Goal: Information Seeking & Learning: Learn about a topic

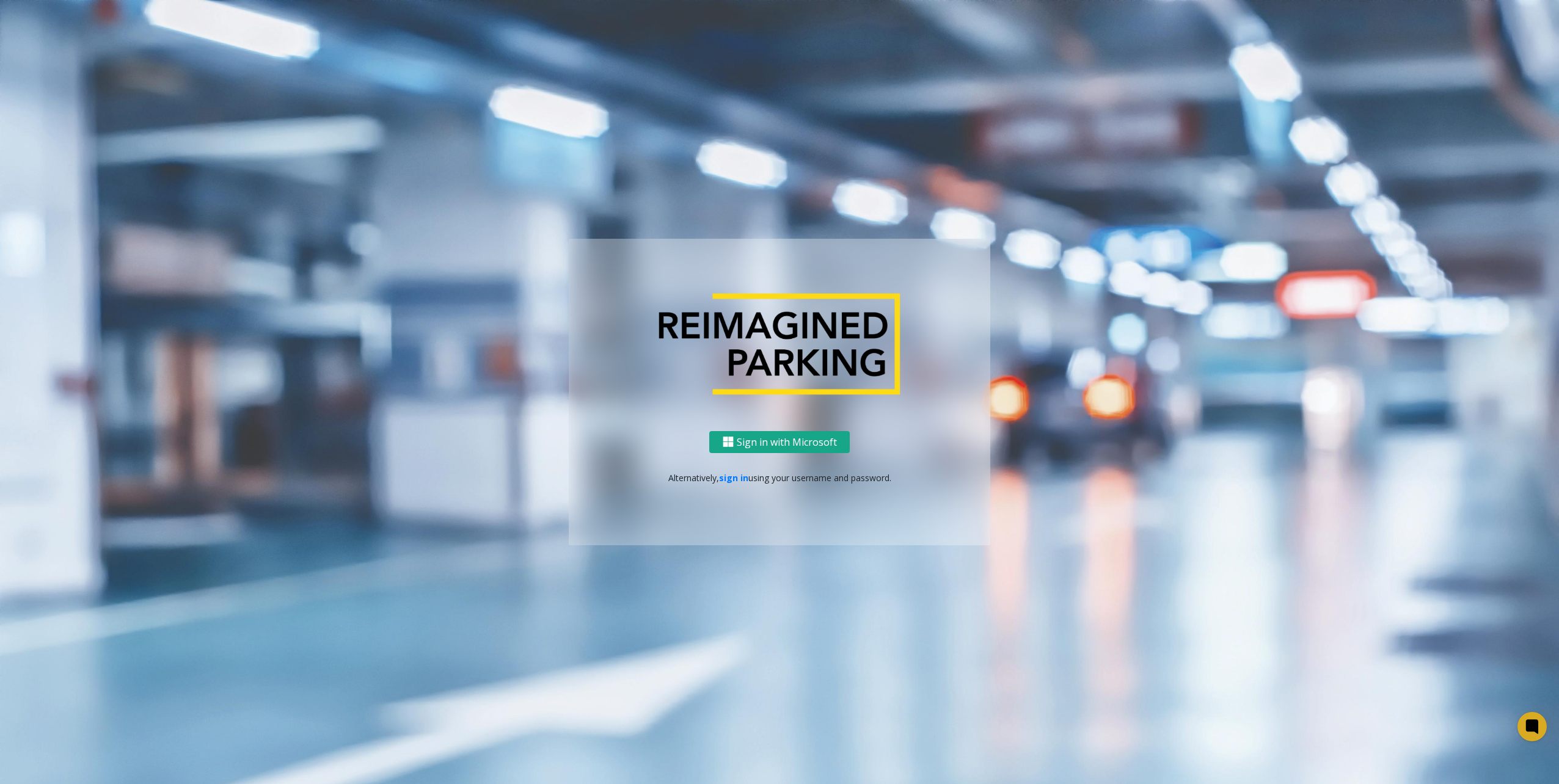
click at [771, 439] on button "Sign in with Microsoft" at bounding box center [779, 442] width 140 height 23
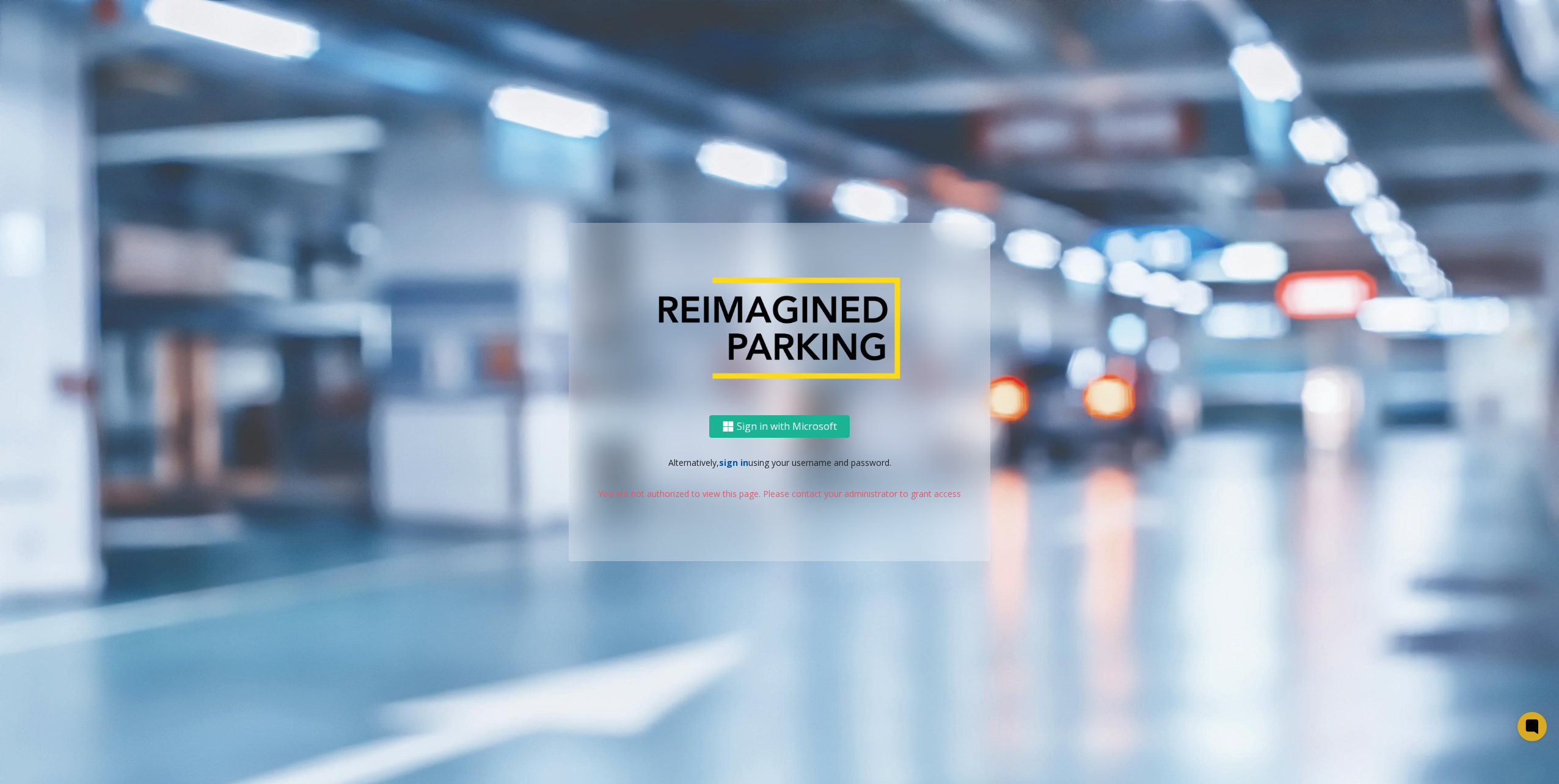
click at [732, 461] on link "sign in" at bounding box center [734, 462] width 30 height 11
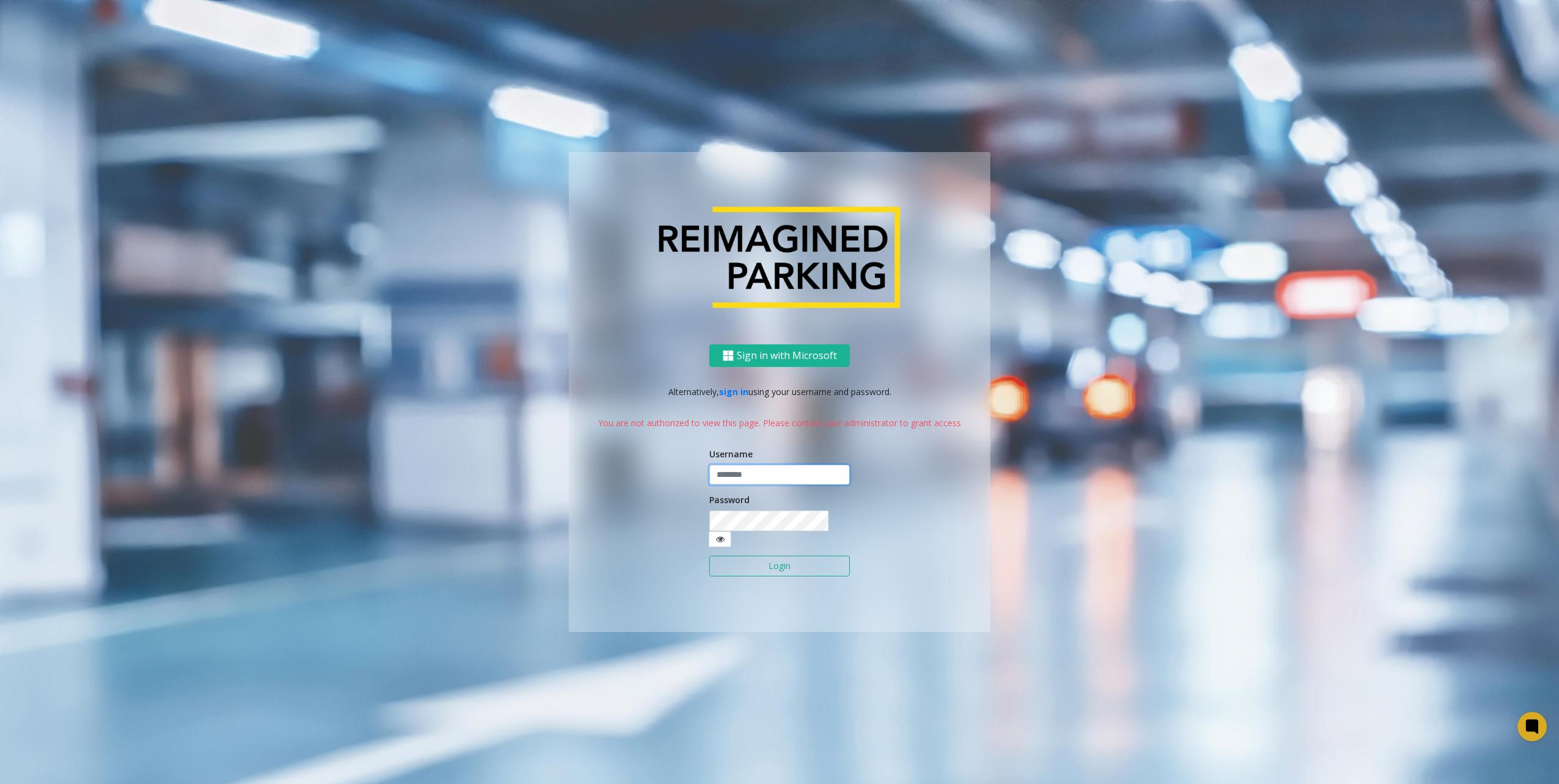
click at [740, 485] on input "text" at bounding box center [779, 474] width 140 height 20
click at [749, 486] on input "text" at bounding box center [779, 474] width 140 height 20
type input "********"
click at [709, 556] on button "Login" at bounding box center [779, 565] width 140 height 20
click at [617, 528] on div "Sign in with Microsoft Alternatively, sign in using your username and password.…" at bounding box center [779, 488] width 421 height 288
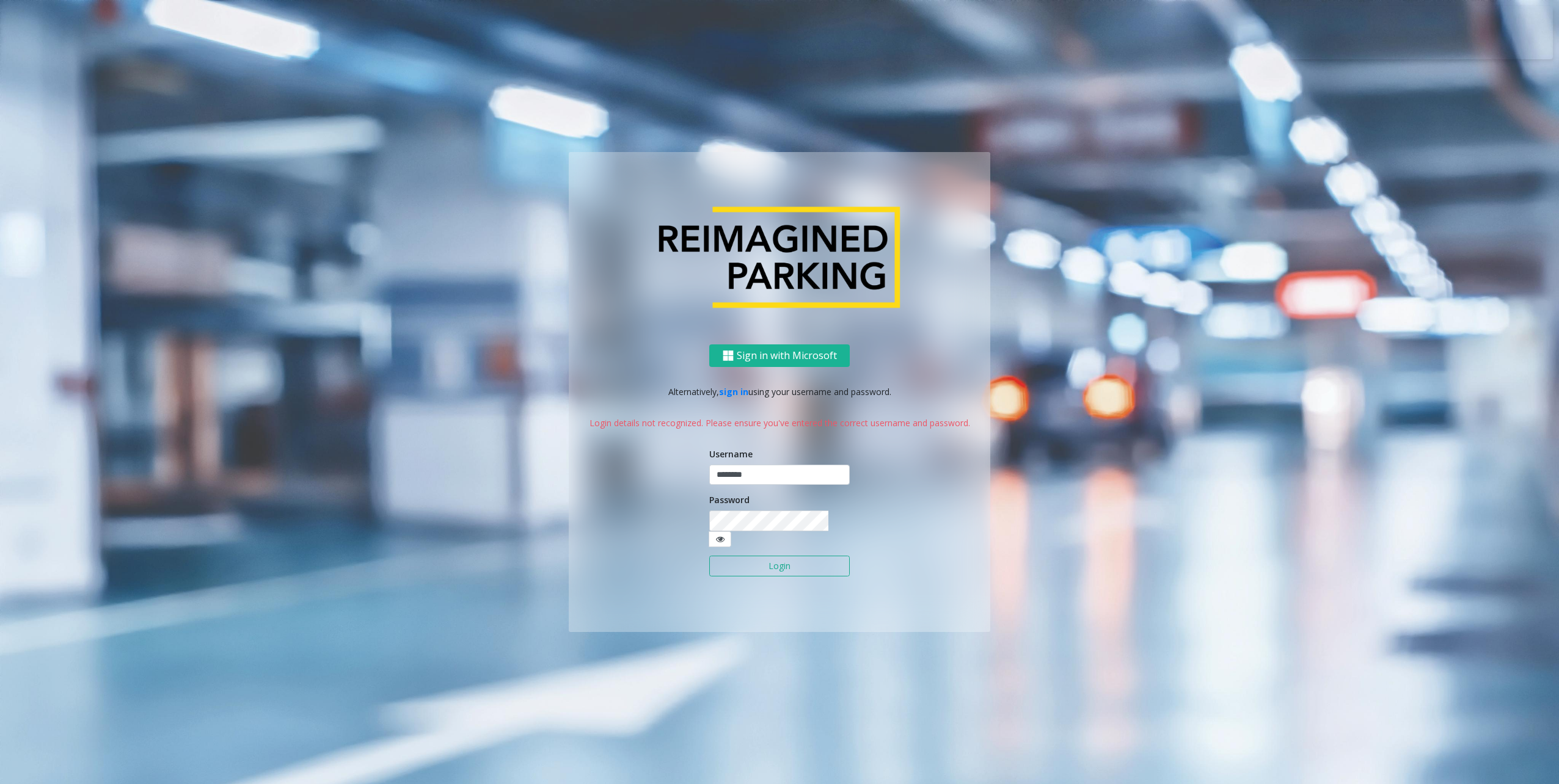
click at [766, 556] on button "Login" at bounding box center [779, 565] width 140 height 20
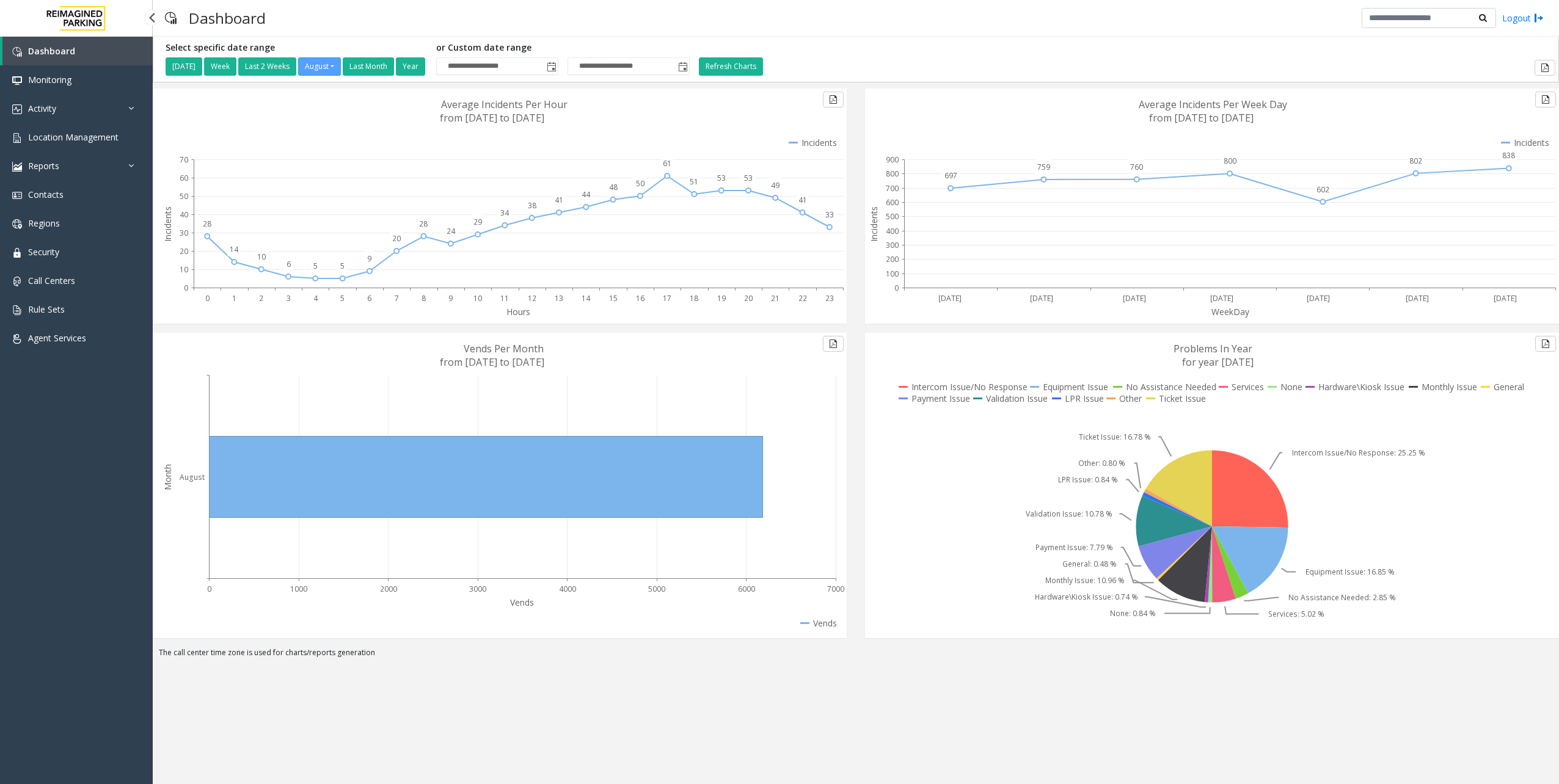
click at [57, 408] on div "Dashboard Monitoring Activity Daily Activity Lane Activity Agent Activity Quali…" at bounding box center [76, 397] width 153 height 721
click at [72, 96] on link "Activity" at bounding box center [76, 109] width 153 height 29
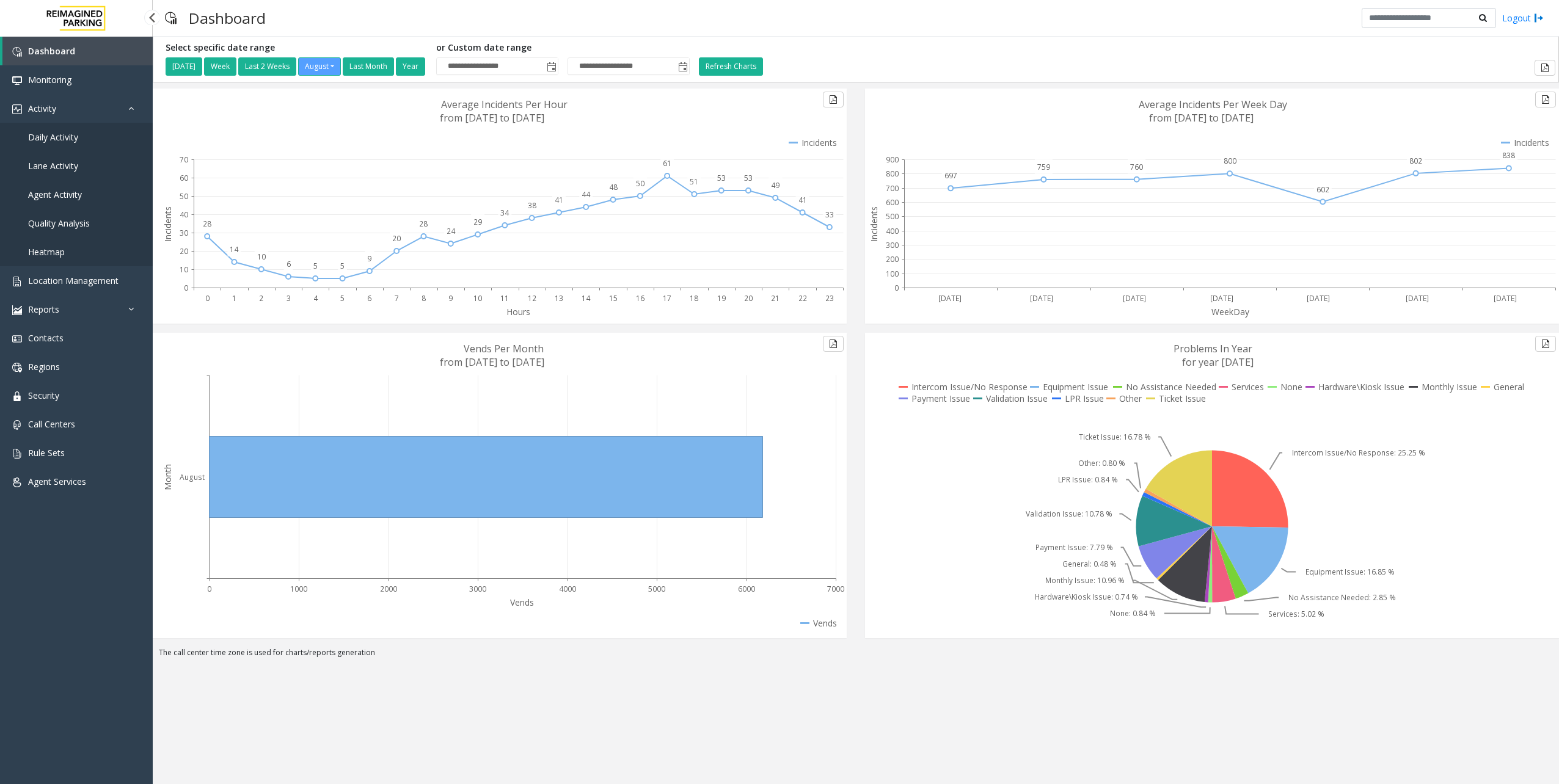
click at [52, 563] on div "Dashboard Monitoring Activity Daily Activity Lane Activity Agent Activity Quali…" at bounding box center [76, 397] width 153 height 721
click at [43, 601] on div "Dashboard Monitoring Activity Daily Activity Lane Activity Agent Activity Quali…" at bounding box center [76, 397] width 153 height 721
click at [1030, 52] on div "**********" at bounding box center [856, 58] width 1399 height 33
click at [227, 122] on icon at bounding box center [503, 206] width 688 height 235
click at [60, 86] on link "Monitoring" at bounding box center [76, 80] width 153 height 29
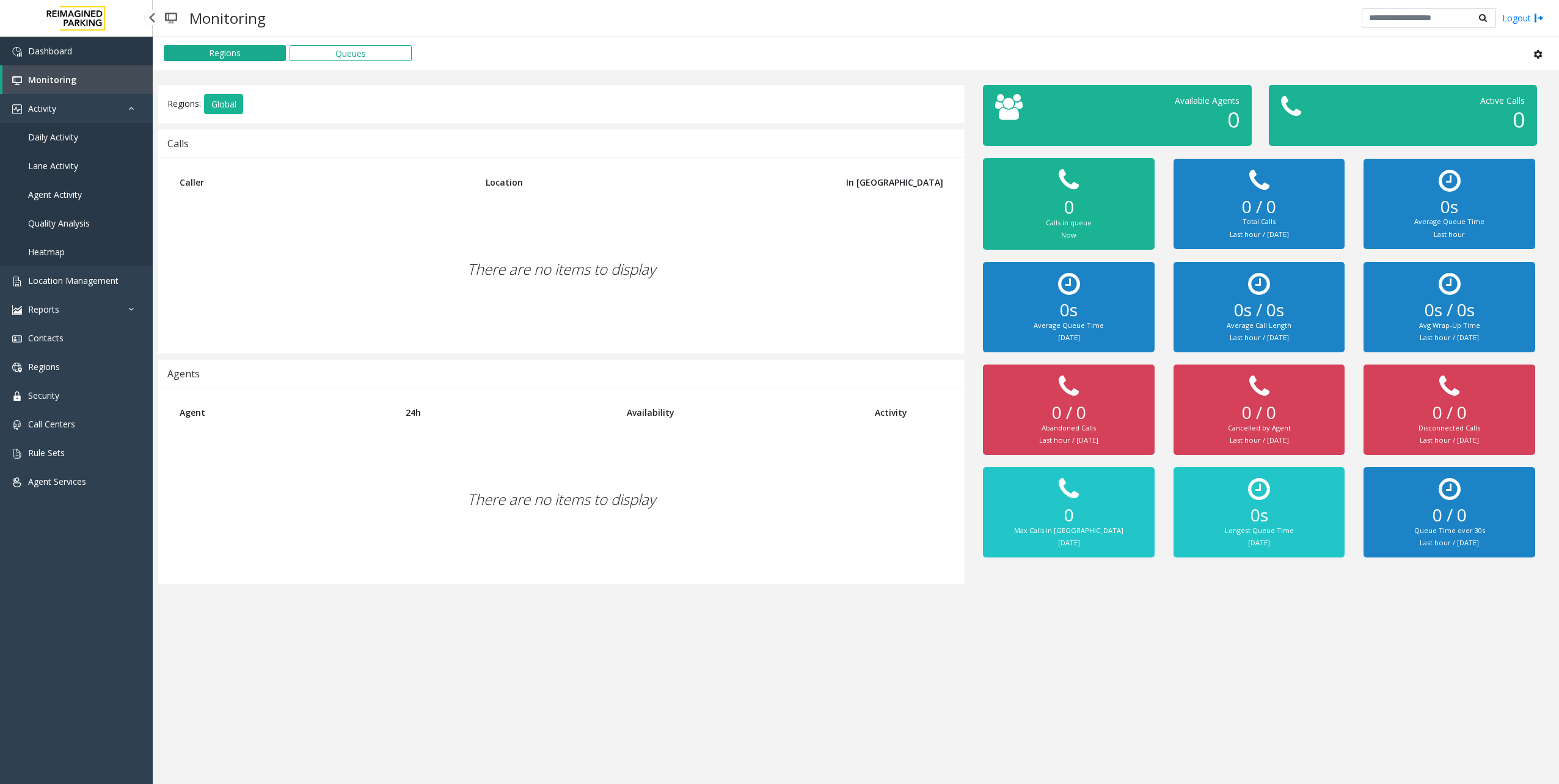
click at [64, 49] on span "Dashboard" at bounding box center [50, 51] width 44 height 11
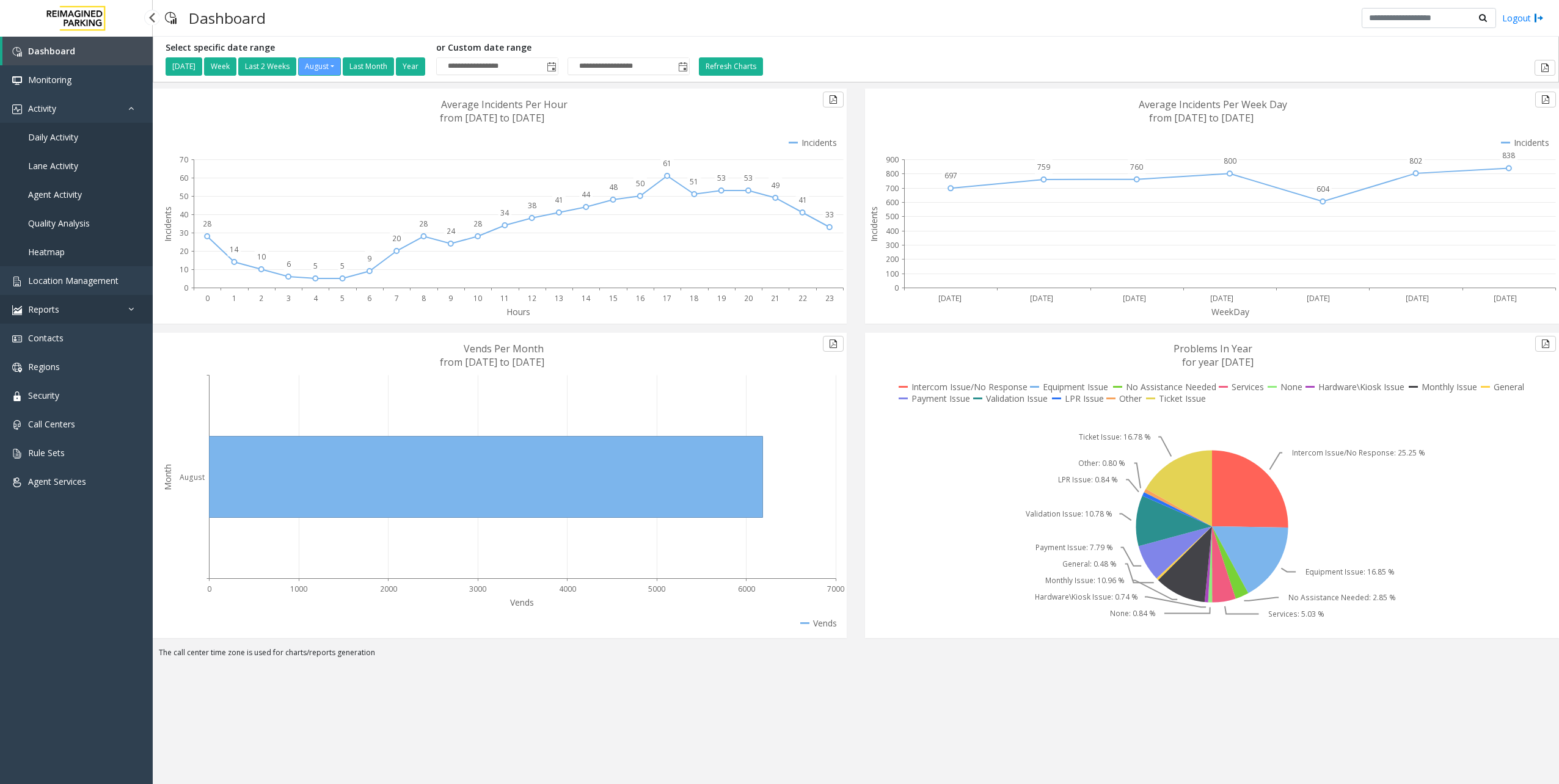
click at [54, 320] on link "Reports" at bounding box center [76, 310] width 153 height 29
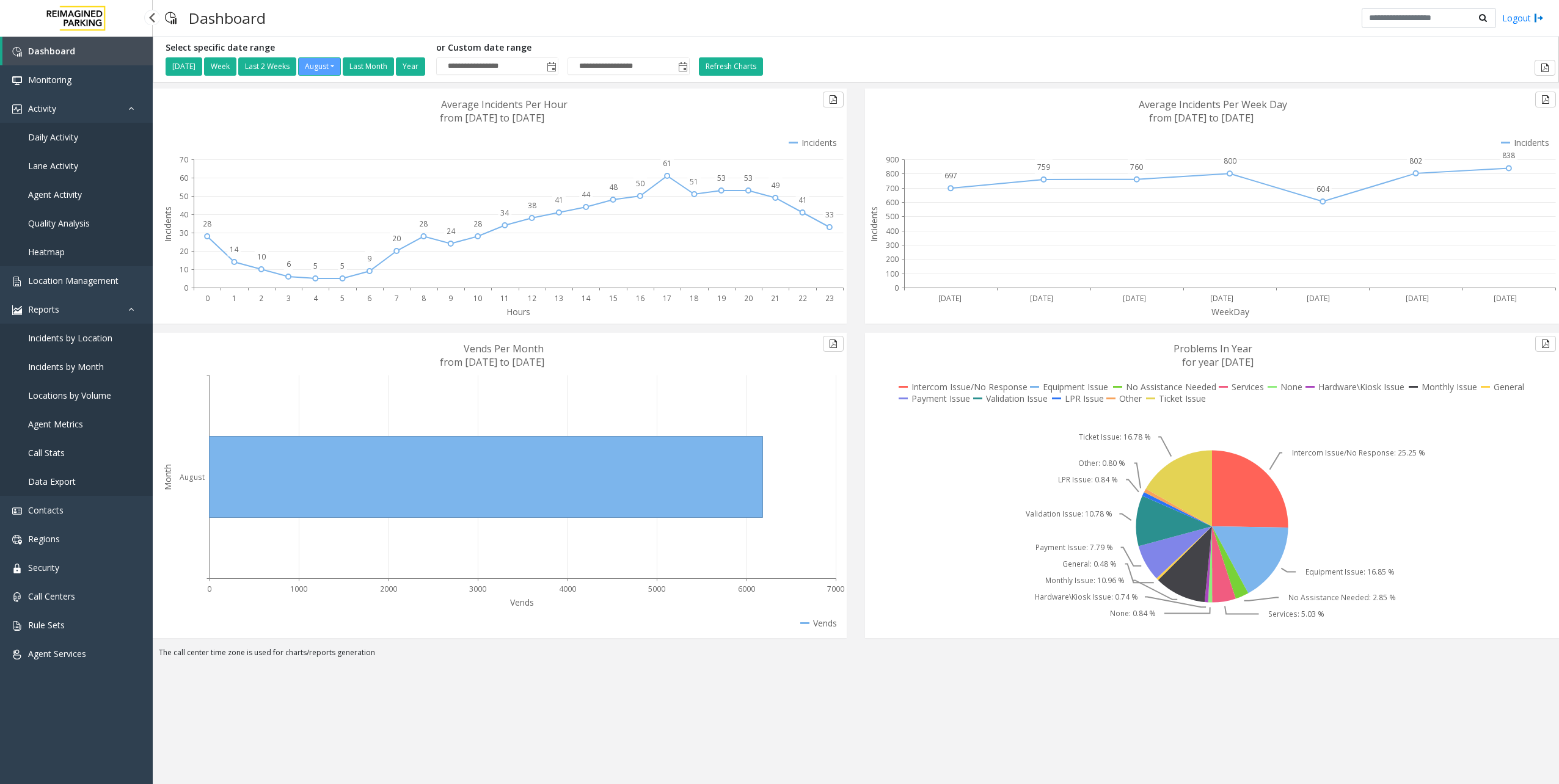
click at [77, 342] on span "Incidents by Location" at bounding box center [70, 338] width 84 height 11
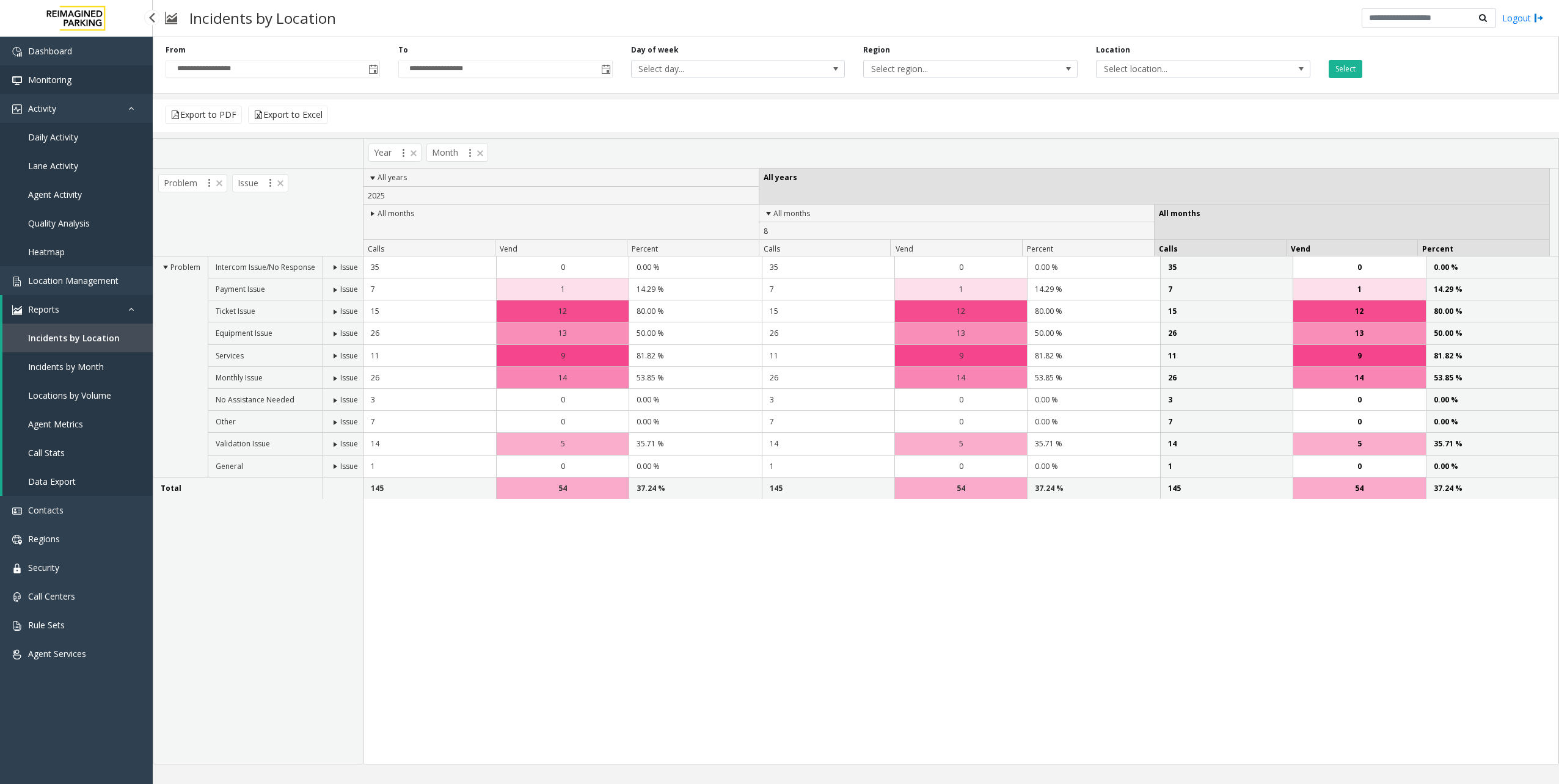
click at [58, 71] on link "Monitoring" at bounding box center [76, 80] width 153 height 29
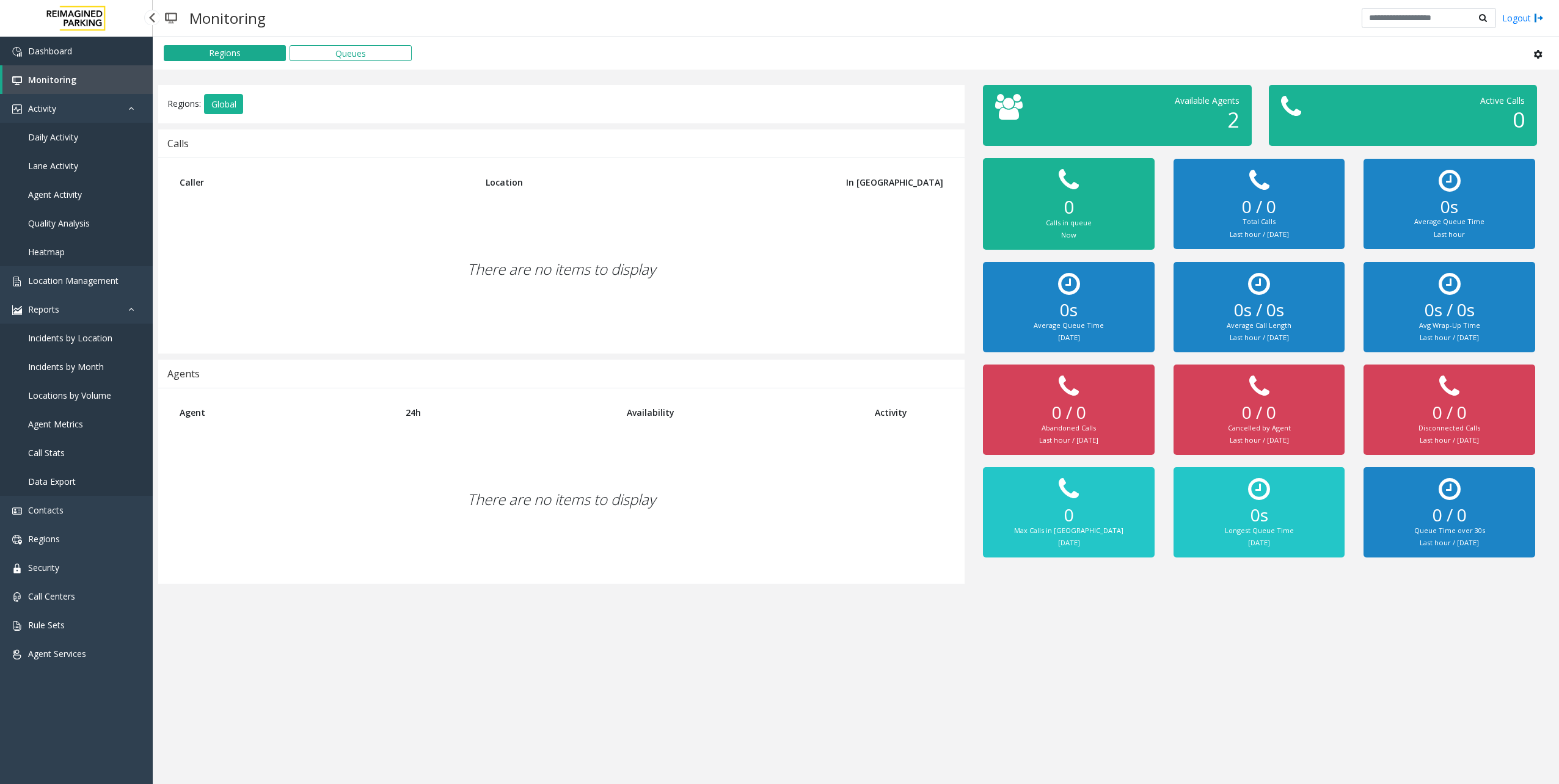
click at [72, 46] on link "Dashboard" at bounding box center [76, 51] width 153 height 29
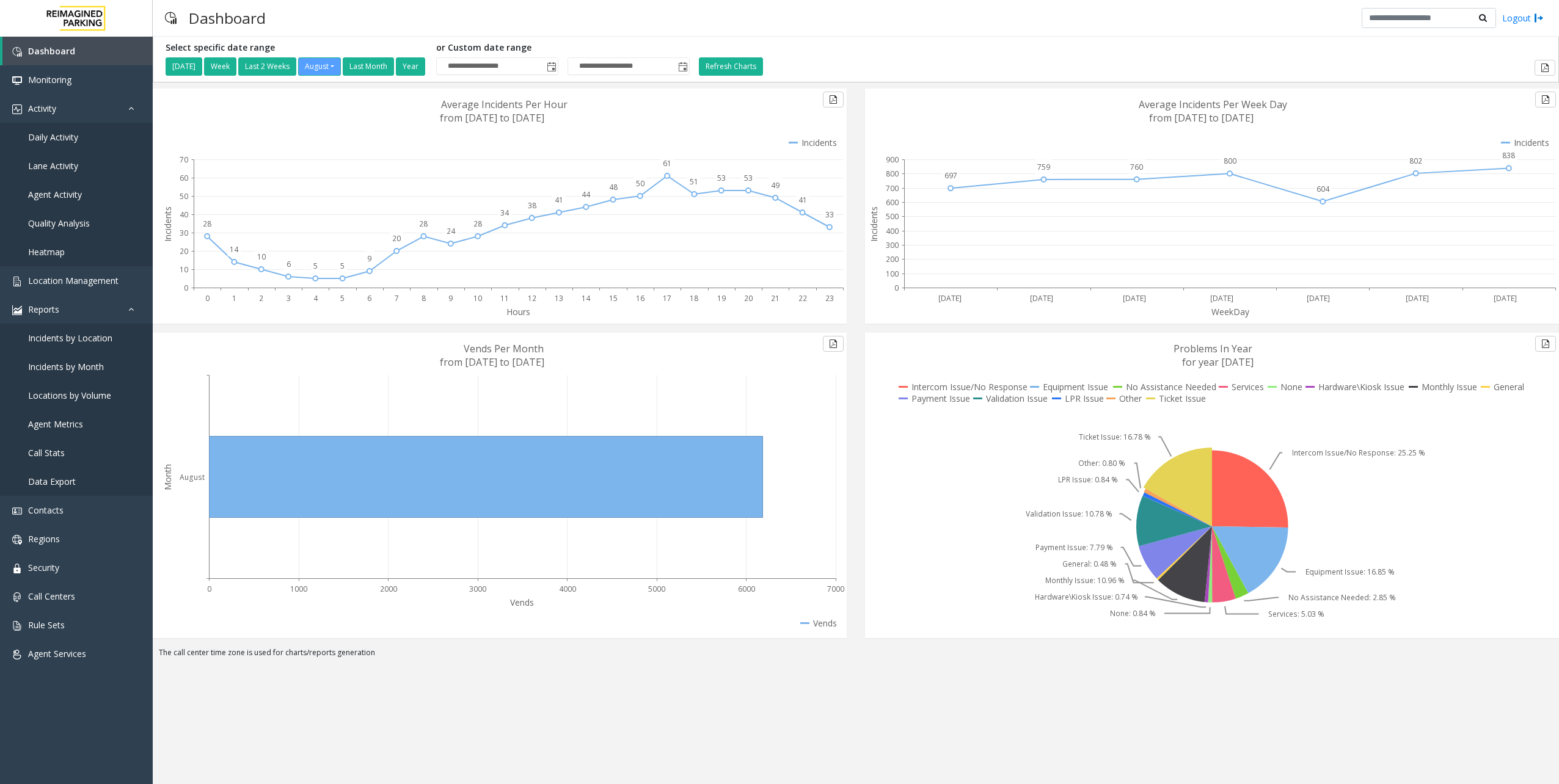
click at [962, 52] on div "**********" at bounding box center [856, 58] width 1399 height 33
drag, startPoint x: 196, startPoint y: 766, endPoint x: 208, endPoint y: 758, distance: 14.4
click at [196, 766] on div "**********" at bounding box center [856, 410] width 1406 height 748
click at [70, 339] on span "Incidents by Location" at bounding box center [70, 338] width 84 height 11
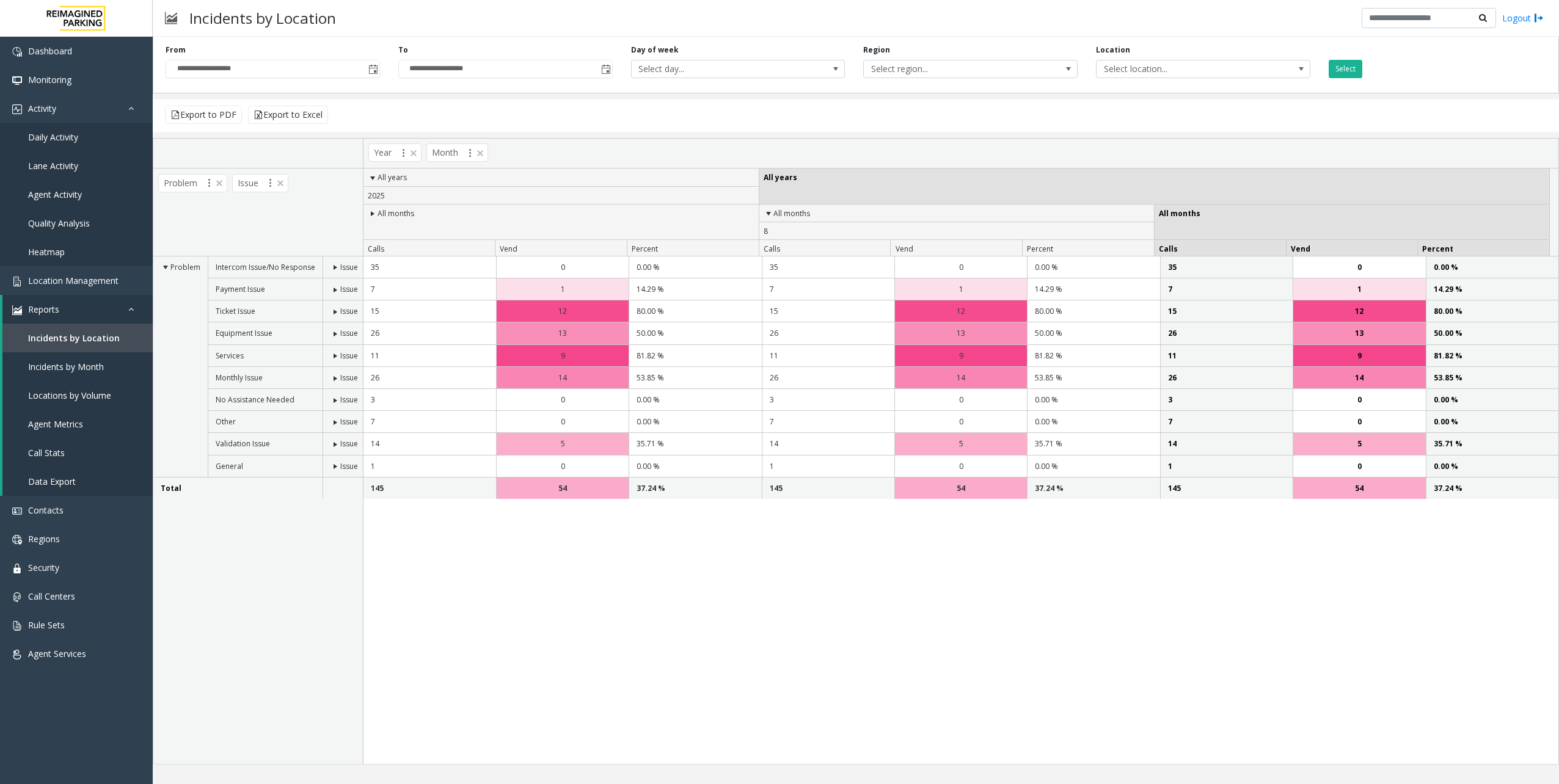
click at [264, 638] on div "Problem Intercom Issue/No Response Issue Payment Issue Issue Ticket Issue Issue…" at bounding box center [258, 510] width 210 height 508
click at [66, 55] on span "Dashboard" at bounding box center [50, 51] width 44 height 11
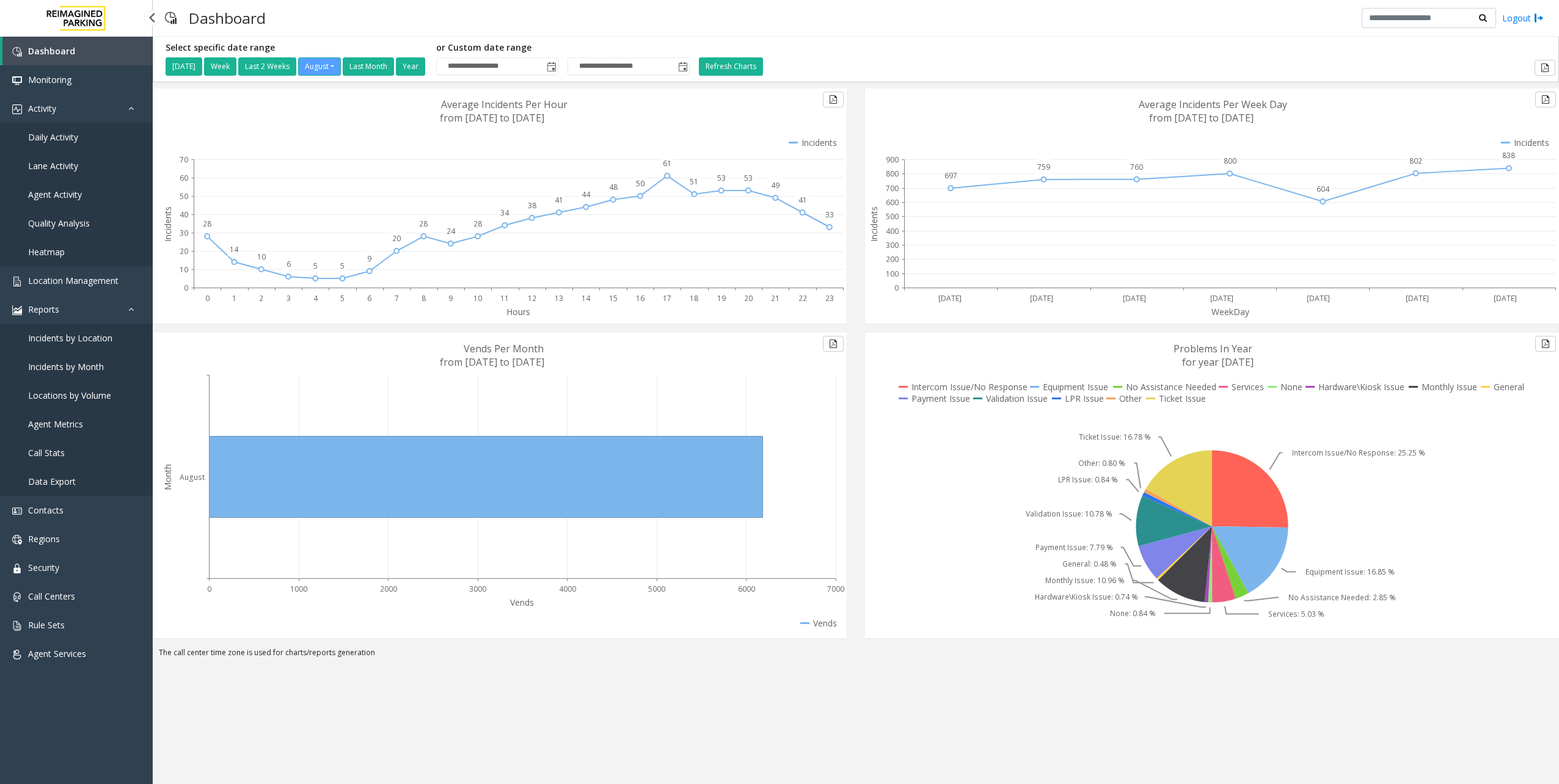
click at [82, 365] on span "Incidents by Month" at bounding box center [66, 366] width 76 height 11
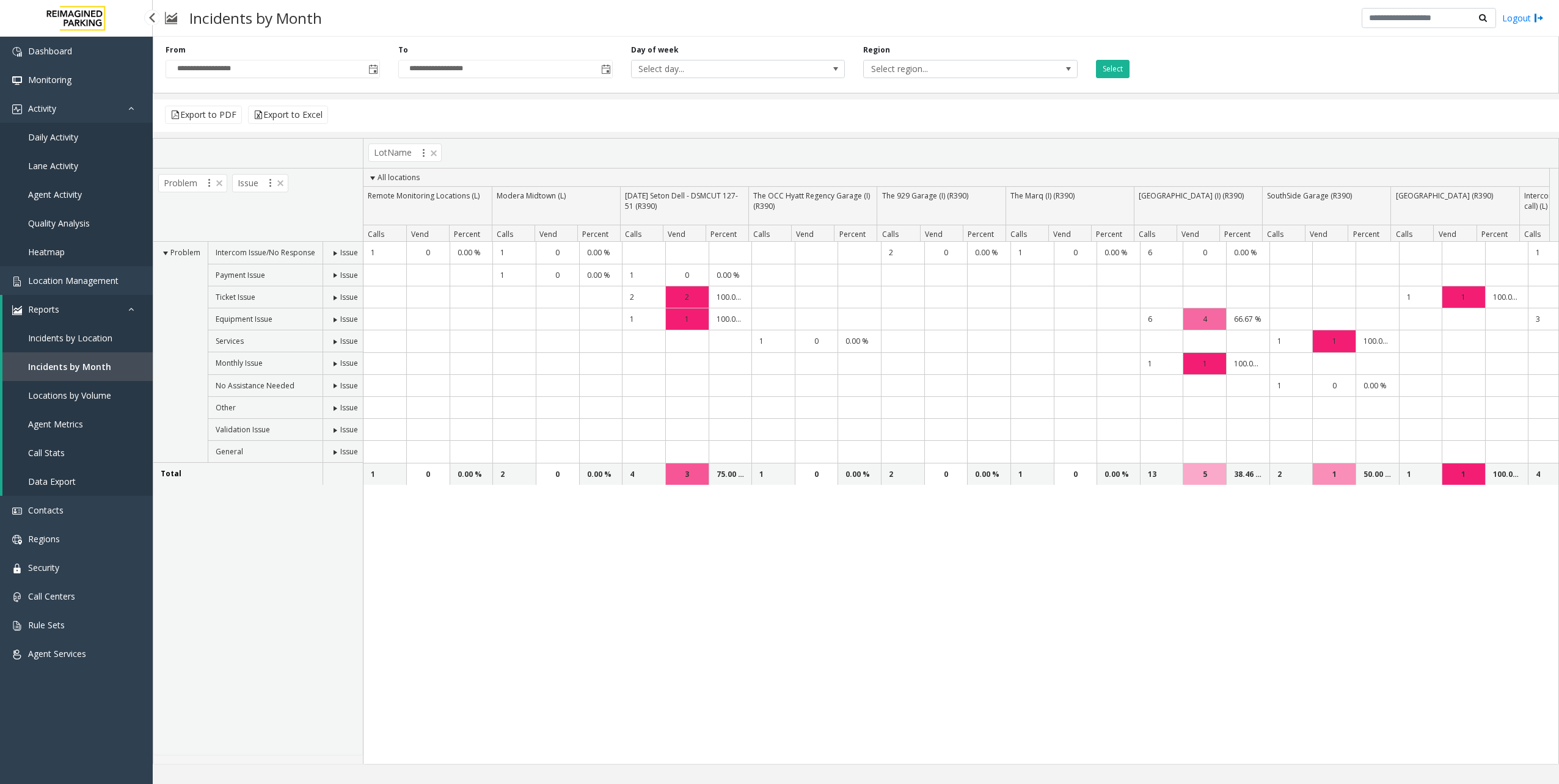
click at [58, 392] on span "Locations by Volume" at bounding box center [69, 395] width 83 height 11
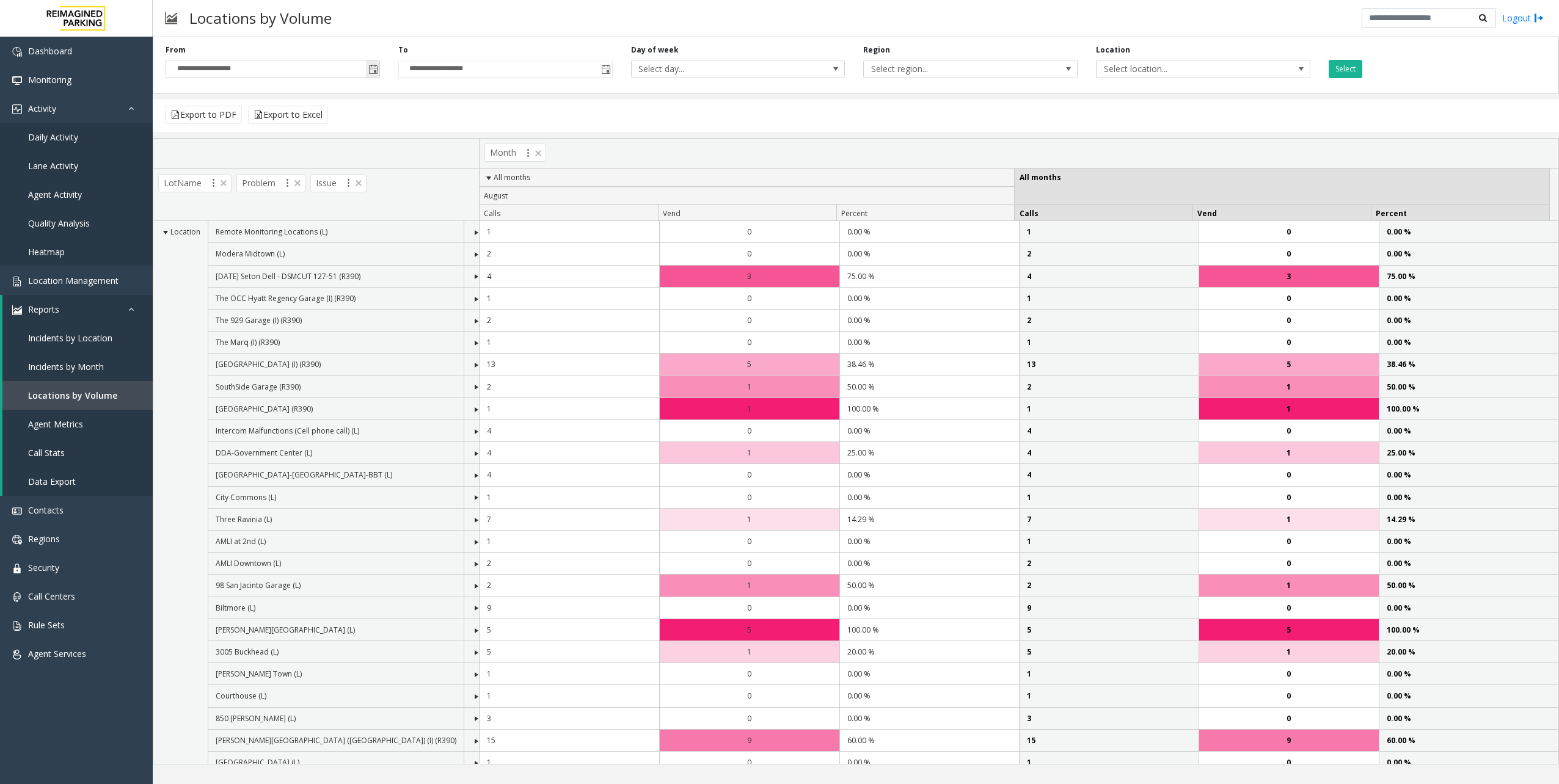
click at [365, 66] on input "**********" at bounding box center [273, 69] width 213 height 17
click at [367, 66] on span "Toggle popup" at bounding box center [373, 69] width 14 height 20
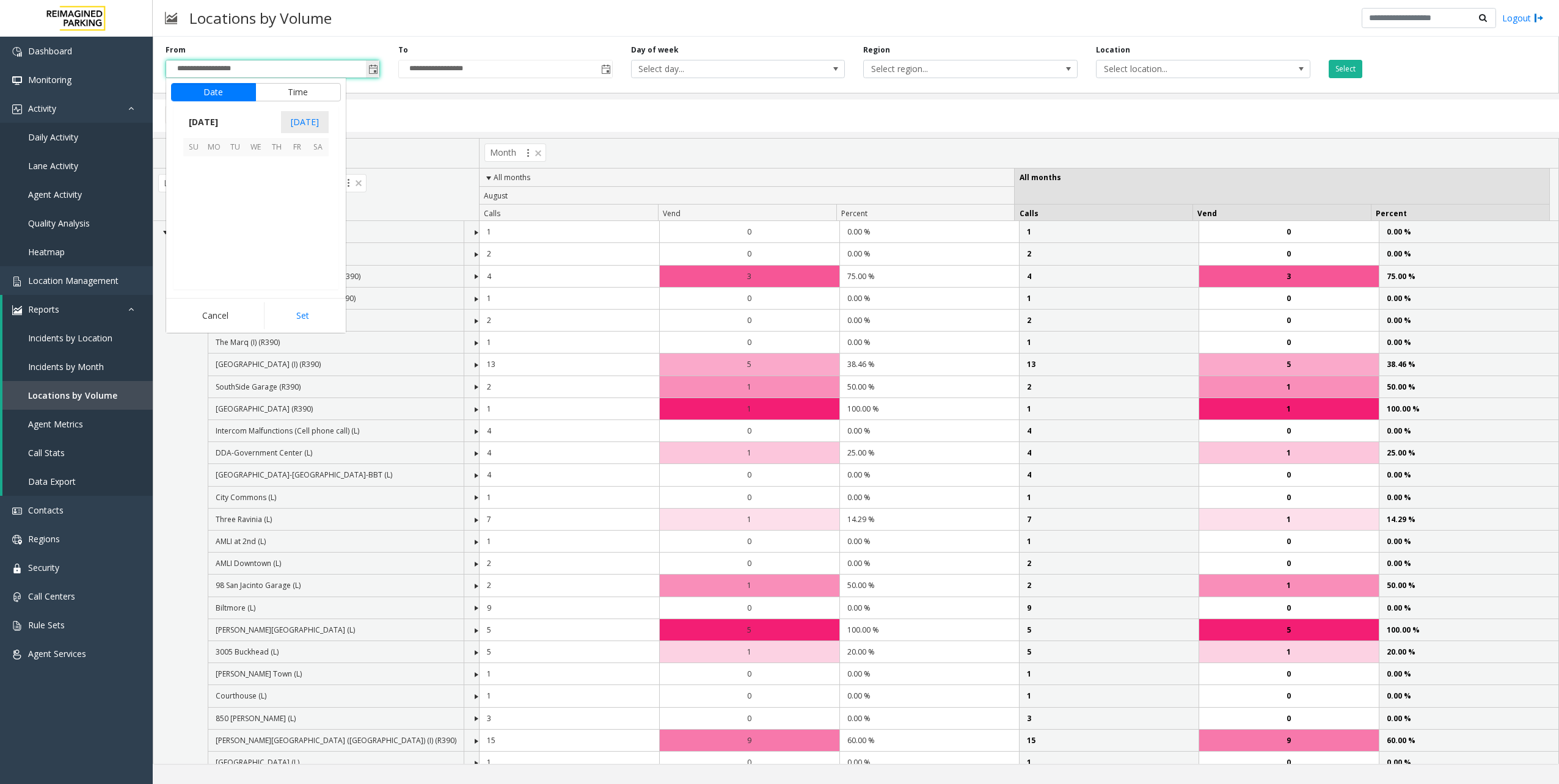
scroll to position [218992, 0]
click at [294, 170] on span "1" at bounding box center [297, 166] width 21 height 20
click at [201, 323] on button "Cancel" at bounding box center [216, 315] width 90 height 27
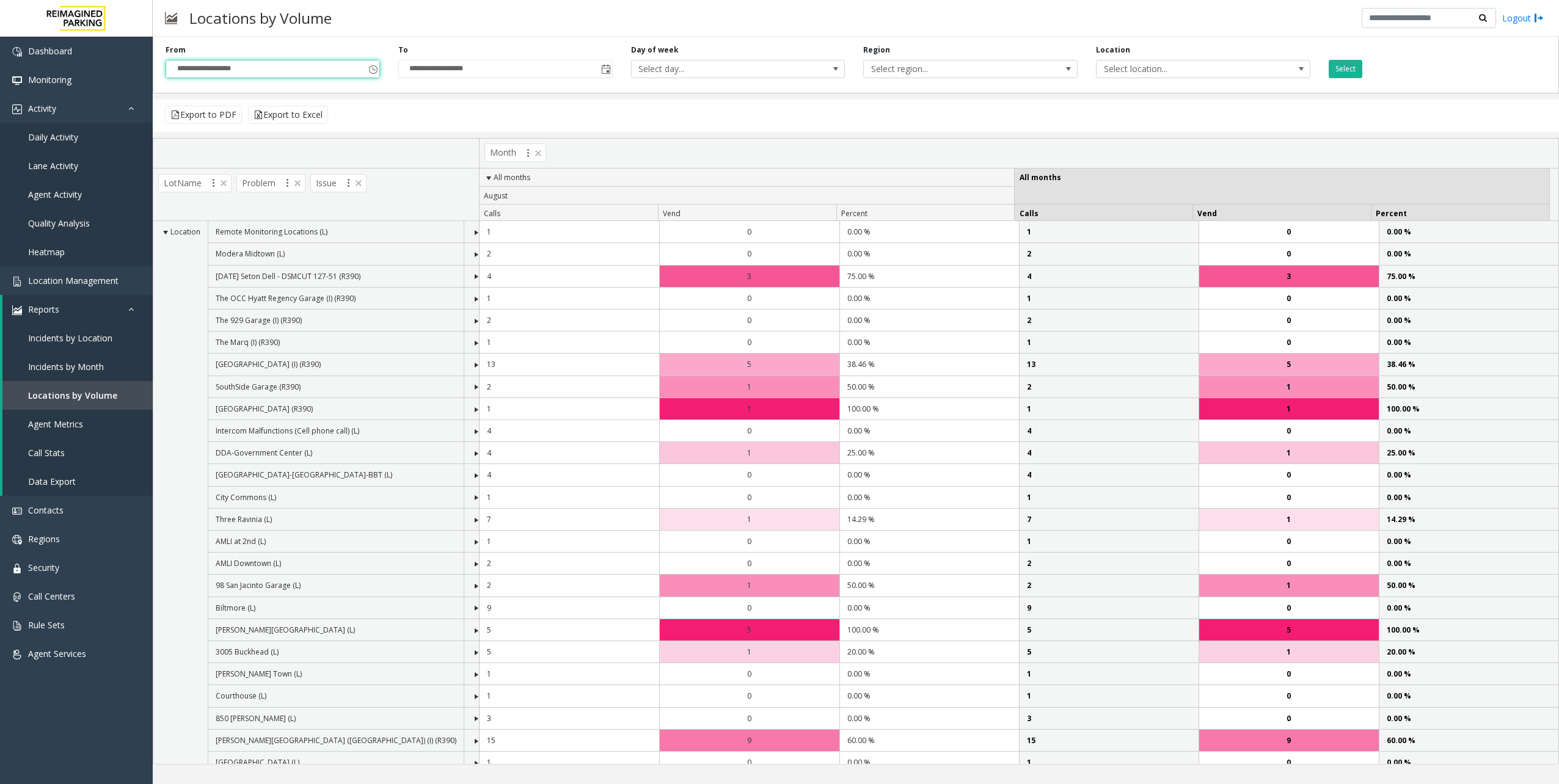
click at [517, 127] on div "Export to PDF Export to Excel" at bounding box center [856, 115] width 1406 height 33
click at [688, 104] on div "Export to PDF Export to Excel" at bounding box center [856, 115] width 1406 height 33
click at [48, 247] on span "Heatmap" at bounding box center [46, 251] width 36 height 11
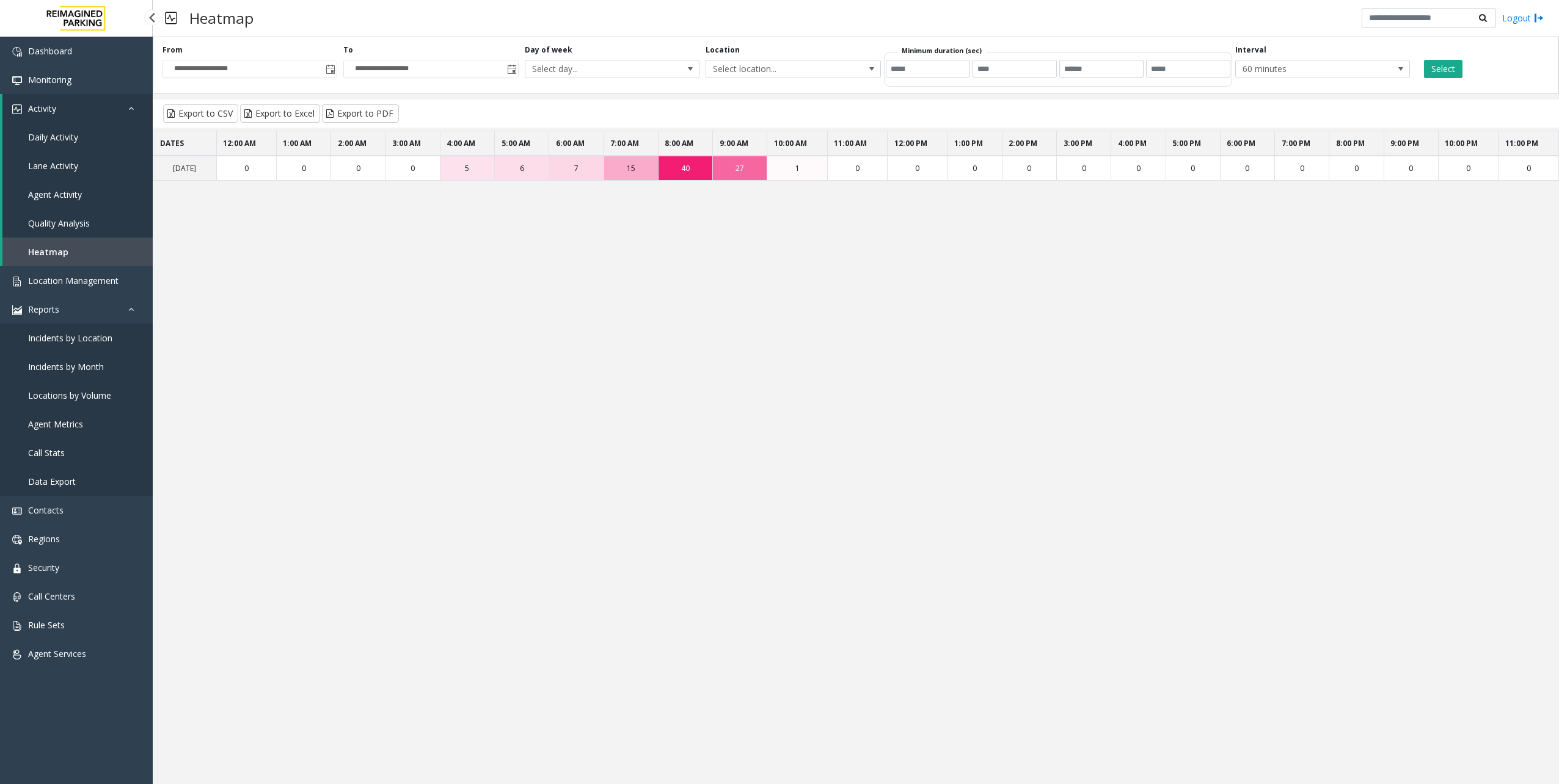
click at [59, 211] on link "Quality Analysis" at bounding box center [77, 223] width 150 height 29
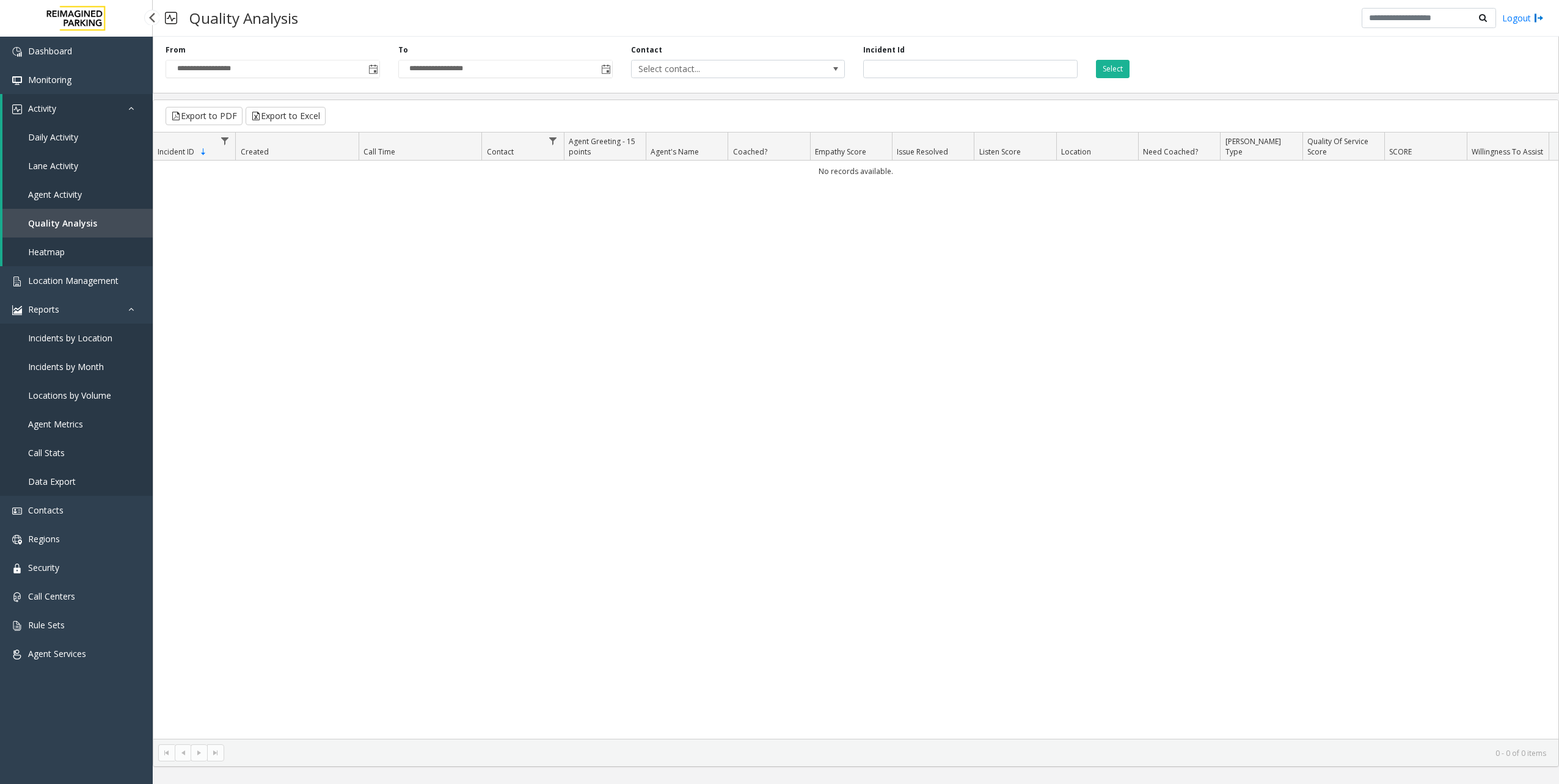
click at [66, 133] on span "Daily Activity" at bounding box center [53, 137] width 50 height 11
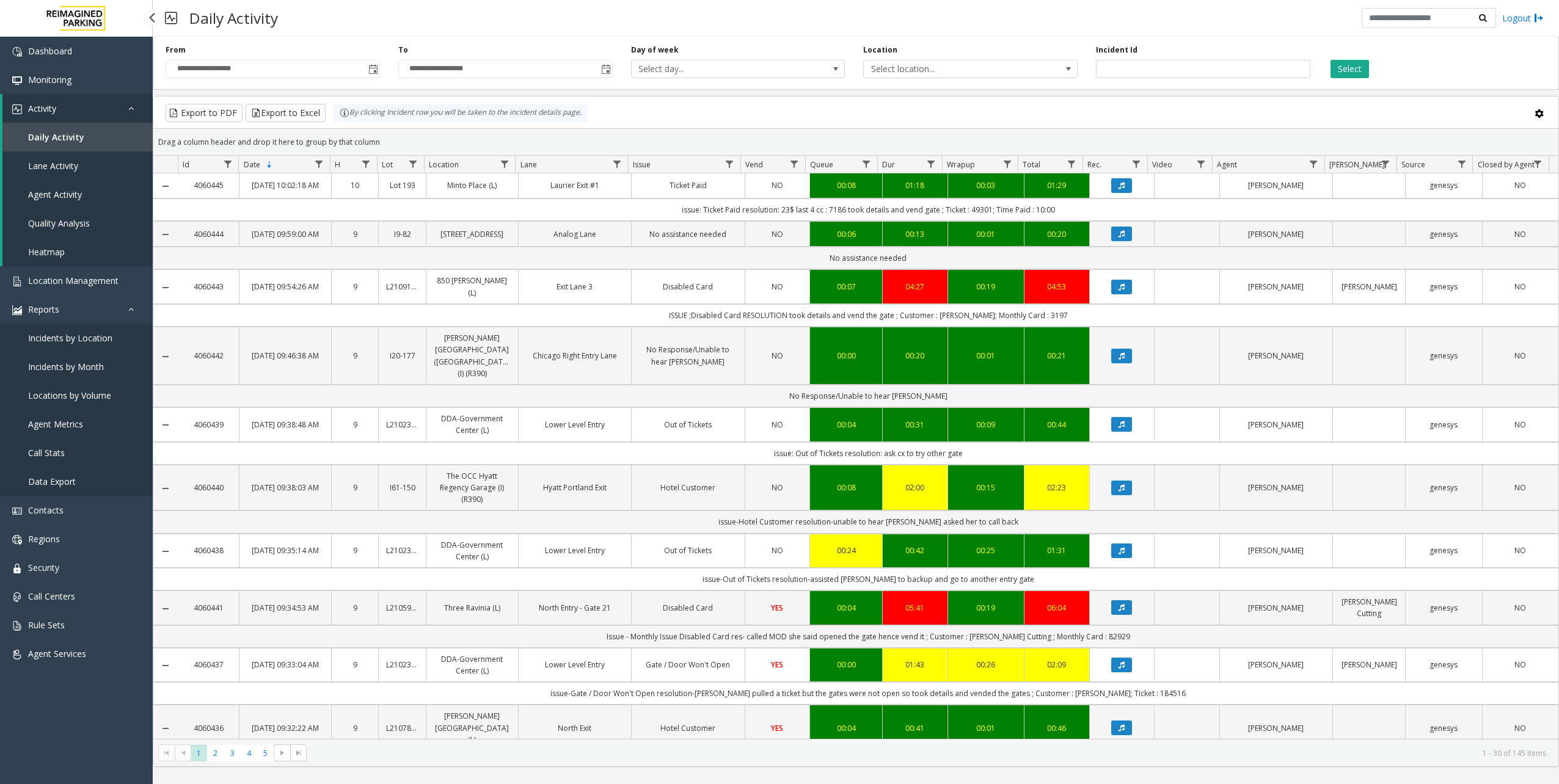
click at [80, 339] on span "Incidents by Location" at bounding box center [70, 338] width 84 height 11
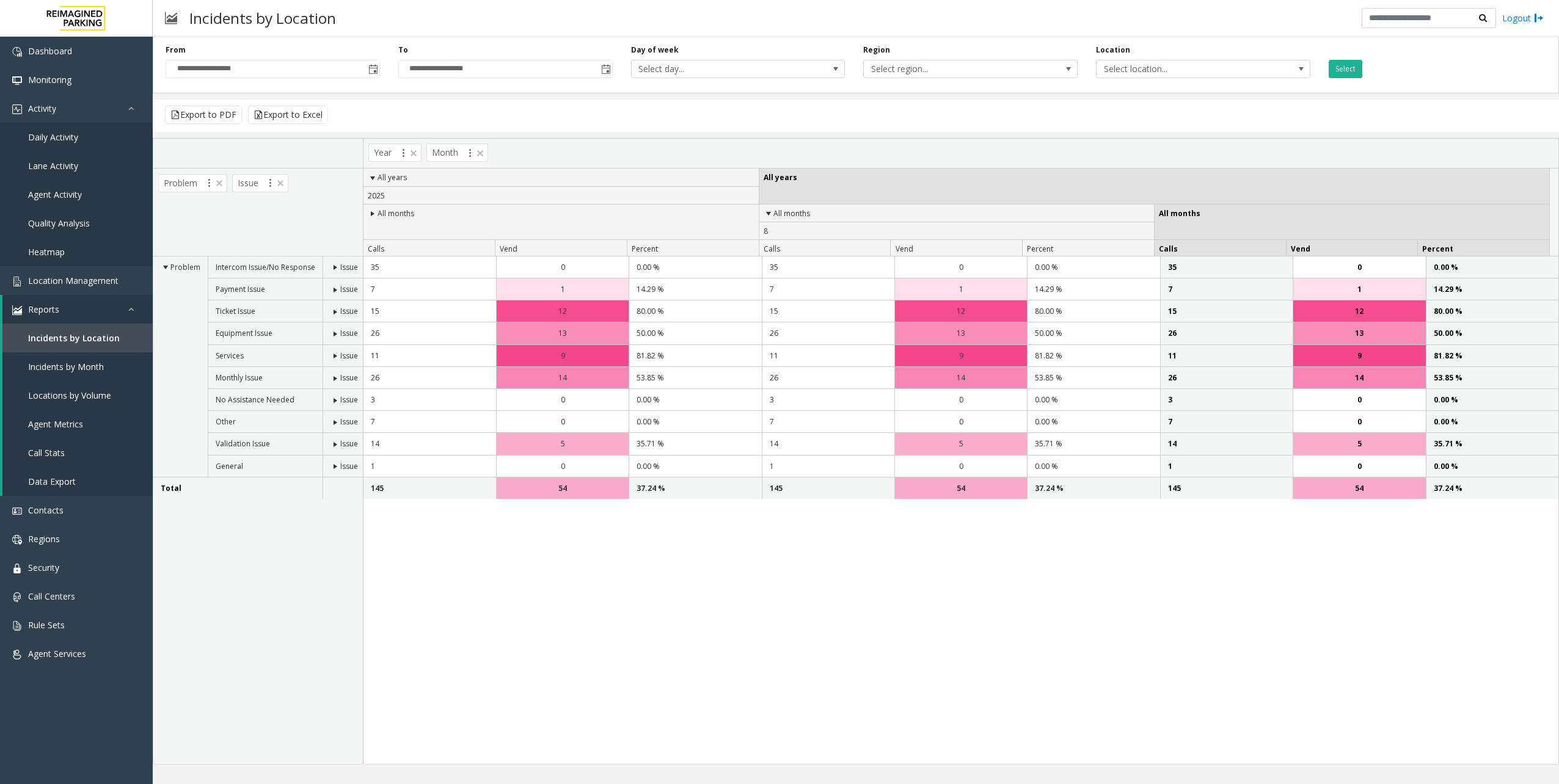
click at [305, 574] on div "Problem Intercom Issue/No Response Issue Payment Issue Issue Ticket Issue Issue…" at bounding box center [258, 510] width 210 height 508
click at [380, 64] on div "**********" at bounding box center [273, 61] width 233 height 33
click at [368, 68] on span "Toggle popup" at bounding box center [373, 69] width 10 height 10
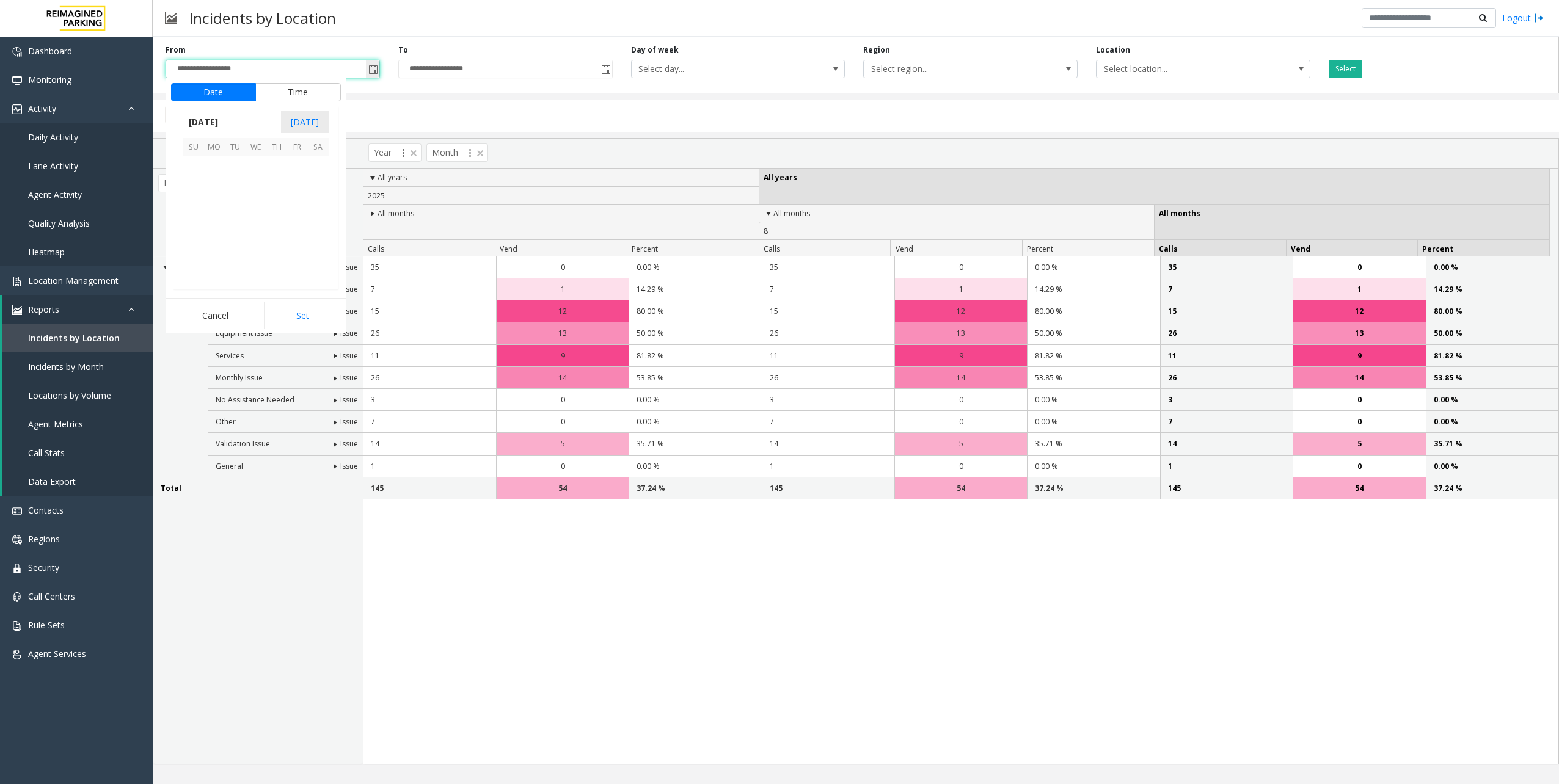
scroll to position [218992, 0]
click at [214, 121] on span "August 2025" at bounding box center [203, 122] width 40 height 18
click at [260, 176] on span "Jul" at bounding box center [256, 178] width 30 height 30
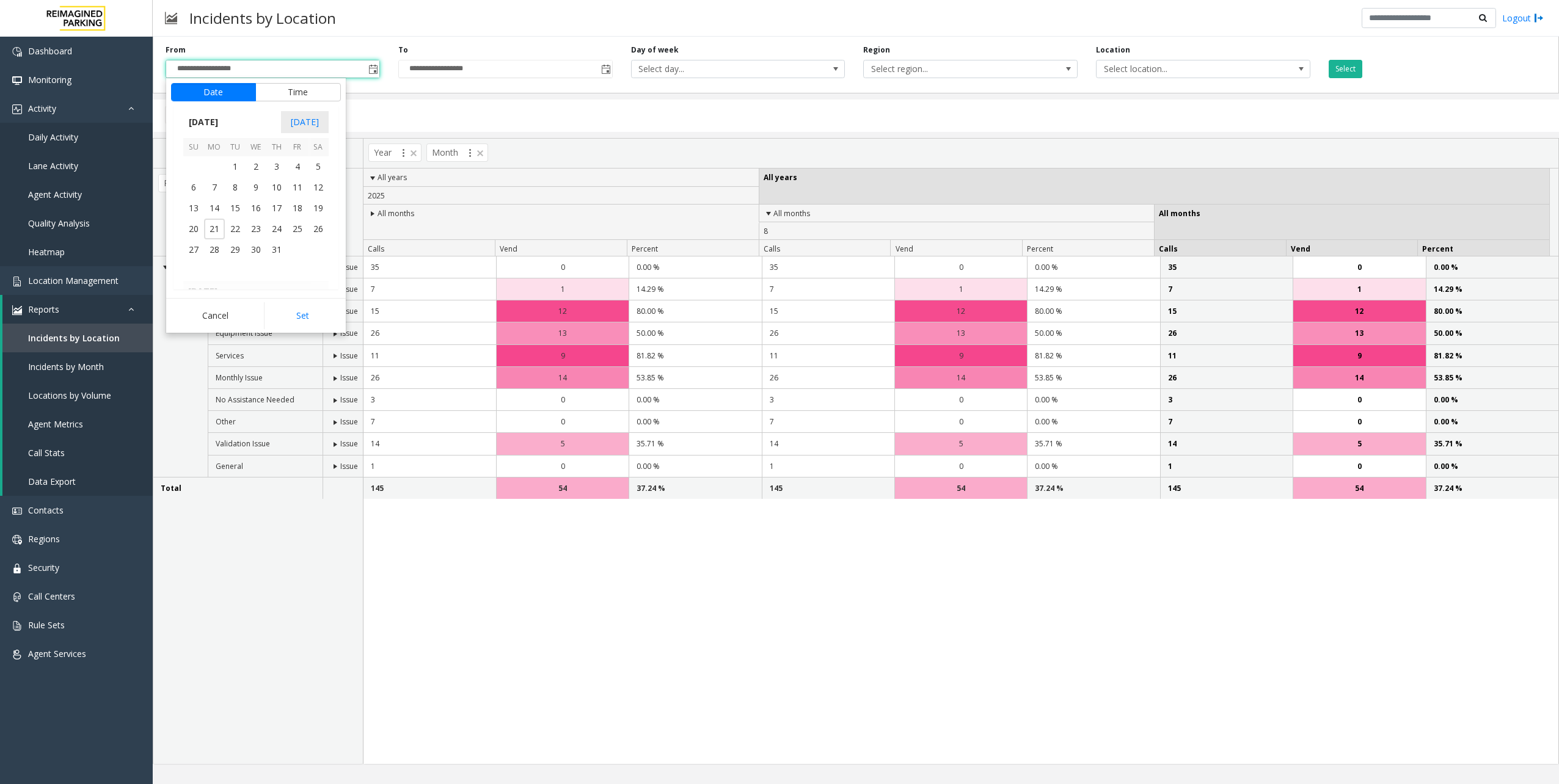
drag, startPoint x: 233, startPoint y: 176, endPoint x: 233, endPoint y: 168, distance: 8.0
click at [233, 175] on span "1" at bounding box center [235, 166] width 21 height 20
click at [331, 118] on button "NOW" at bounding box center [320, 121] width 31 height 22
click at [519, 732] on div "35 0 0.00 % 35 0 0.00 % 35 0 0.00 % 7 1 14.29 % 7" at bounding box center [961, 510] width 1195 height 508
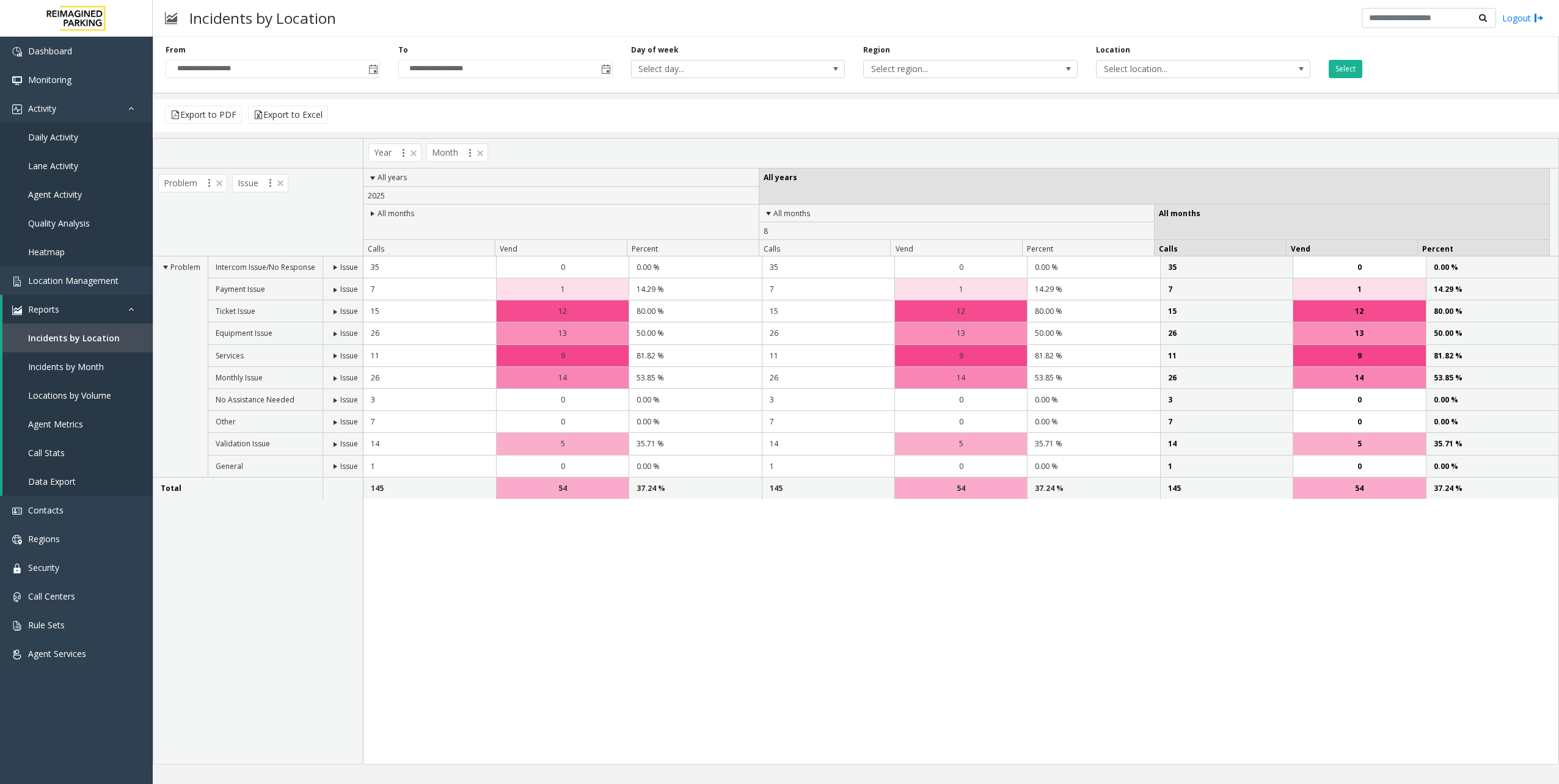
click at [316, 684] on div "Problem Intercom Issue/No Response Issue Payment Issue Issue Ticket Issue Issue…" at bounding box center [258, 510] width 210 height 508
click at [292, 617] on div "Problem Intercom Issue/No Response Issue Payment Issue Issue Ticket Issue Issue…" at bounding box center [258, 510] width 210 height 508
click at [505, 592] on div "35 0 0.00 % 35 0 0.00 % 35 0 0.00 % 7 1 14.29 % 7" at bounding box center [961, 510] width 1195 height 508
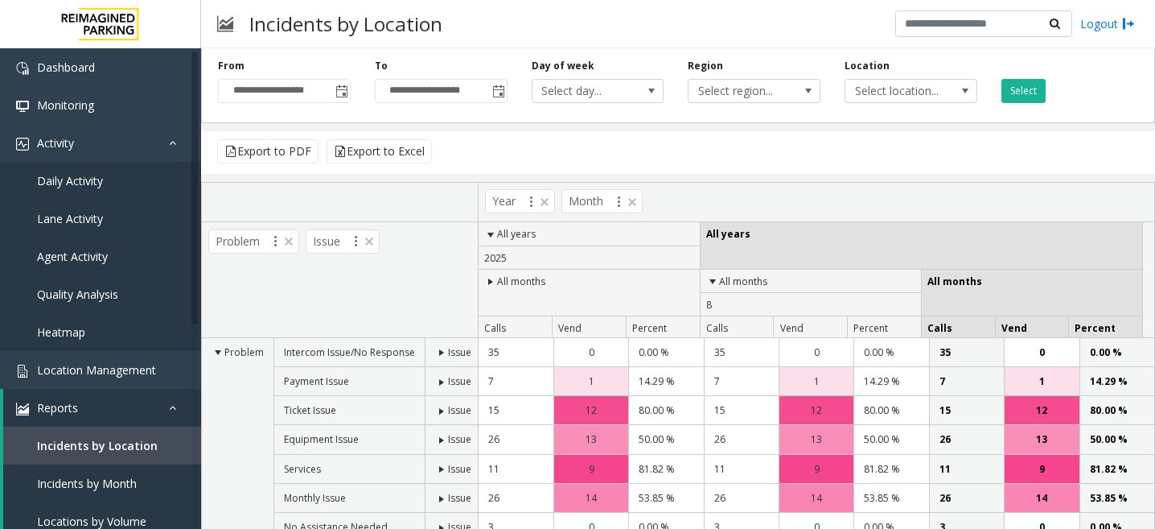
drag, startPoint x: 217, startPoint y: 476, endPoint x: 200, endPoint y: 421, distance: 58.3
click at [217, 476] on td "Problem" at bounding box center [238, 483] width 72 height 291
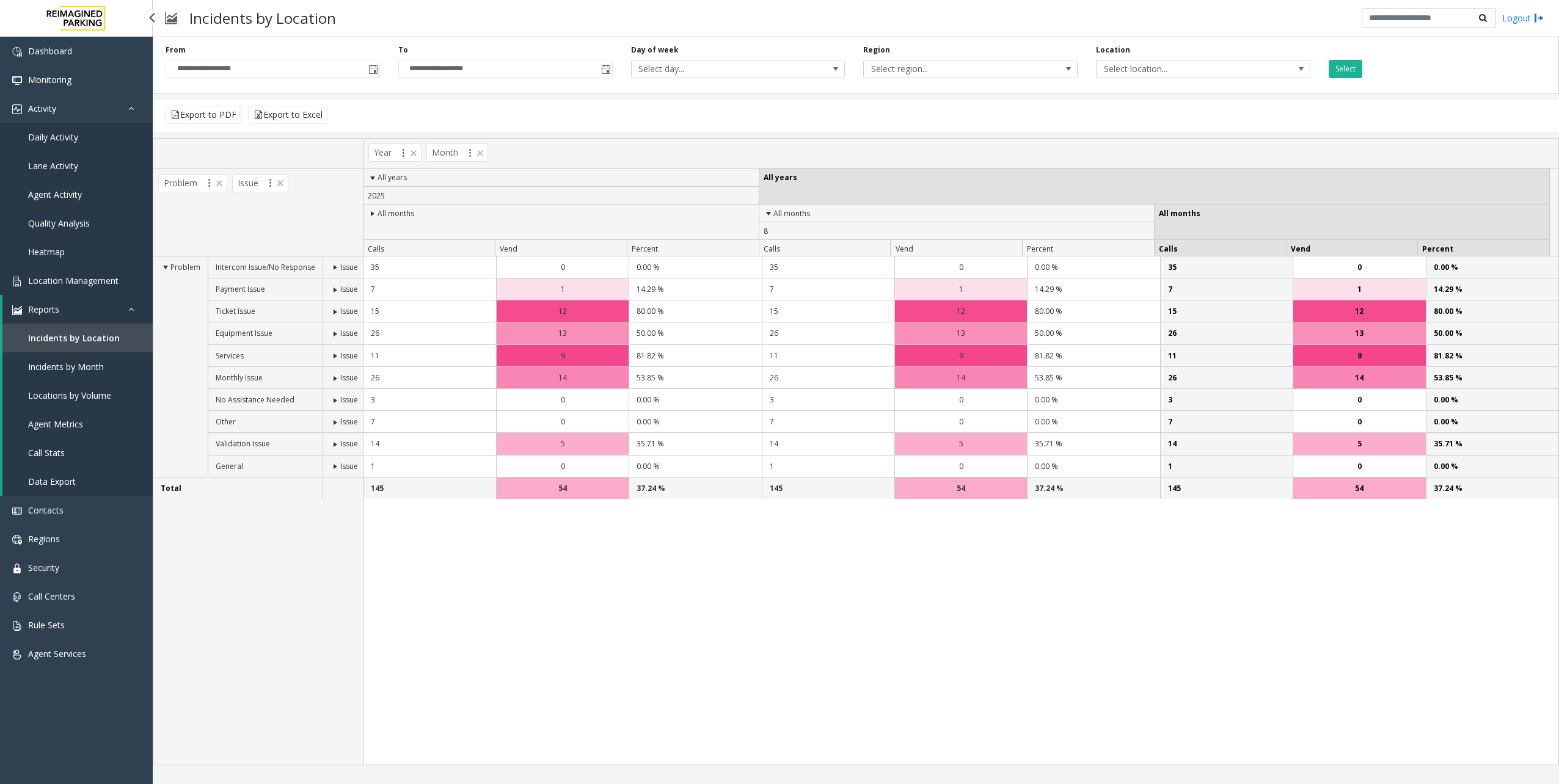
click at [58, 282] on span "Location Management" at bounding box center [73, 280] width 90 height 11
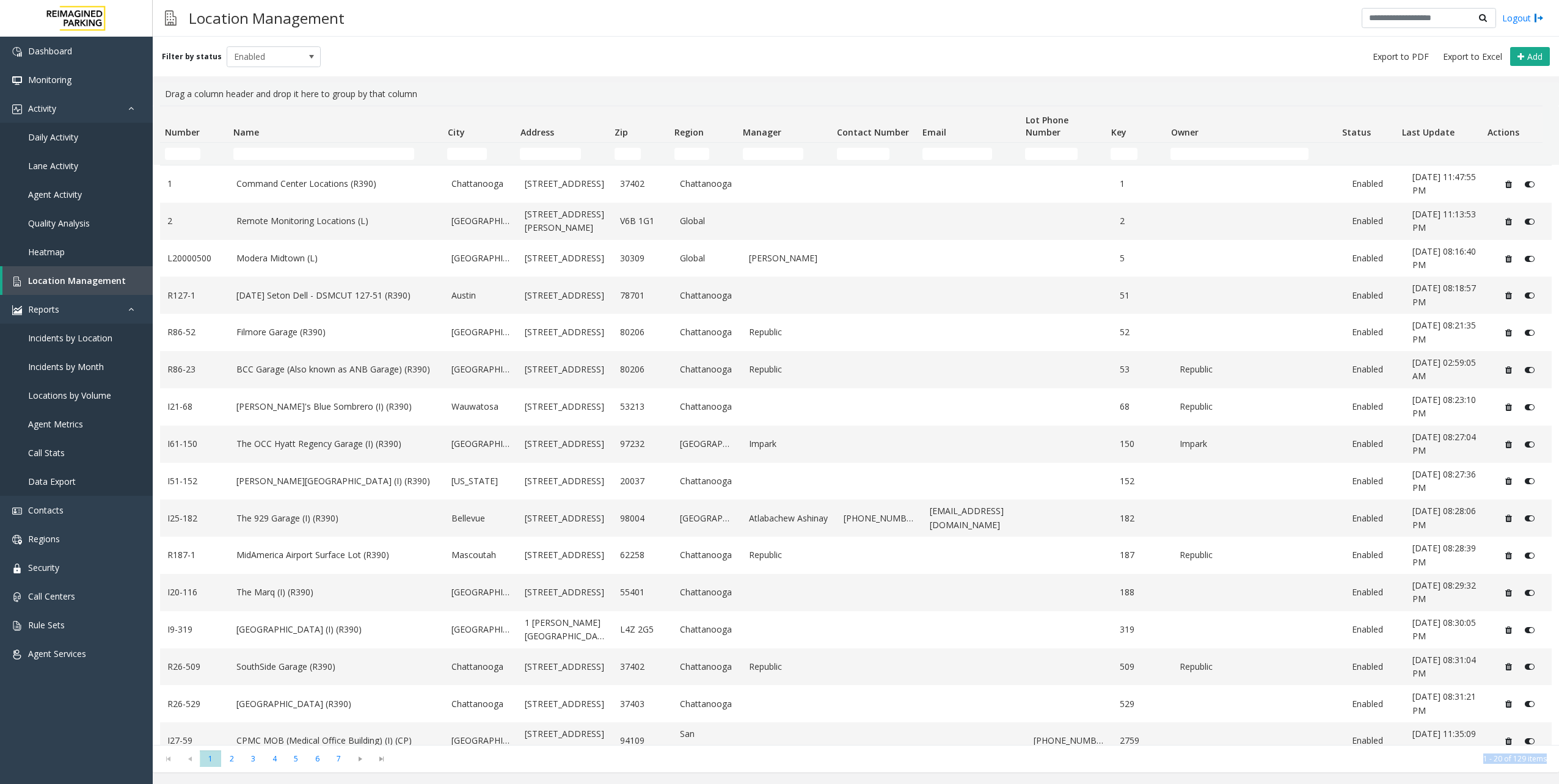
drag, startPoint x: 1550, startPoint y: 760, endPoint x: 1483, endPoint y: 757, distance: 67.1
click at [1483, 757] on kendo-pager "* * * * * * * 1 2 3 4 5 6 7 1 - 20 of 129 items" at bounding box center [856, 758] width 1406 height 27
click at [1506, 758] on kendo-pager-info "1 - 20 of 129 items" at bounding box center [973, 759] width 1147 height 11
click at [360, 61] on div "Filter by status Enabled Add" at bounding box center [856, 56] width 1406 height 39
click at [279, 69] on div "Filter by status Enabled Add" at bounding box center [856, 56] width 1406 height 39
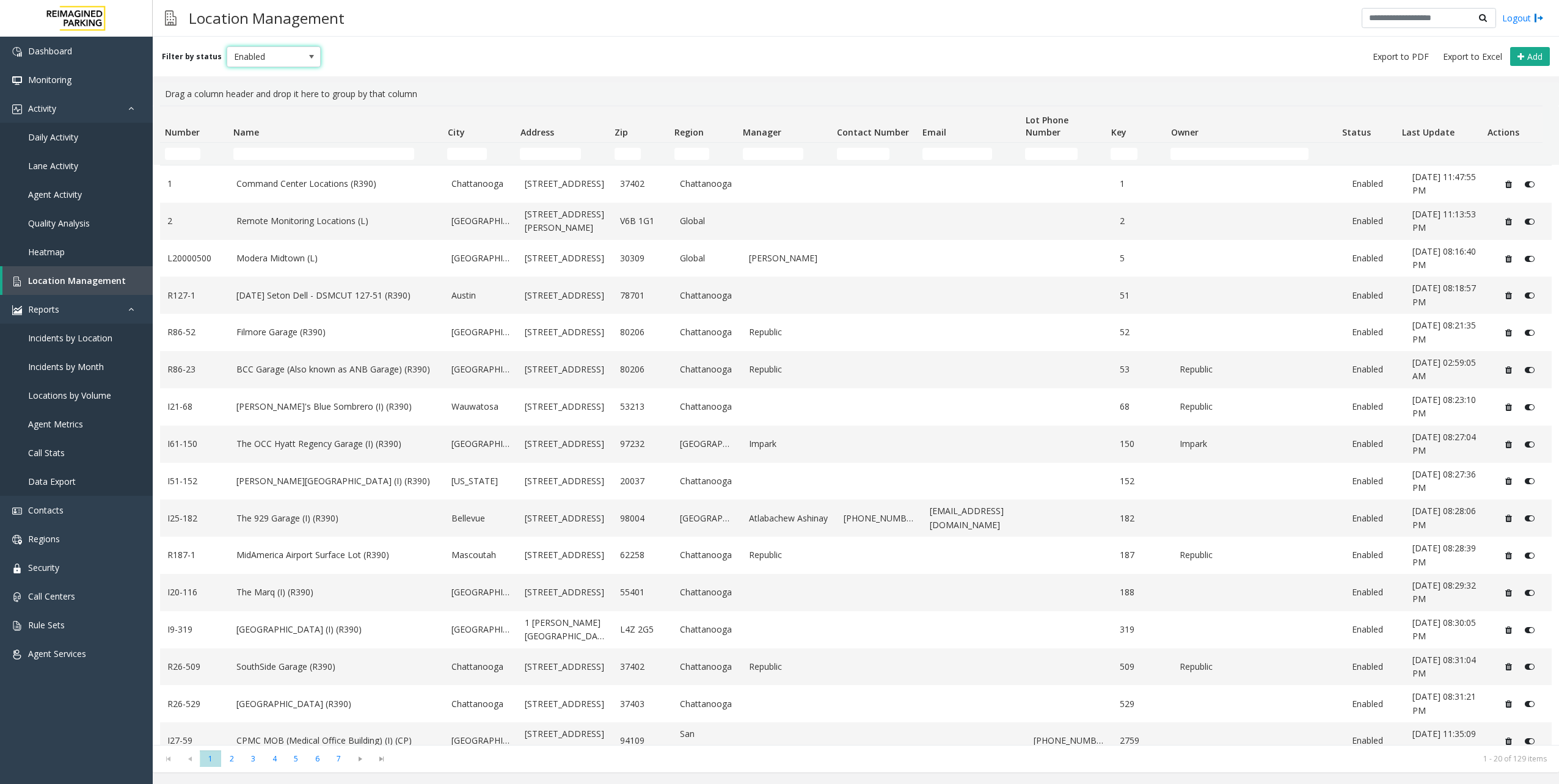
click at [284, 59] on span "Enabled" at bounding box center [264, 57] width 74 height 20
click at [379, 33] on div "Location Management Logout" at bounding box center [856, 18] width 1406 height 36
drag, startPoint x: 168, startPoint y: 52, endPoint x: 416, endPoint y: 40, distance: 248.3
click at [415, 40] on div "Filter by status Enabled Add" at bounding box center [856, 56] width 1406 height 39
click at [416, 40] on div "Filter by status Enabled Add" at bounding box center [856, 56] width 1406 height 39
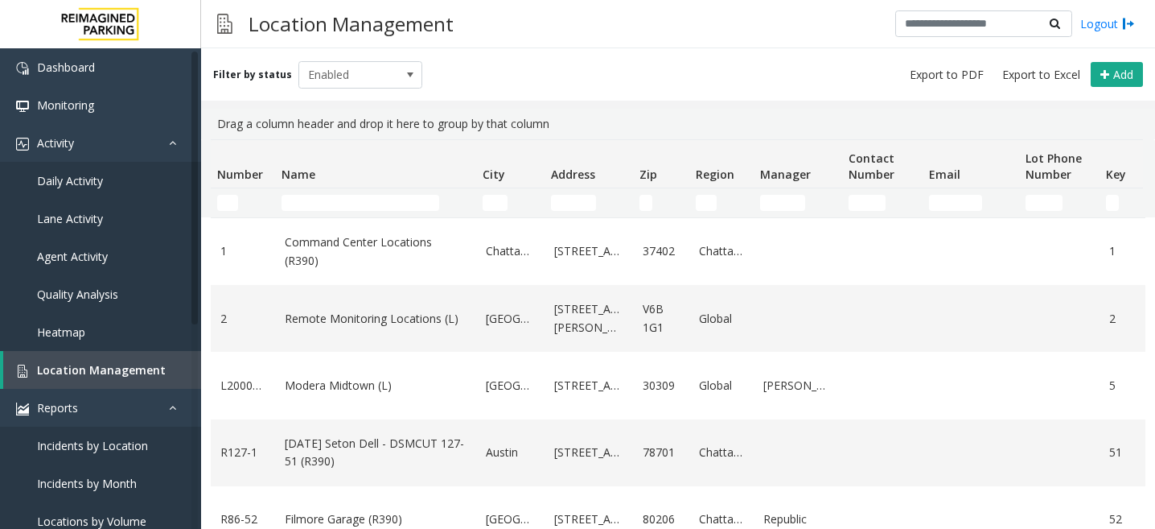
drag, startPoint x: 874, startPoint y: 93, endPoint x: 873, endPoint y: 84, distance: 8.9
click at [874, 93] on div "Filter by status Enabled Add" at bounding box center [678, 74] width 954 height 52
click at [877, 84] on div "Filter by status Enabled Add" at bounding box center [678, 74] width 954 height 52
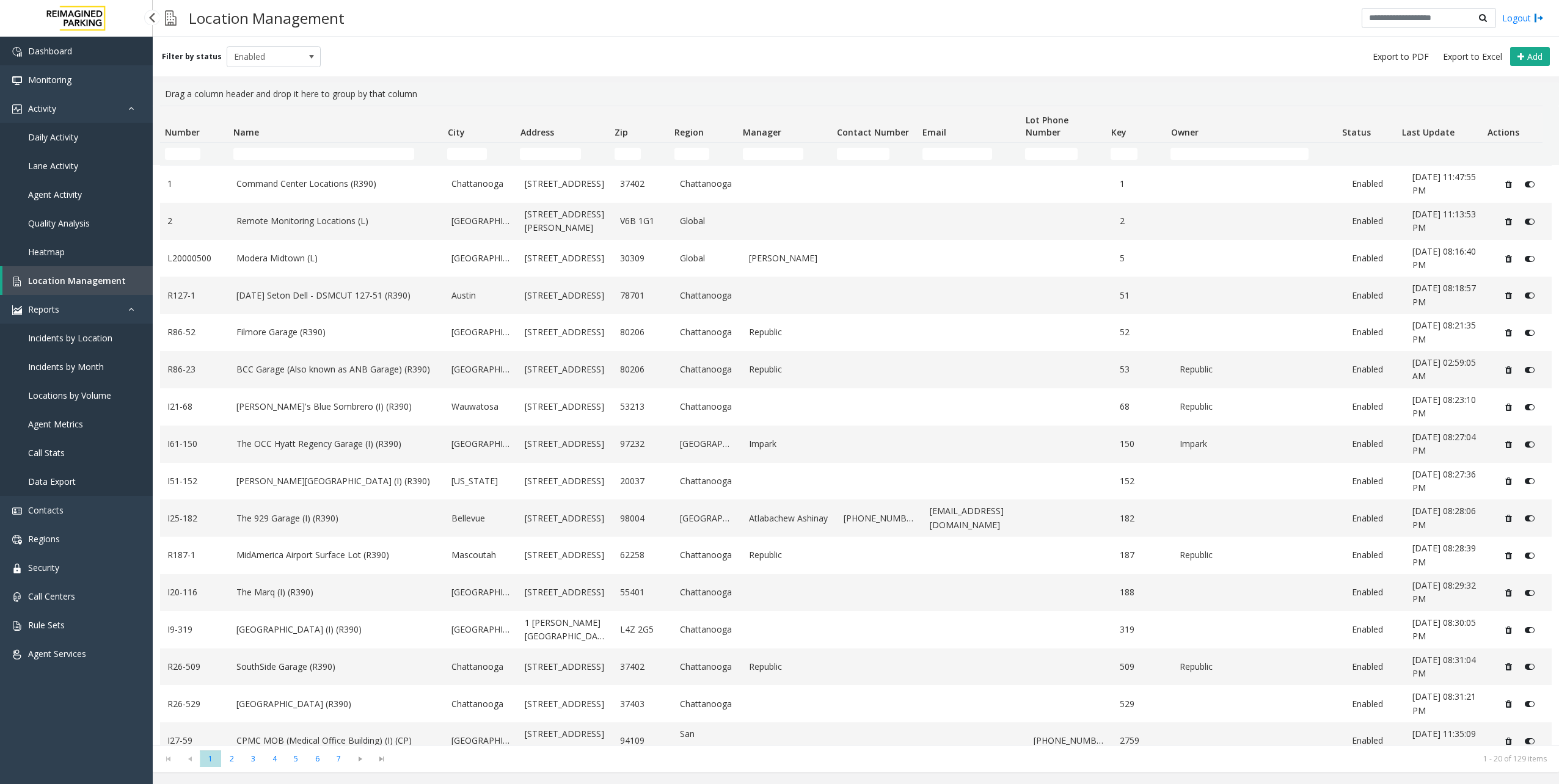
click at [58, 55] on span "Dashboard" at bounding box center [50, 51] width 44 height 11
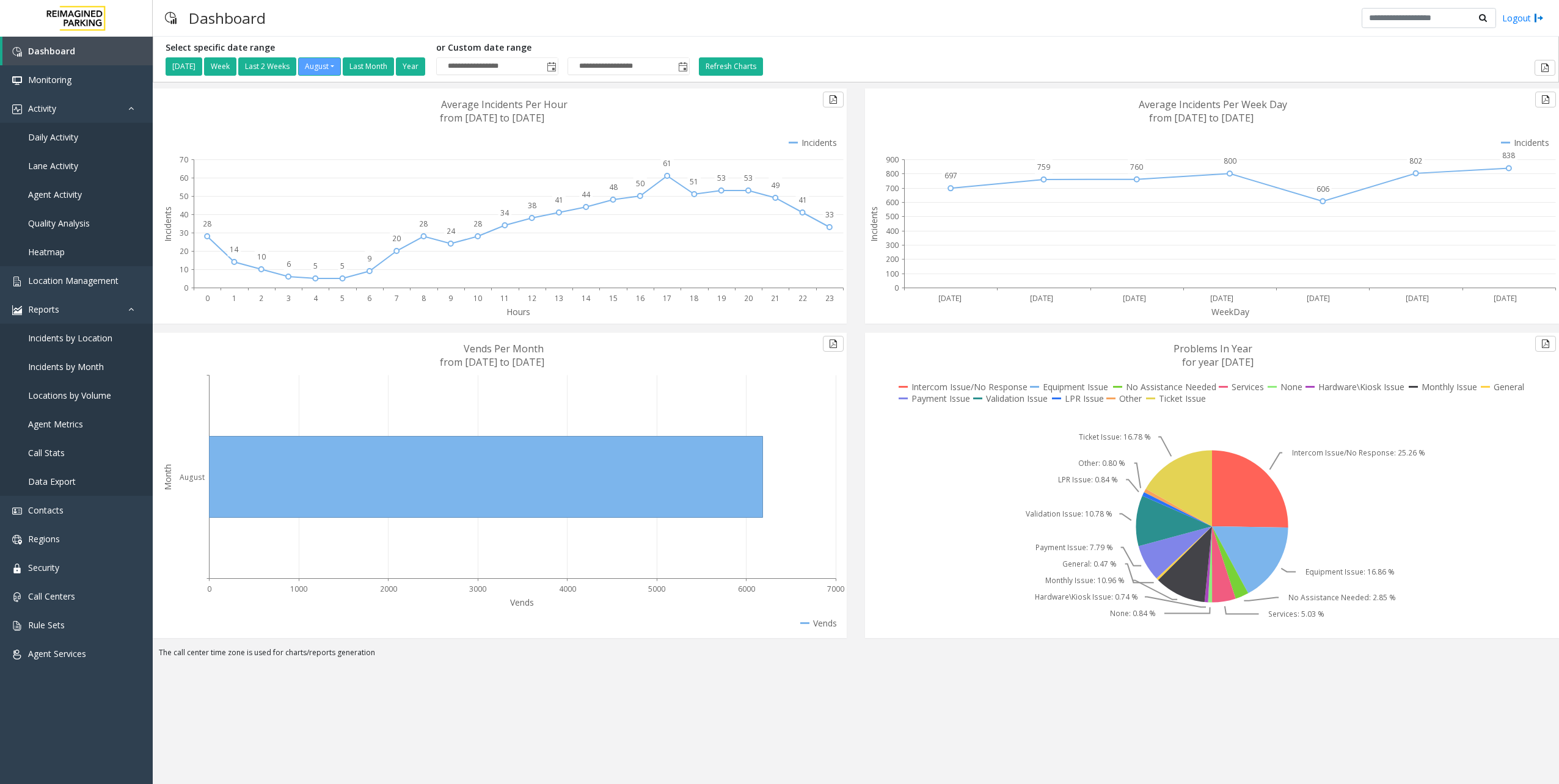
click at [1167, 688] on div "**********" at bounding box center [856, 410] width 1406 height 748
click at [1210, 716] on div "**********" at bounding box center [856, 410] width 1406 height 748
click at [866, 697] on div "**********" at bounding box center [856, 410] width 1406 height 748
drag, startPoint x: 1361, startPoint y: 752, endPoint x: 1387, endPoint y: 752, distance: 26.0
click at [1361, 752] on div "**********" at bounding box center [856, 410] width 1406 height 748
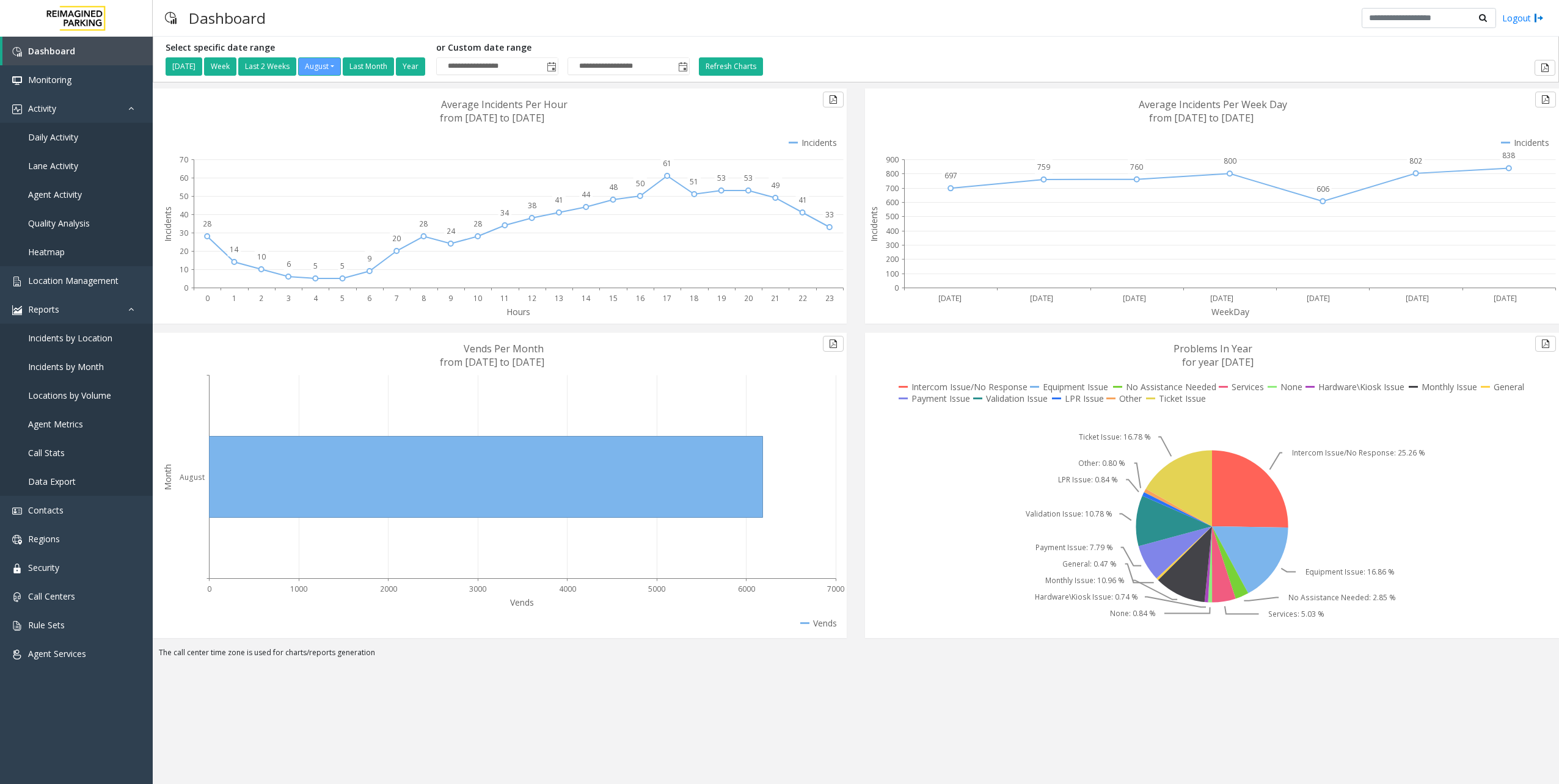
click at [1361, 752] on div "**********" at bounding box center [856, 410] width 1406 height 748
click at [94, 714] on div "Dashboard Monitoring Activity Daily Activity Lane Activity Agent Activity Quali…" at bounding box center [76, 397] width 153 height 721
drag, startPoint x: 94, startPoint y: 714, endPoint x: 138, endPoint y: 714, distance: 44.0
click at [94, 714] on div "Dashboard Monitoring Activity Daily Activity Lane Activity Agent Activity Quali…" at bounding box center [76, 397] width 153 height 721
click at [373, 710] on div "**********" at bounding box center [856, 410] width 1406 height 748
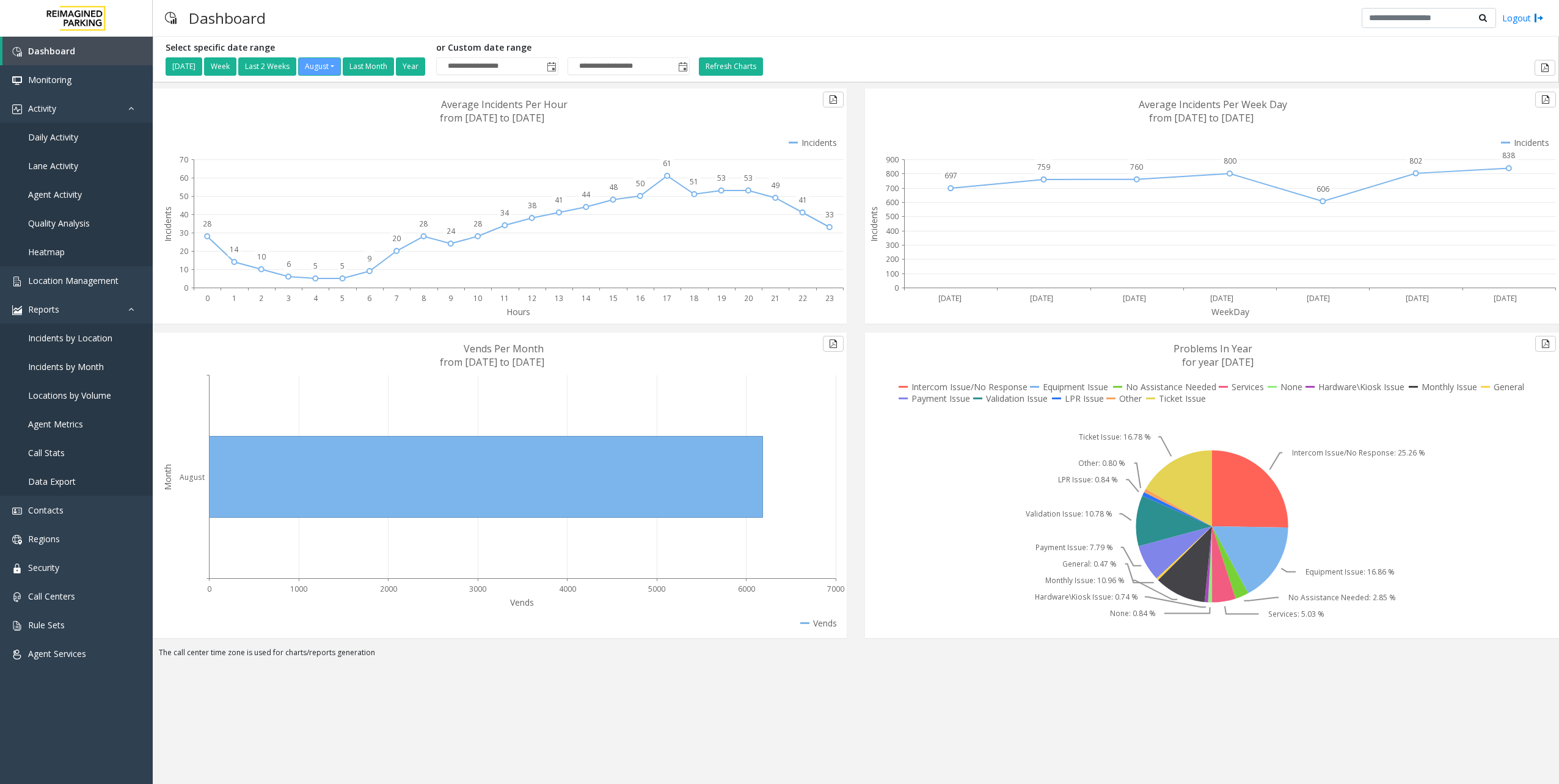
click at [24, 714] on div "Dashboard Monitoring Activity Daily Activity Lane Activity Agent Activity Quali…" at bounding box center [76, 397] width 153 height 721
click at [270, 722] on div "**********" at bounding box center [856, 410] width 1406 height 748
drag, startPoint x: 99, startPoint y: 745, endPoint x: 105, endPoint y: 744, distance: 6.1
click at [99, 744] on div "Dashboard Monitoring Activity Daily Activity Lane Activity Agent Activity Quali…" at bounding box center [76, 397] width 153 height 721
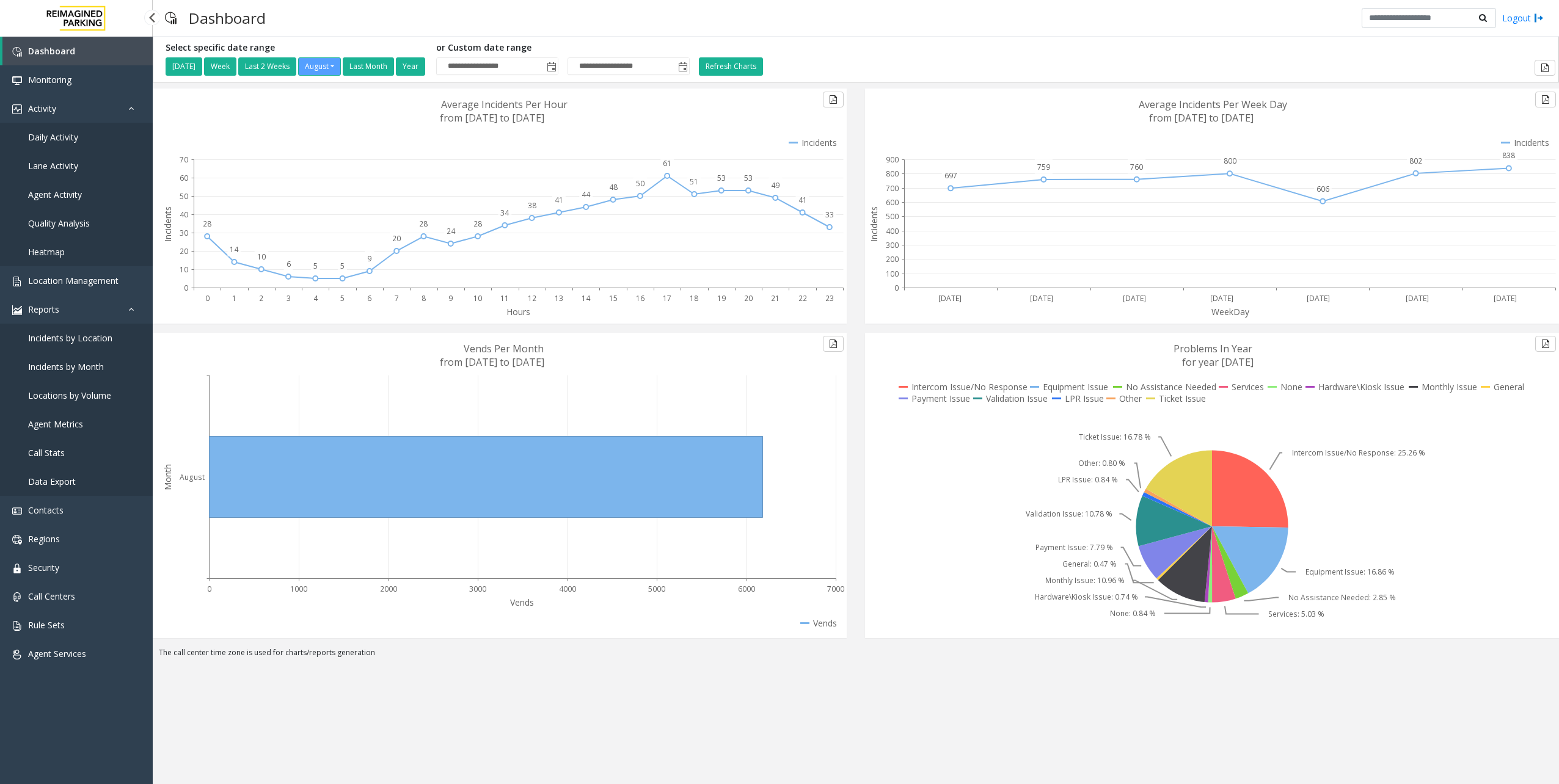
click at [295, 732] on div "**********" at bounding box center [856, 410] width 1406 height 748
click at [102, 744] on div "Dashboard Monitoring Activity Daily Activity Lane Activity Agent Activity Quali…" at bounding box center [76, 397] width 153 height 721
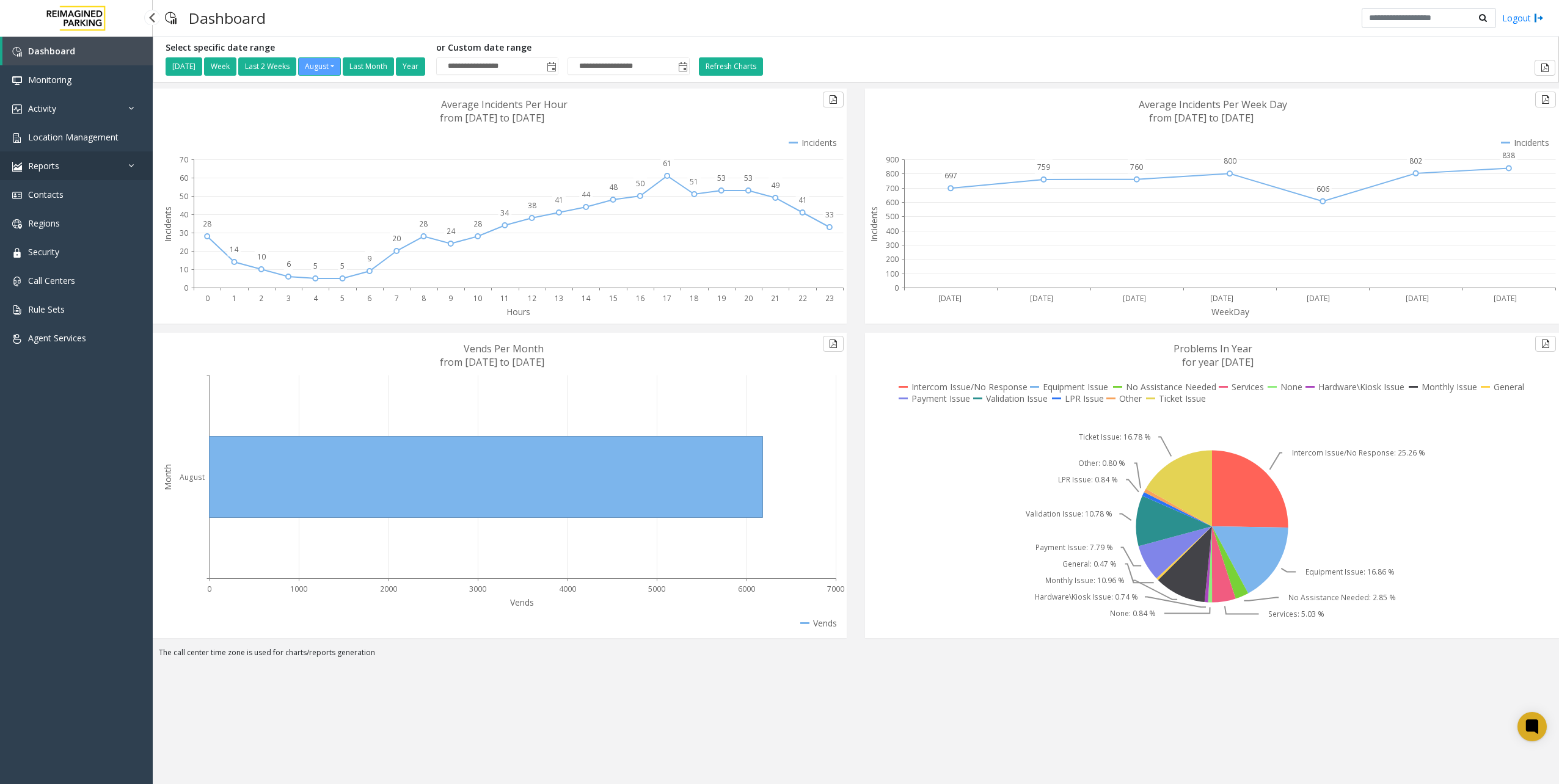
click at [66, 166] on link "Reports" at bounding box center [76, 166] width 153 height 29
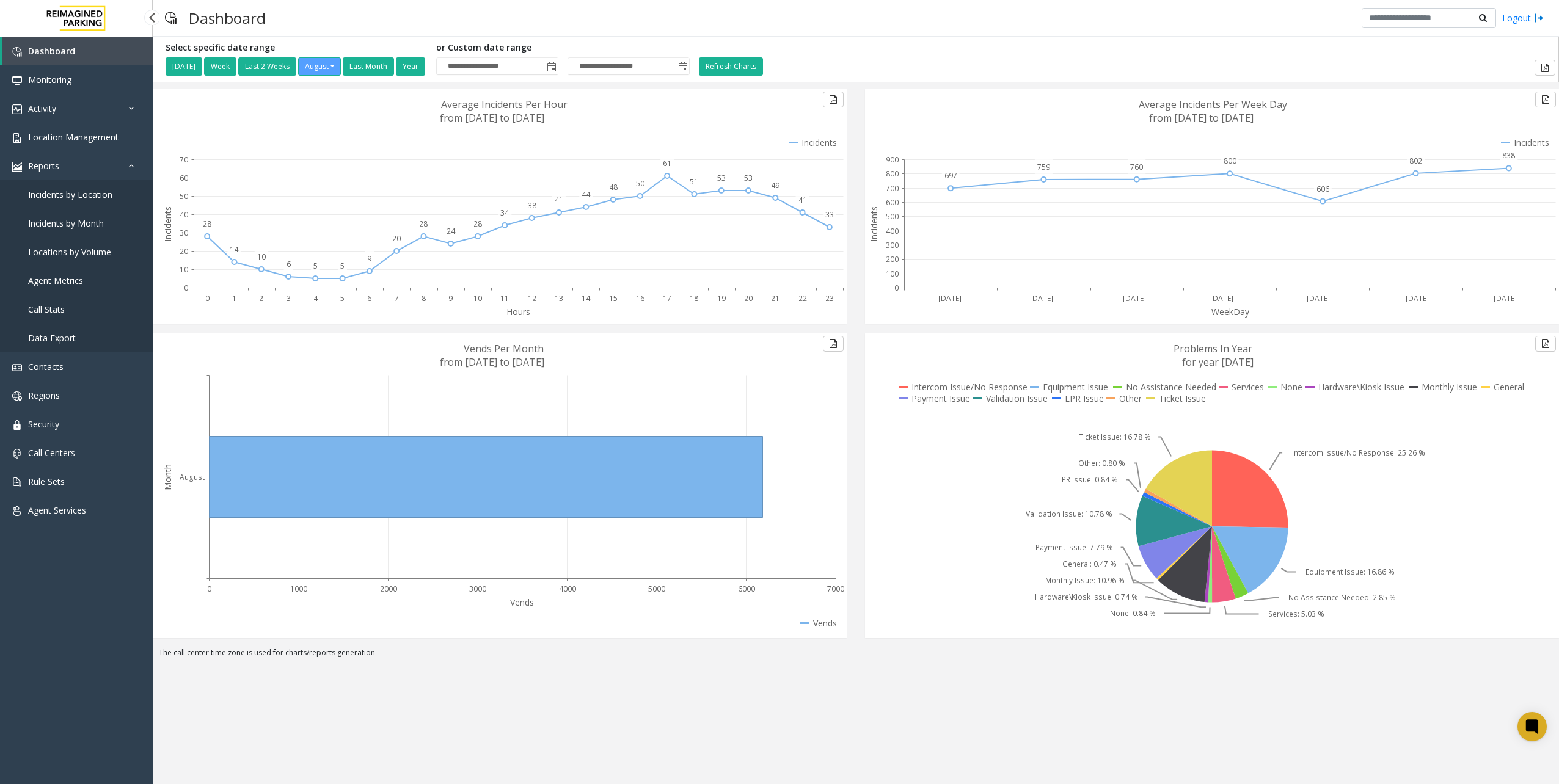
click at [62, 192] on span "Incidents by Location" at bounding box center [70, 194] width 84 height 11
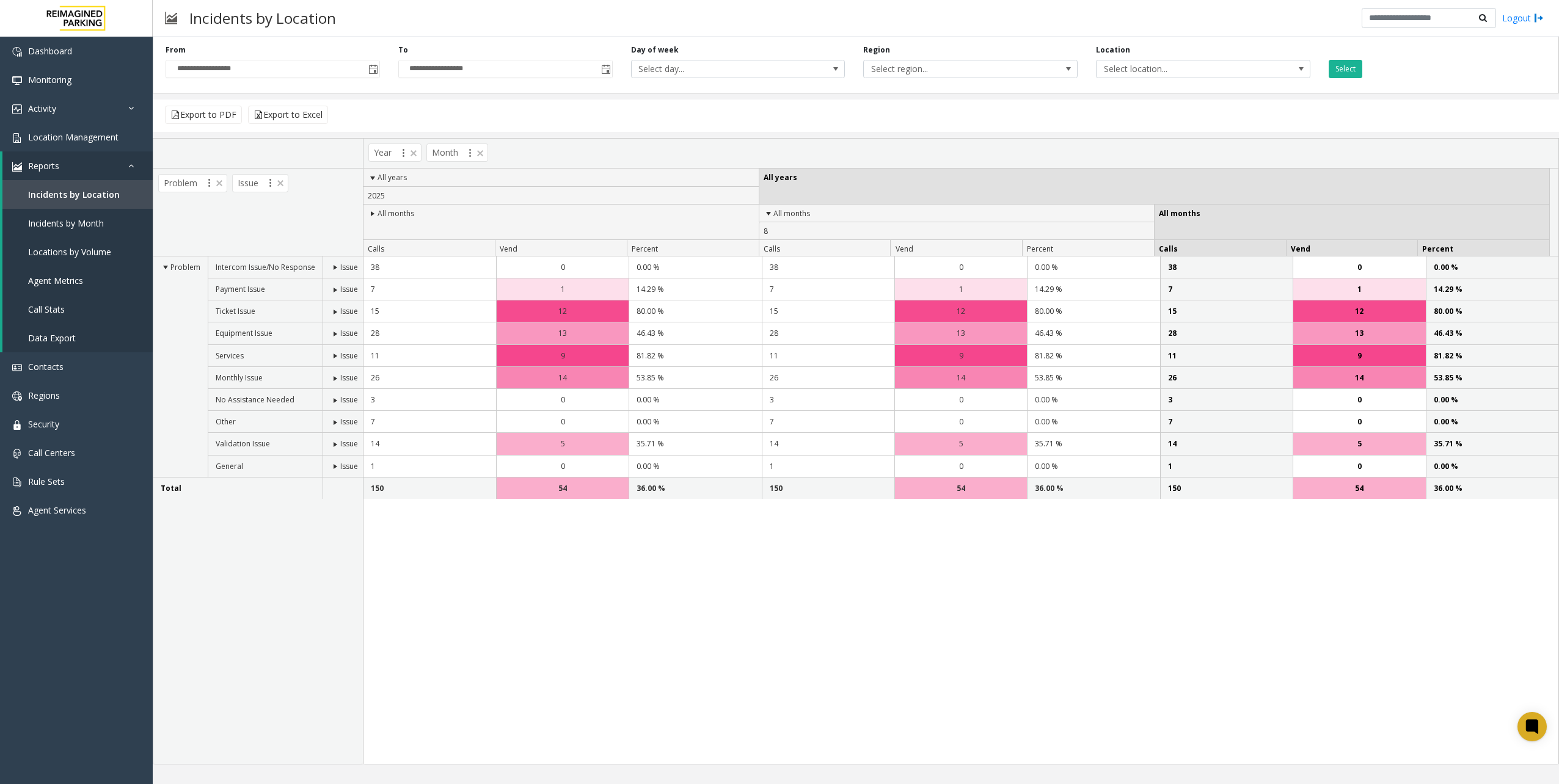
click at [240, 623] on div "Problem Intercom Issue/No Response Issue Payment Issue Issue Ticket Issue Issue…" at bounding box center [258, 510] width 210 height 508
click at [801, 631] on div "38 0 0.00 % 38 0 0.00 % 38 0 0.00 % 7 1 14.29 % 7" at bounding box center [961, 510] width 1195 height 508
click at [231, 74] on input "**********" at bounding box center [273, 69] width 213 height 17
click at [383, 66] on div "**********" at bounding box center [273, 61] width 233 height 33
click at [367, 69] on span "Toggle popup" at bounding box center [373, 69] width 14 height 20
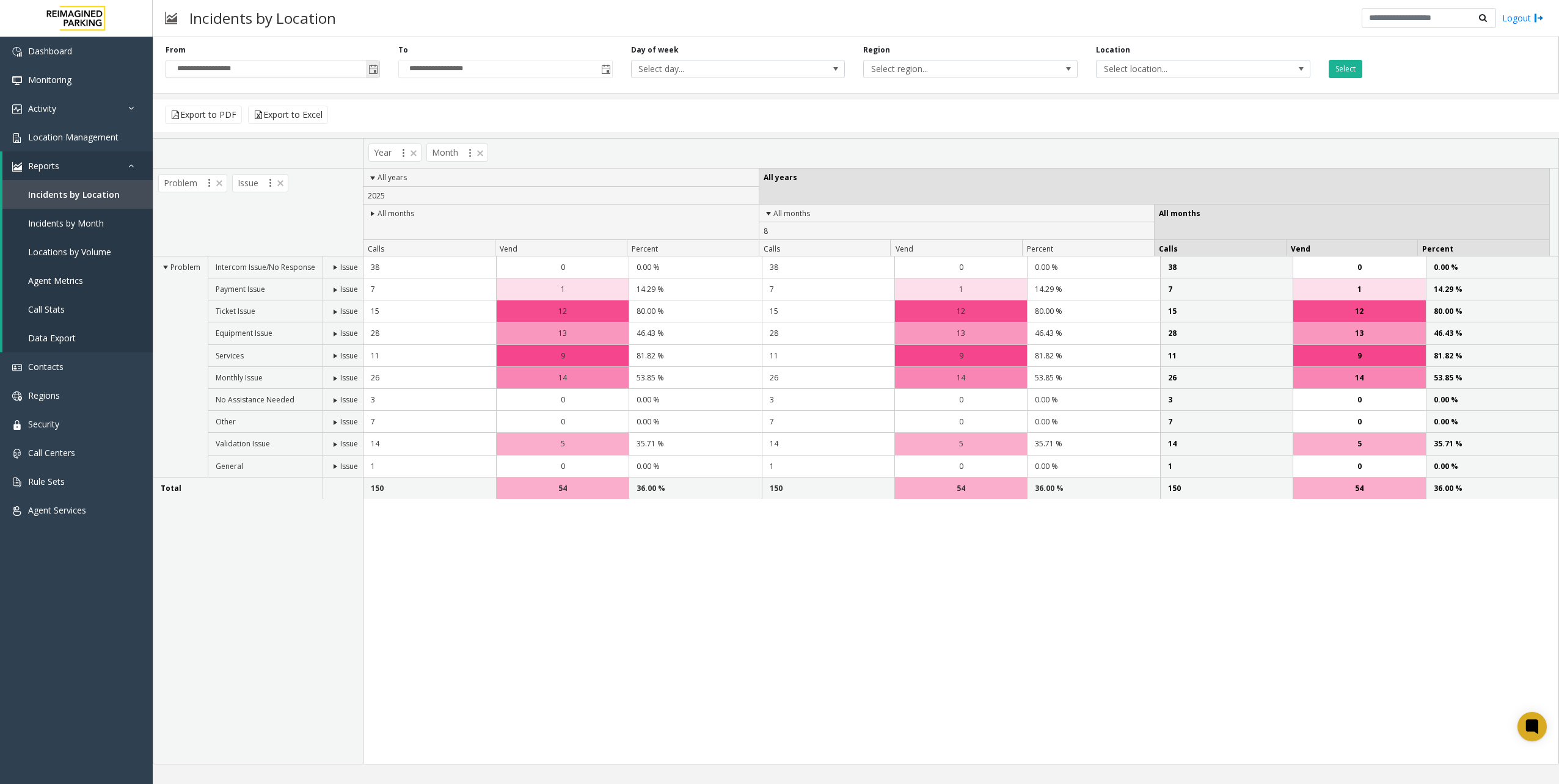
click at [367, 69] on span "Toggle popup" at bounding box center [373, 69] width 14 height 20
click at [369, 70] on span "Toggle popup" at bounding box center [373, 69] width 10 height 10
click at [270, 77] on input "**********" at bounding box center [273, 69] width 213 height 17
click at [174, 70] on input "**********" at bounding box center [273, 69] width 213 height 17
click at [192, 72] on input "**********" at bounding box center [273, 69] width 213 height 17
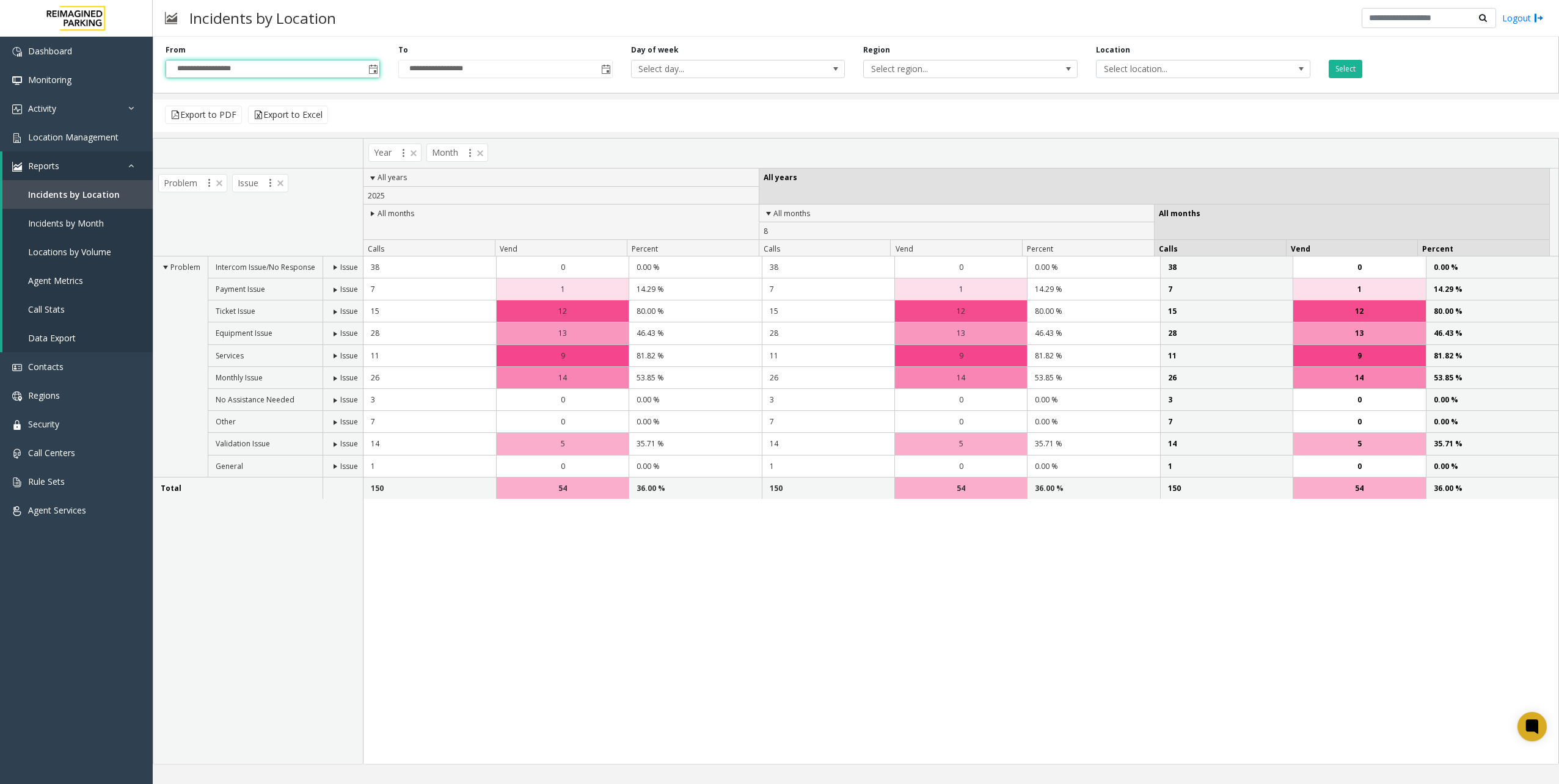
click at [612, 36] on div "Incidents by Location Logout" at bounding box center [856, 18] width 1406 height 36
click at [1345, 68] on button "Select" at bounding box center [1346, 69] width 33 height 18
click at [188, 71] on input "**********" at bounding box center [273, 69] width 213 height 17
click at [375, 63] on span "Toggle popup" at bounding box center [373, 69] width 14 height 20
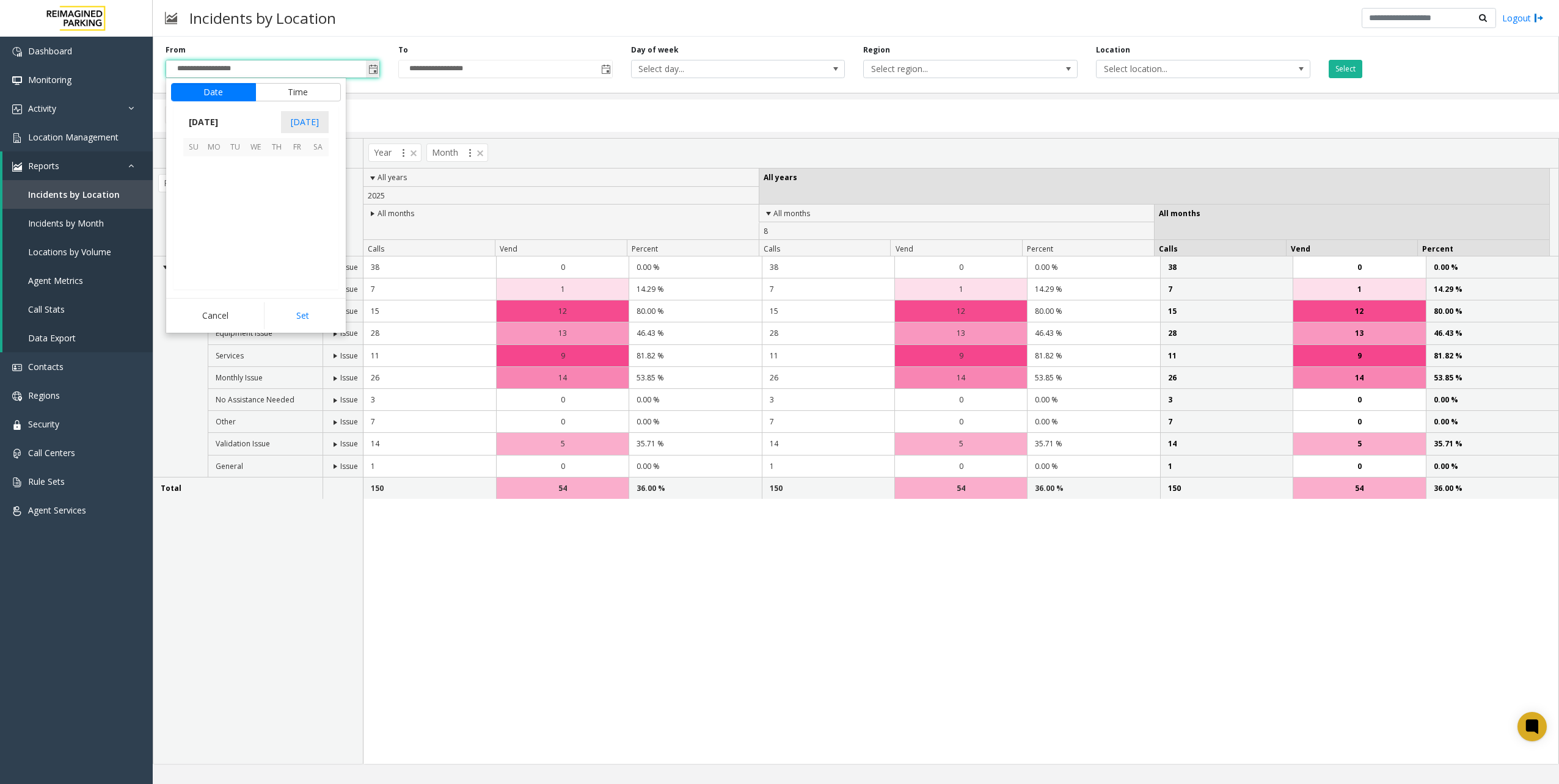
scroll to position [218992, 0]
click at [295, 170] on span "1" at bounding box center [297, 166] width 21 height 20
click at [314, 313] on button "Set" at bounding box center [302, 315] width 77 height 27
type input "**********"
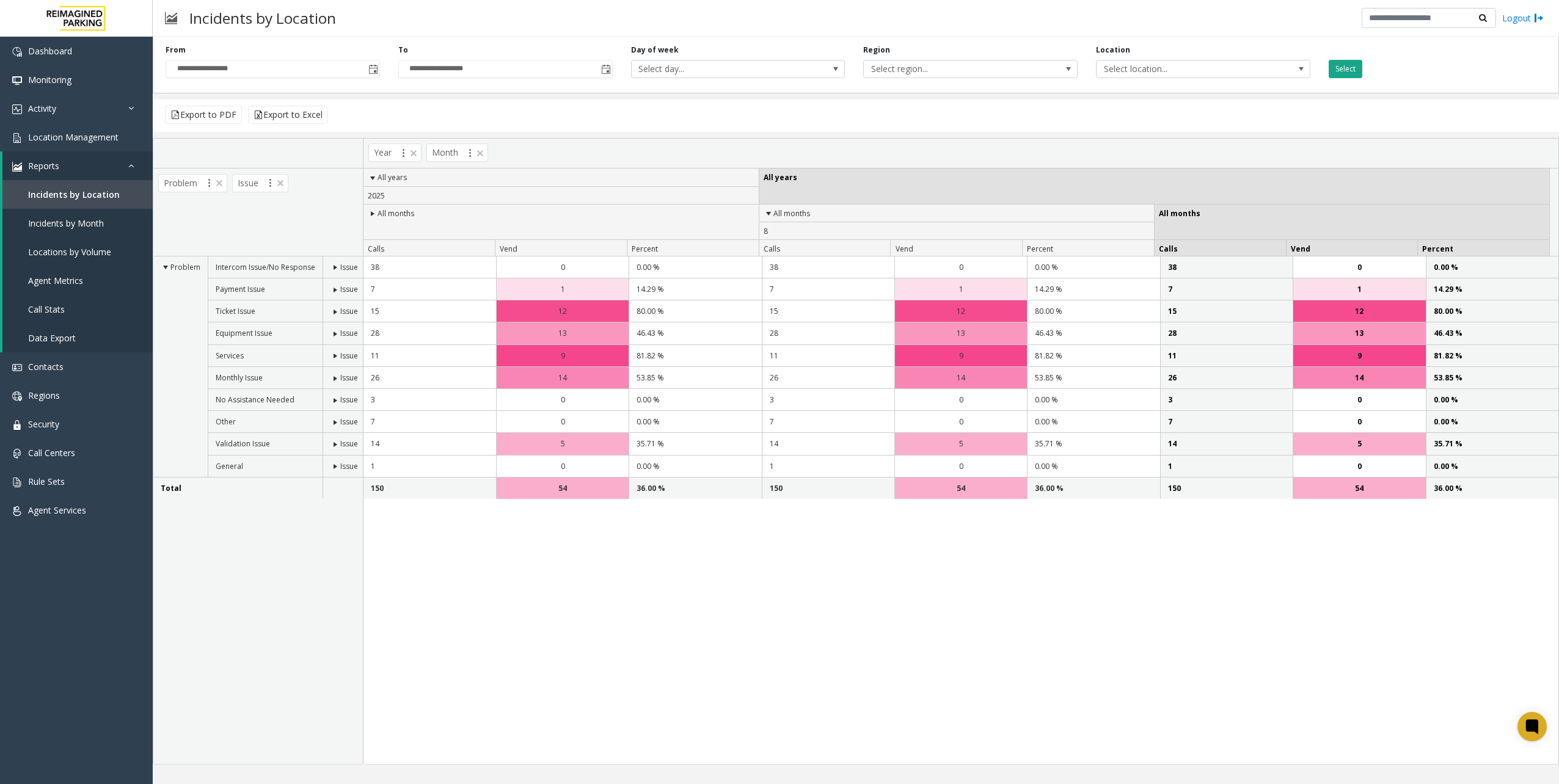
click at [1348, 64] on button "Select" at bounding box center [1346, 69] width 33 height 18
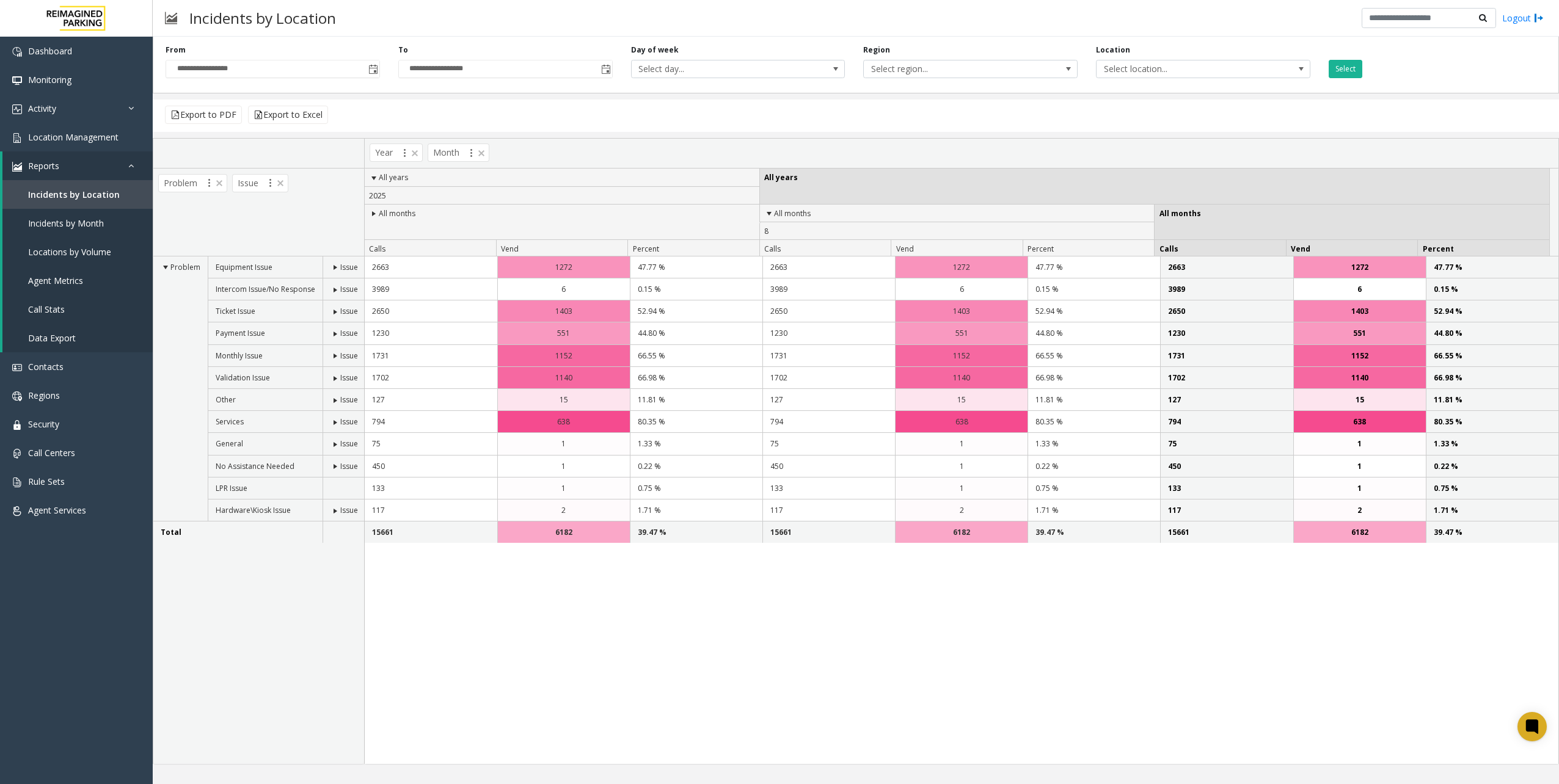
click at [333, 265] on span at bounding box center [335, 267] width 10 height 10
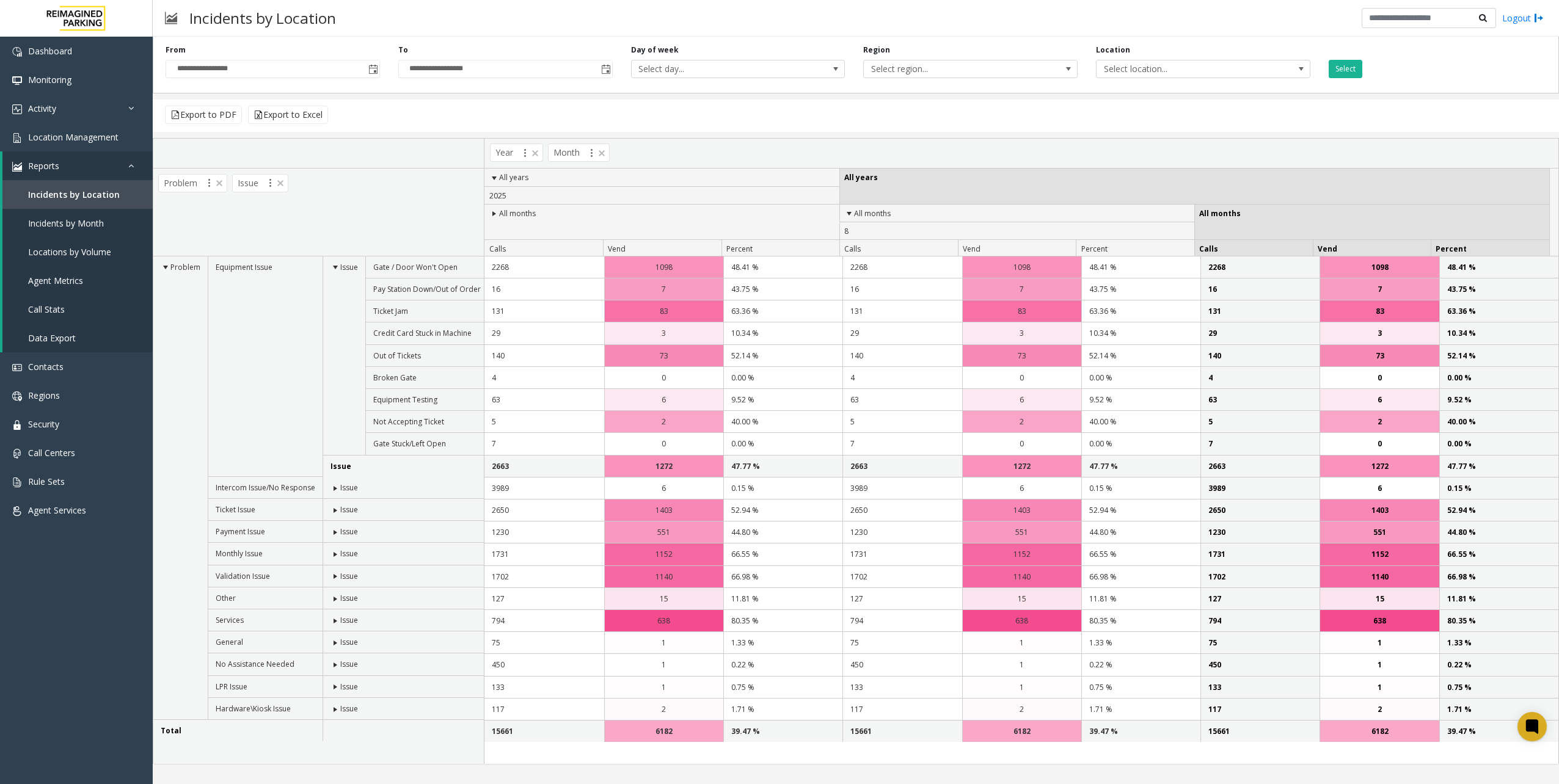
click at [286, 354] on td "Equipment Issue" at bounding box center [265, 367] width 115 height 220
click at [53, 606] on div "Dashboard Monitoring Activity Daily Activity Lane Activity Agent Activity Quali…" at bounding box center [76, 397] width 153 height 721
click at [396, 193] on div "Problem Issue" at bounding box center [318, 213] width 330 height 88
click at [364, 206] on div "Problem Issue" at bounding box center [318, 213] width 330 height 88
click at [94, 576] on div "Dashboard Monitoring Activity Daily Activity Lane Activity Agent Activity Quali…" at bounding box center [76, 397] width 153 height 721
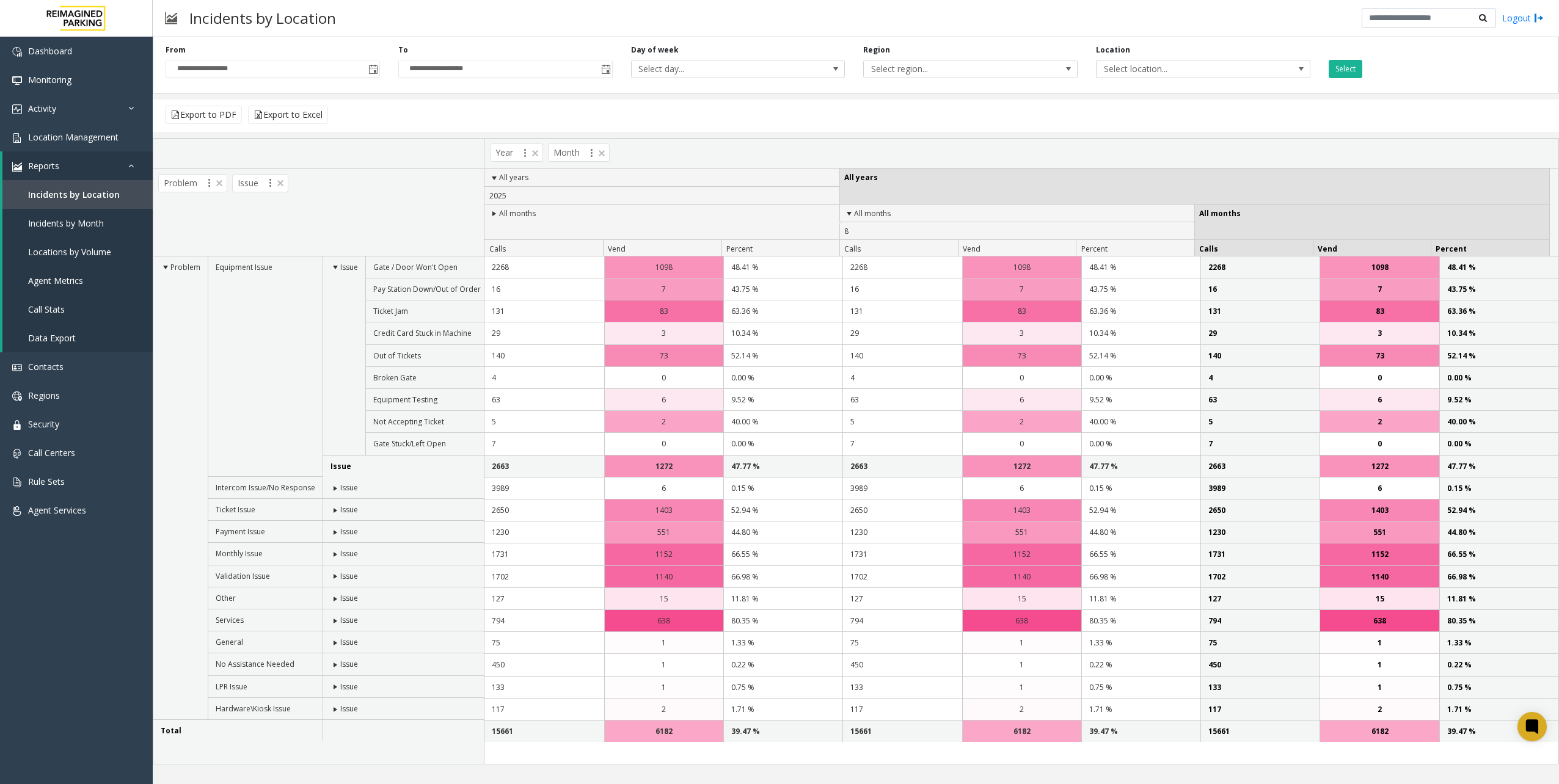
click at [192, 403] on td "Problem" at bounding box center [181, 488] width 55 height 464
click at [253, 340] on td "Equipment Issue" at bounding box center [265, 367] width 115 height 220
click at [117, 622] on div "Dashboard Monitoring Activity Daily Activity Lane Activity Agent Activity Quali…" at bounding box center [76, 397] width 153 height 721
click at [185, 408] on td "Problem" at bounding box center [181, 488] width 55 height 464
click at [243, 343] on td "Equipment Issue" at bounding box center [265, 367] width 115 height 220
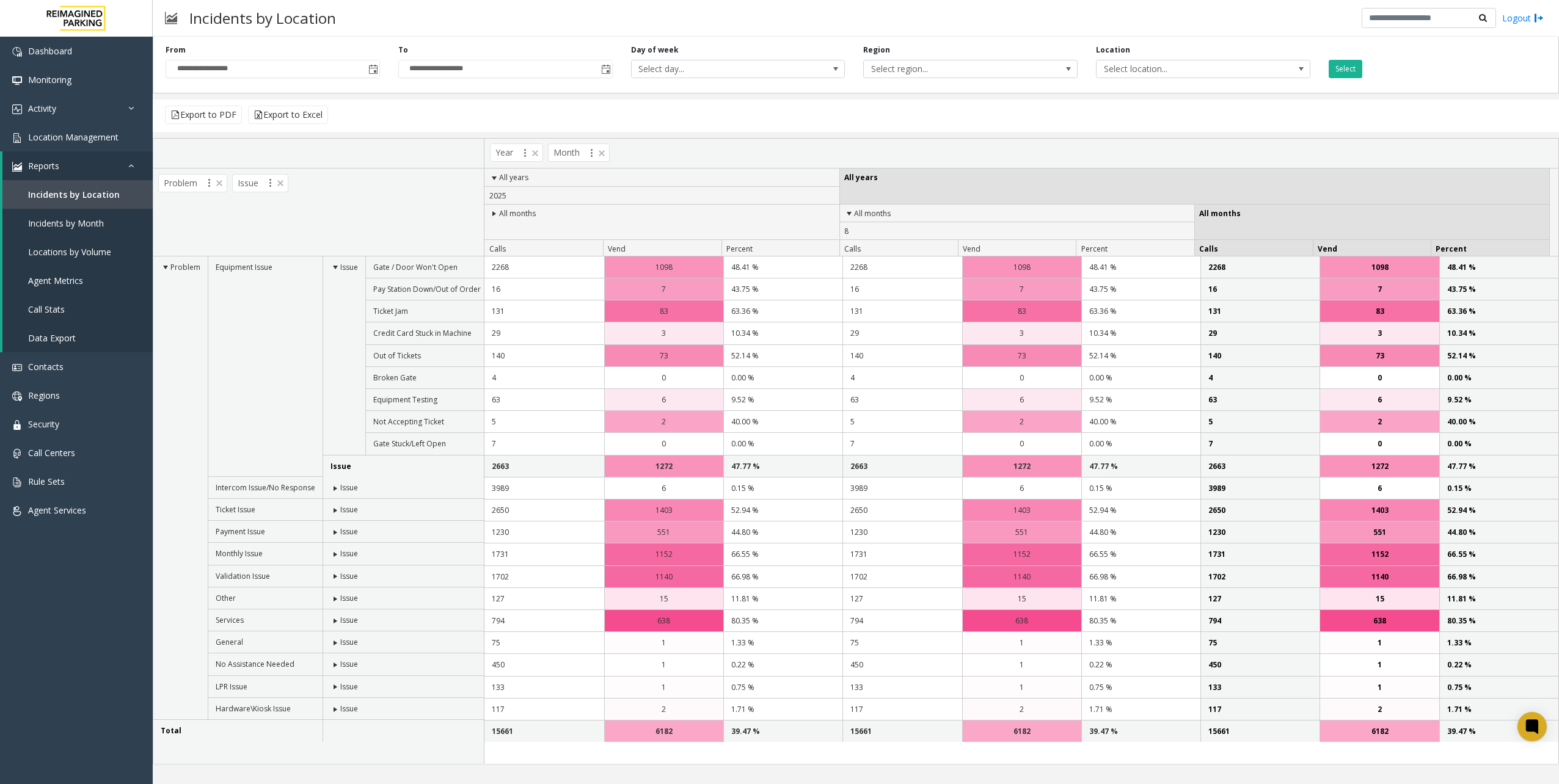
click at [335, 211] on div "Problem Issue" at bounding box center [318, 213] width 330 height 88
click at [229, 357] on td "Equipment Issue" at bounding box center [265, 367] width 115 height 220
click at [80, 144] on link "Location Management" at bounding box center [76, 137] width 153 height 29
click at [333, 485] on span at bounding box center [335, 488] width 10 height 10
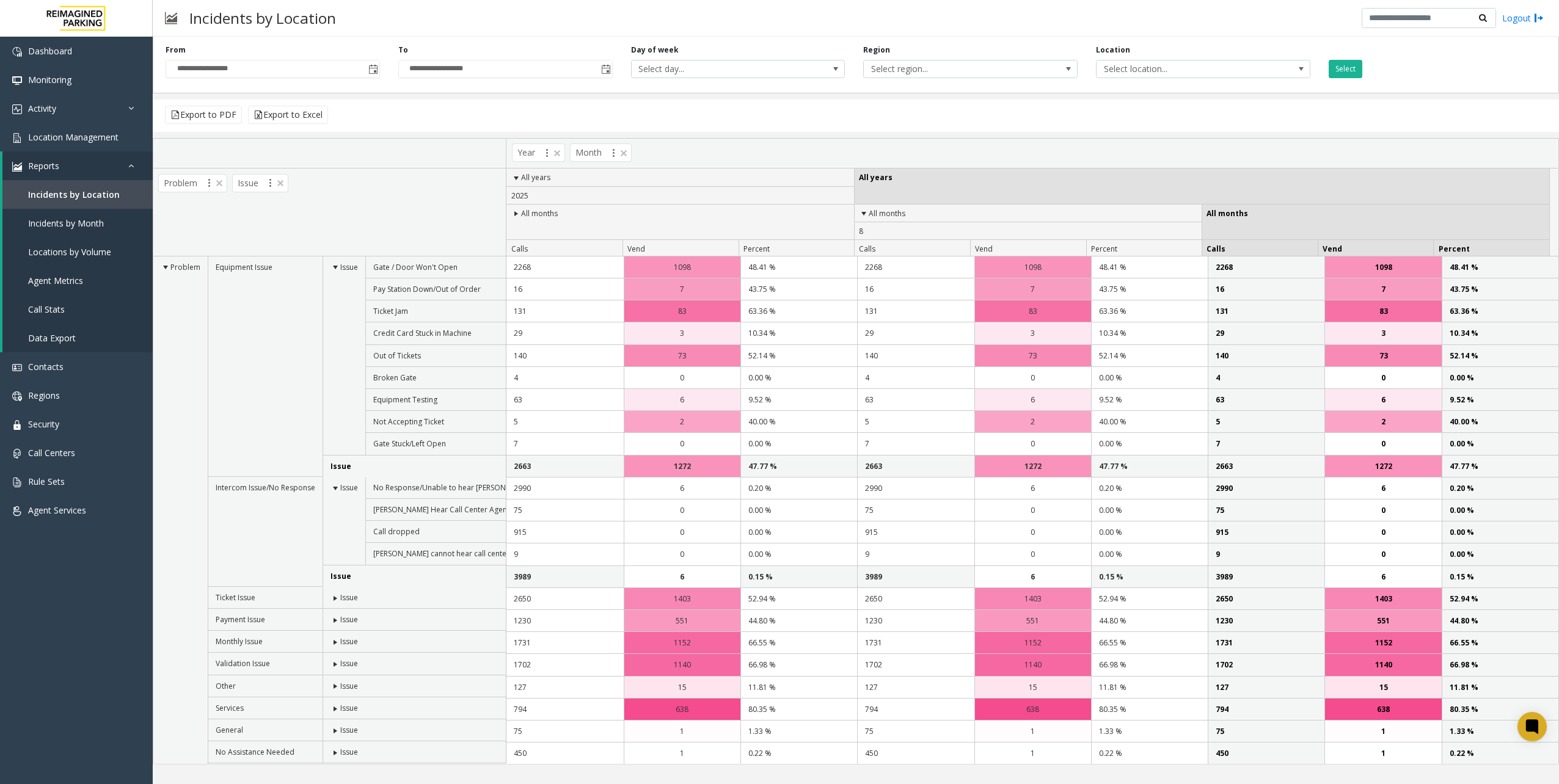
click at [286, 371] on td "Equipment Issue" at bounding box center [265, 367] width 115 height 220
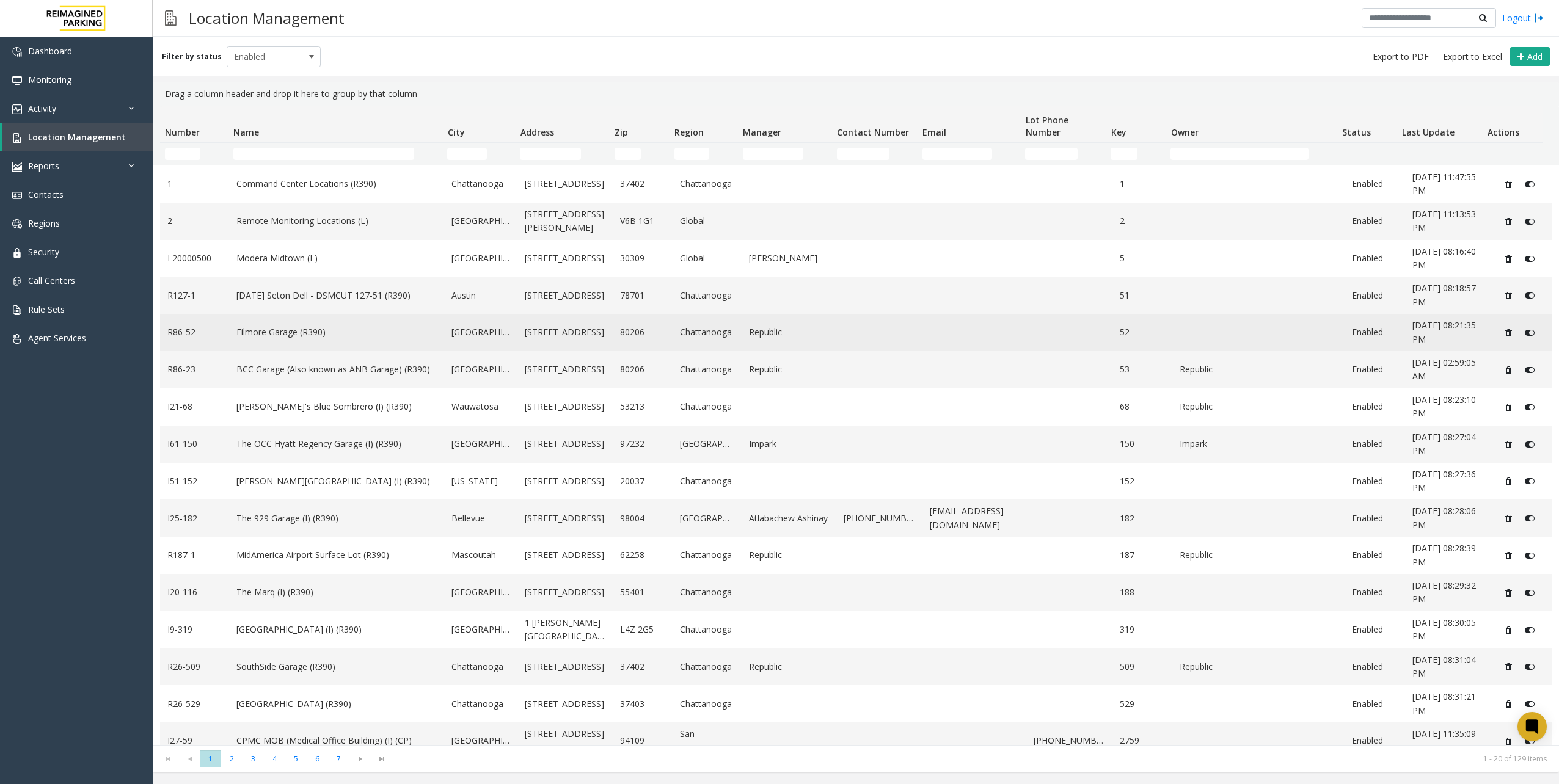
scroll to position [122, 0]
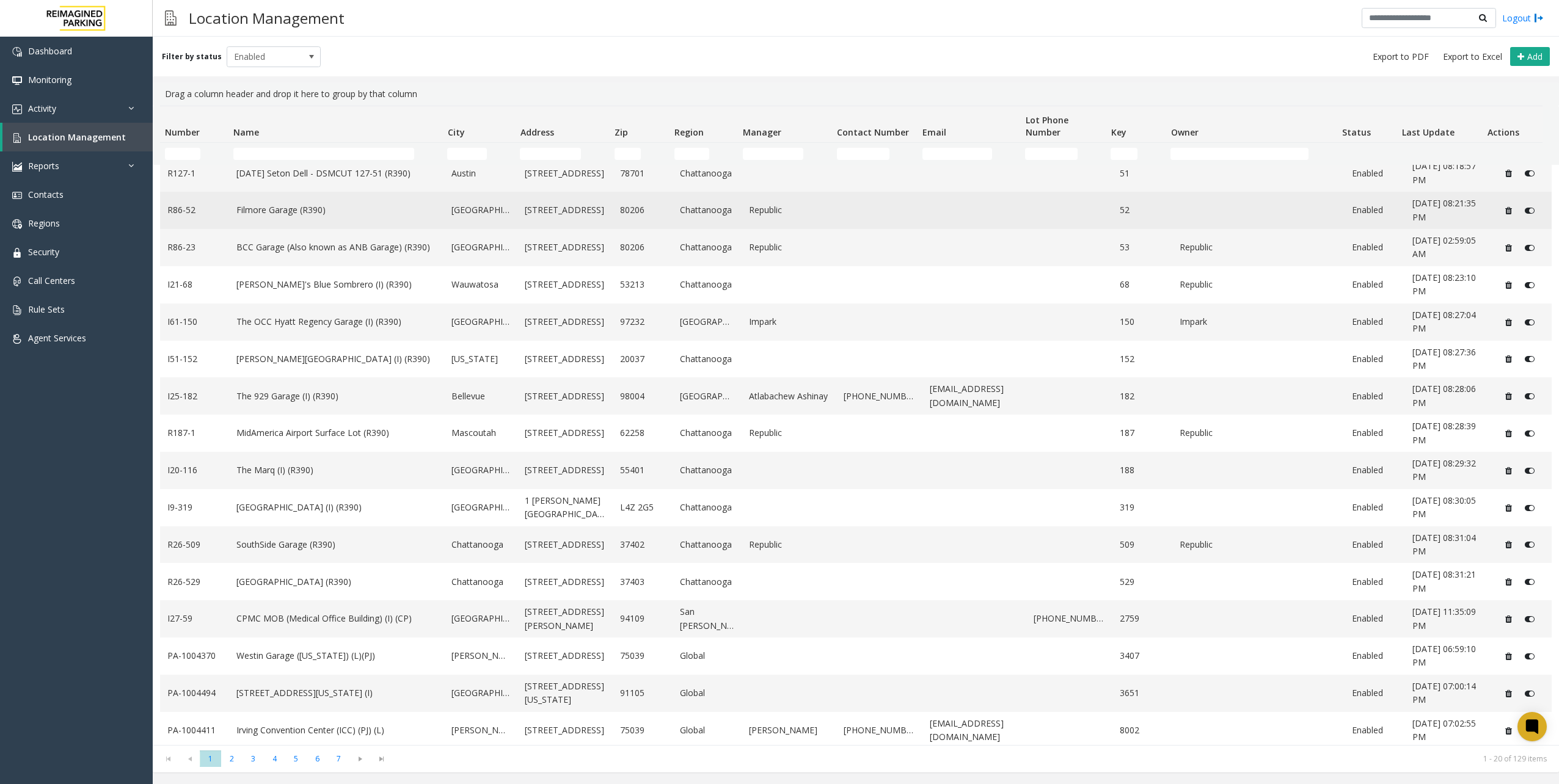
click at [257, 213] on link "Filmore Garage (R390)" at bounding box center [336, 210] width 201 height 14
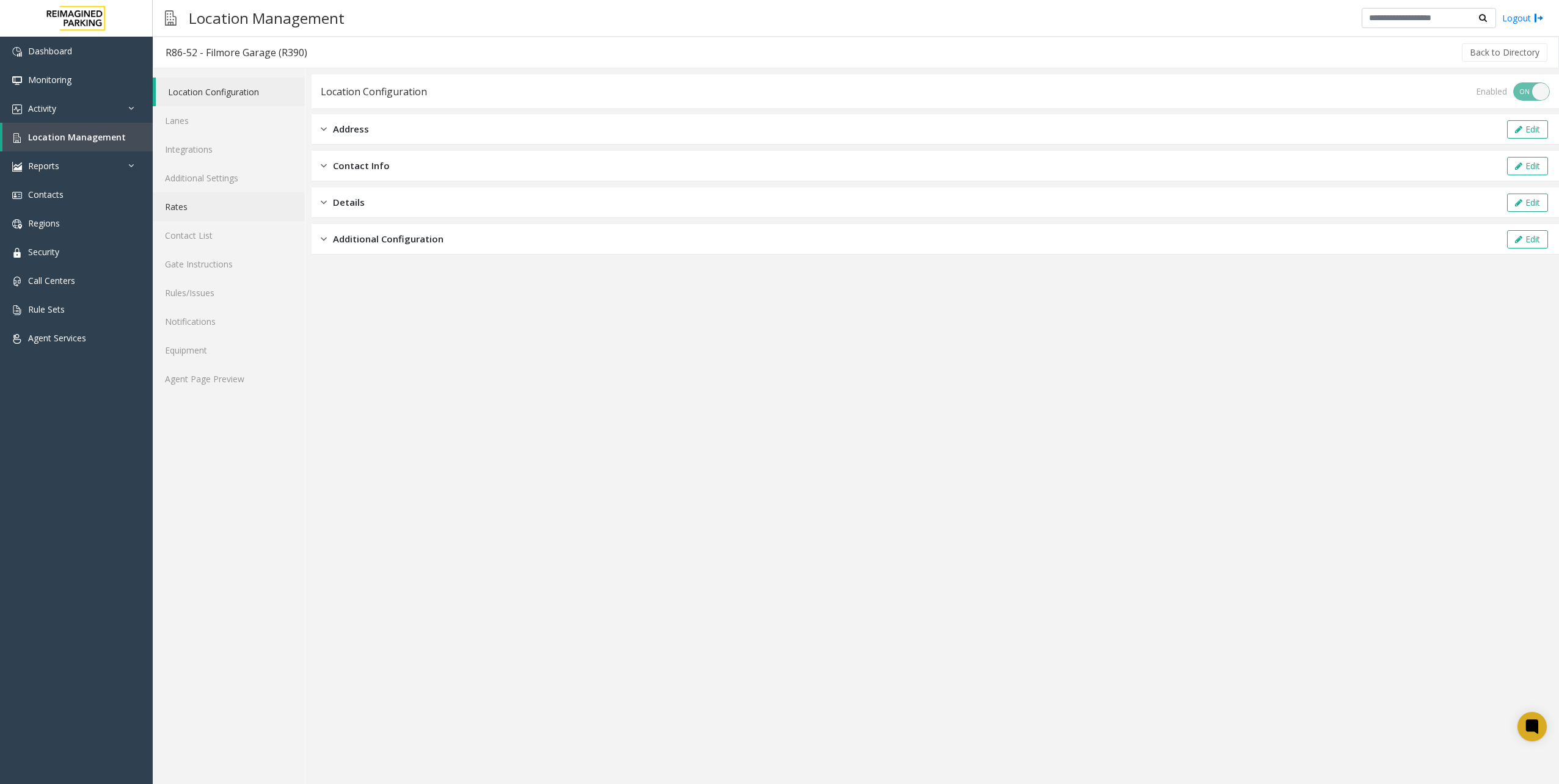
click at [200, 203] on link "Rates" at bounding box center [229, 206] width 152 height 29
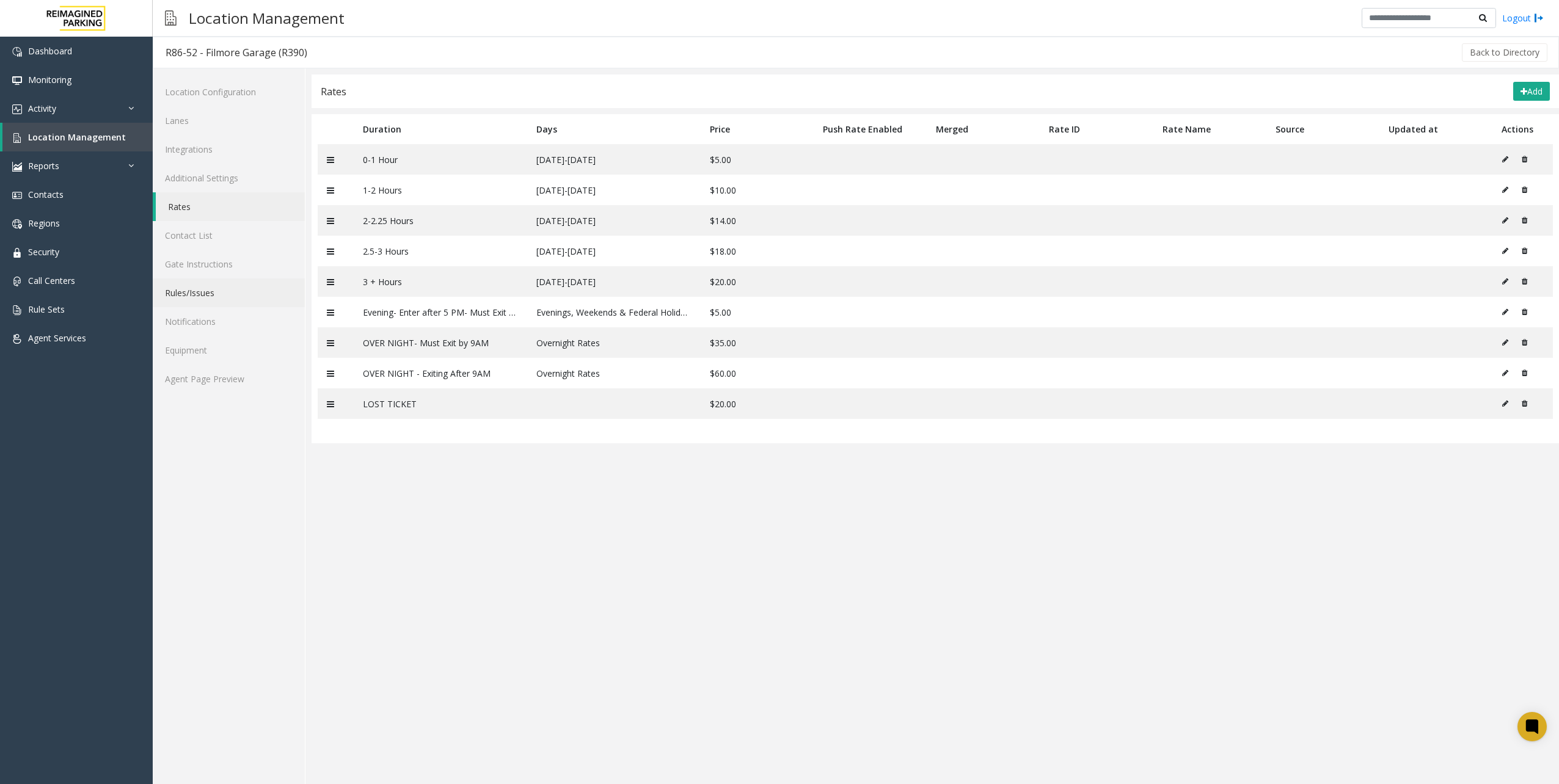
click at [214, 285] on link "Rules/Issues" at bounding box center [229, 293] width 152 height 29
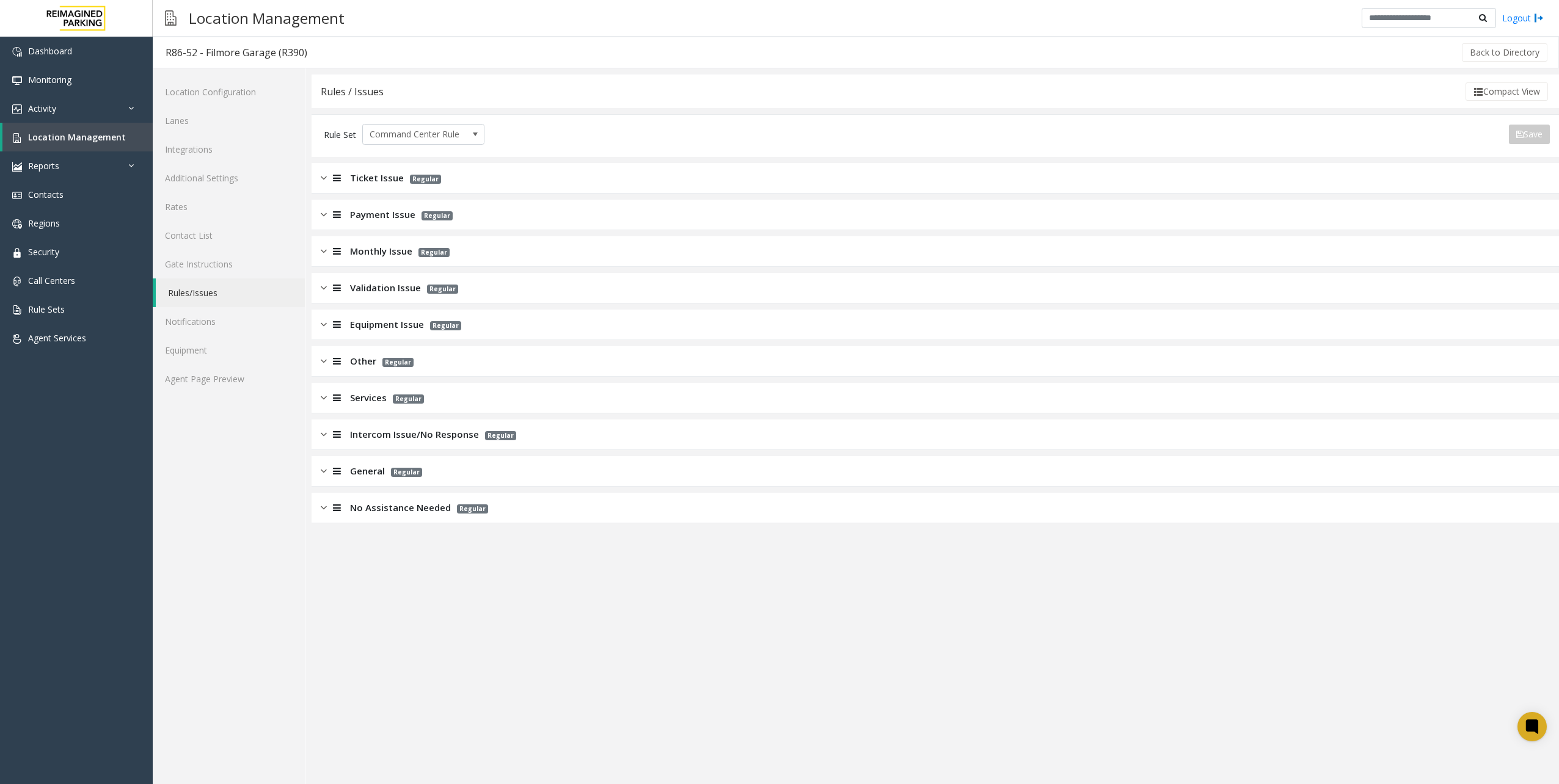
click at [325, 175] on img at bounding box center [323, 178] width 6 height 14
click at [327, 175] on div at bounding box center [335, 178] width 17 height 14
click at [325, 175] on img at bounding box center [323, 178] width 6 height 14
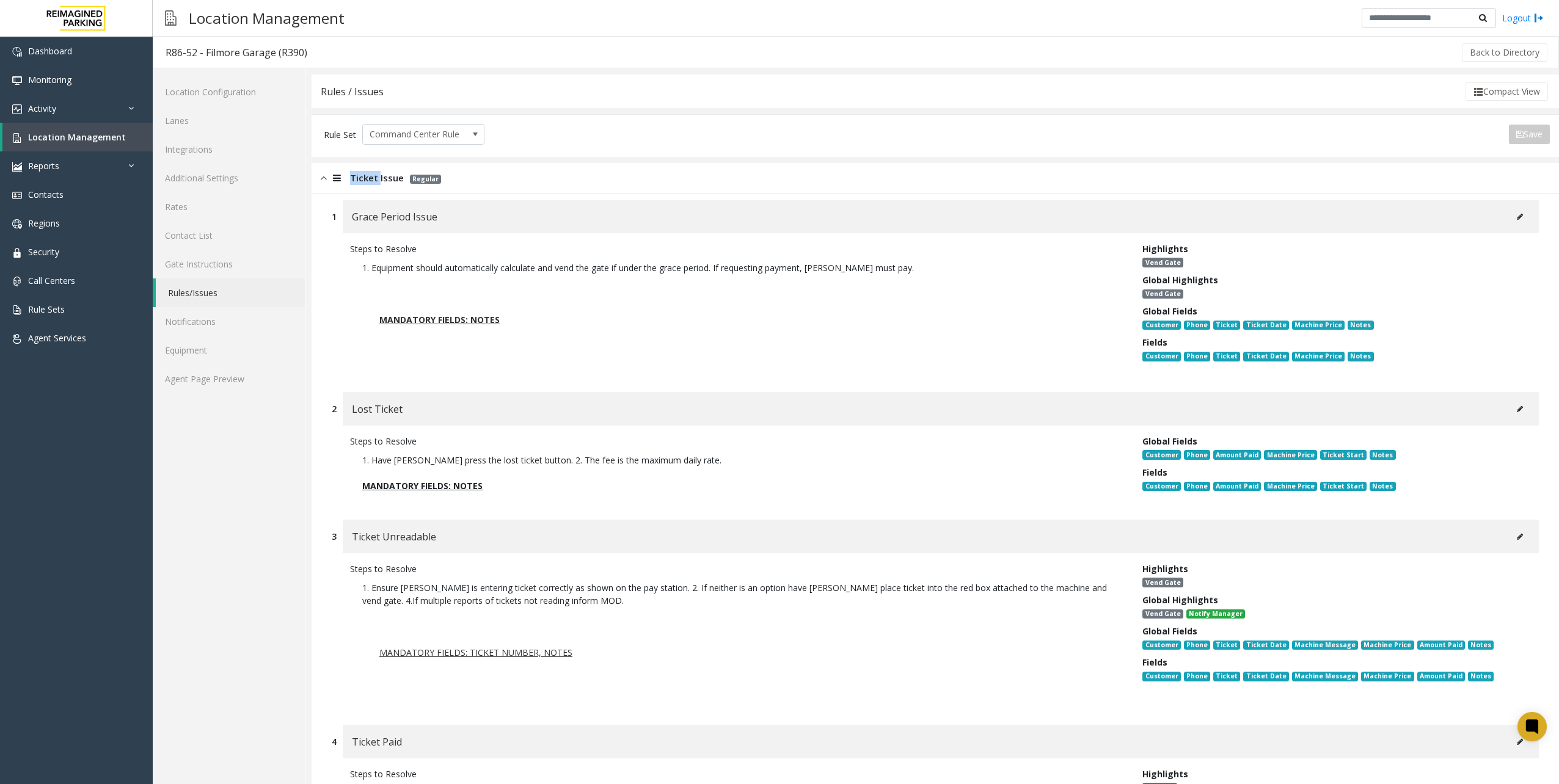
click at [325, 175] on img at bounding box center [323, 178] width 6 height 14
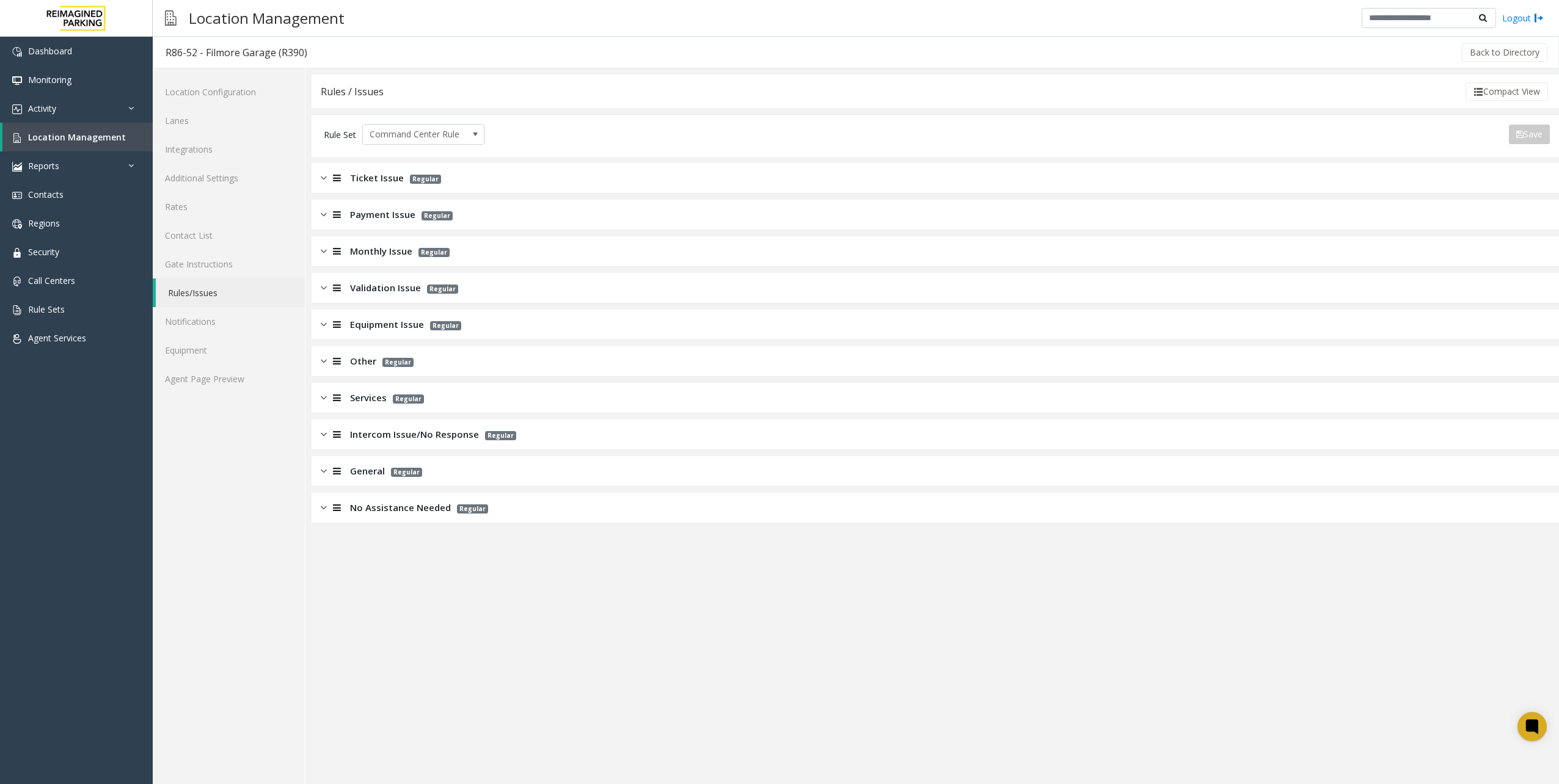
click at [322, 188] on div "Ticket Issue Regular" at bounding box center [935, 178] width 1248 height 30
click at [322, 187] on div "Ticket Issue Regular" at bounding box center [935, 178] width 1248 height 30
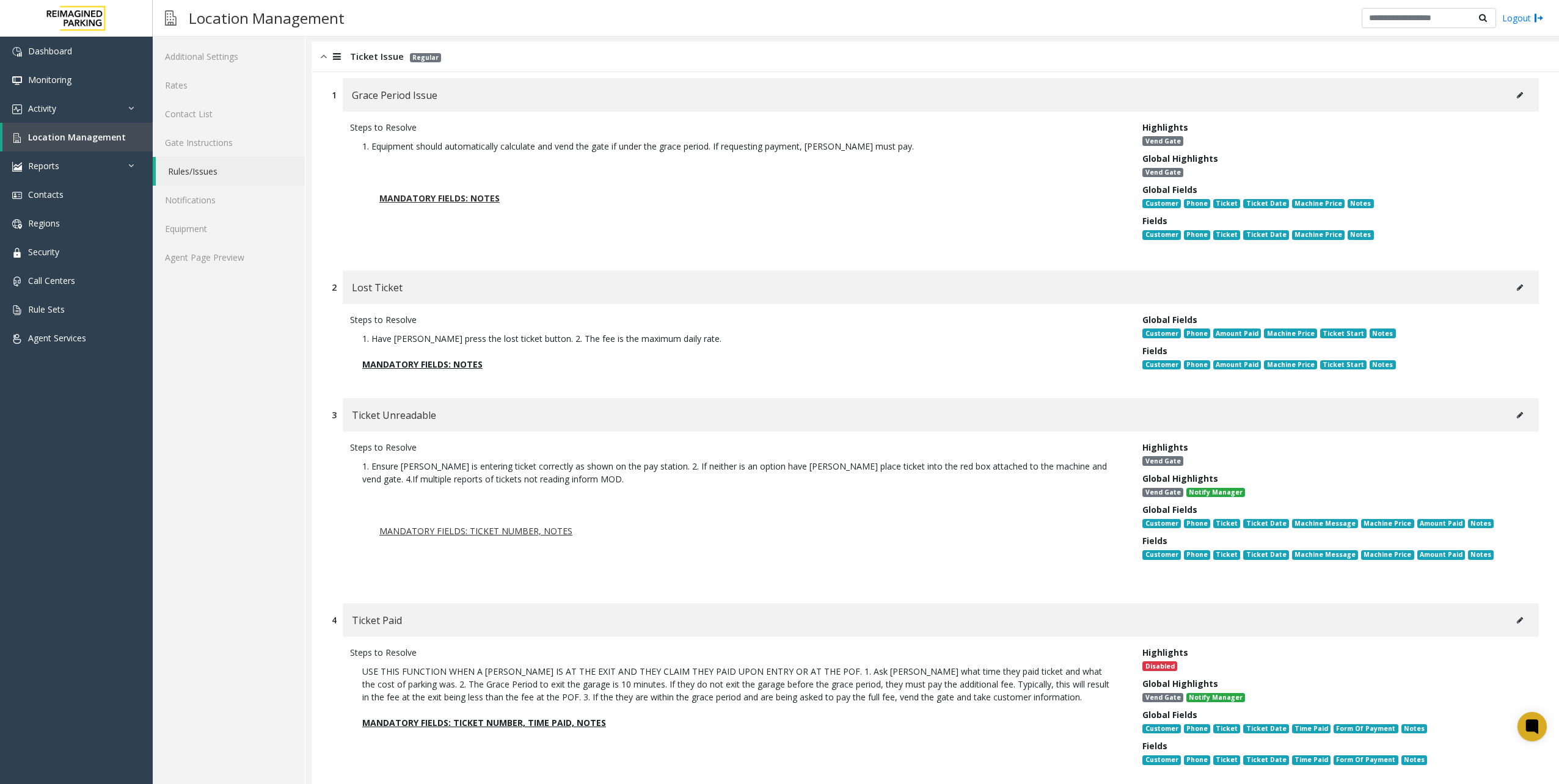
scroll to position [122, 0]
click at [212, 530] on div "Location Configuration Lanes Integrations Additional Settings Rates Contact Lis…" at bounding box center [229, 733] width 153 height 1575
click at [87, 514] on div "Dashboard Monitoring Activity Daily Activity Lane Activity Agent Activity Quali…" at bounding box center [76, 397] width 153 height 721
click at [88, 486] on div "Dashboard Monitoring Activity Daily Activity Lane Activity Agent Activity Quali…" at bounding box center [76, 397] width 153 height 721
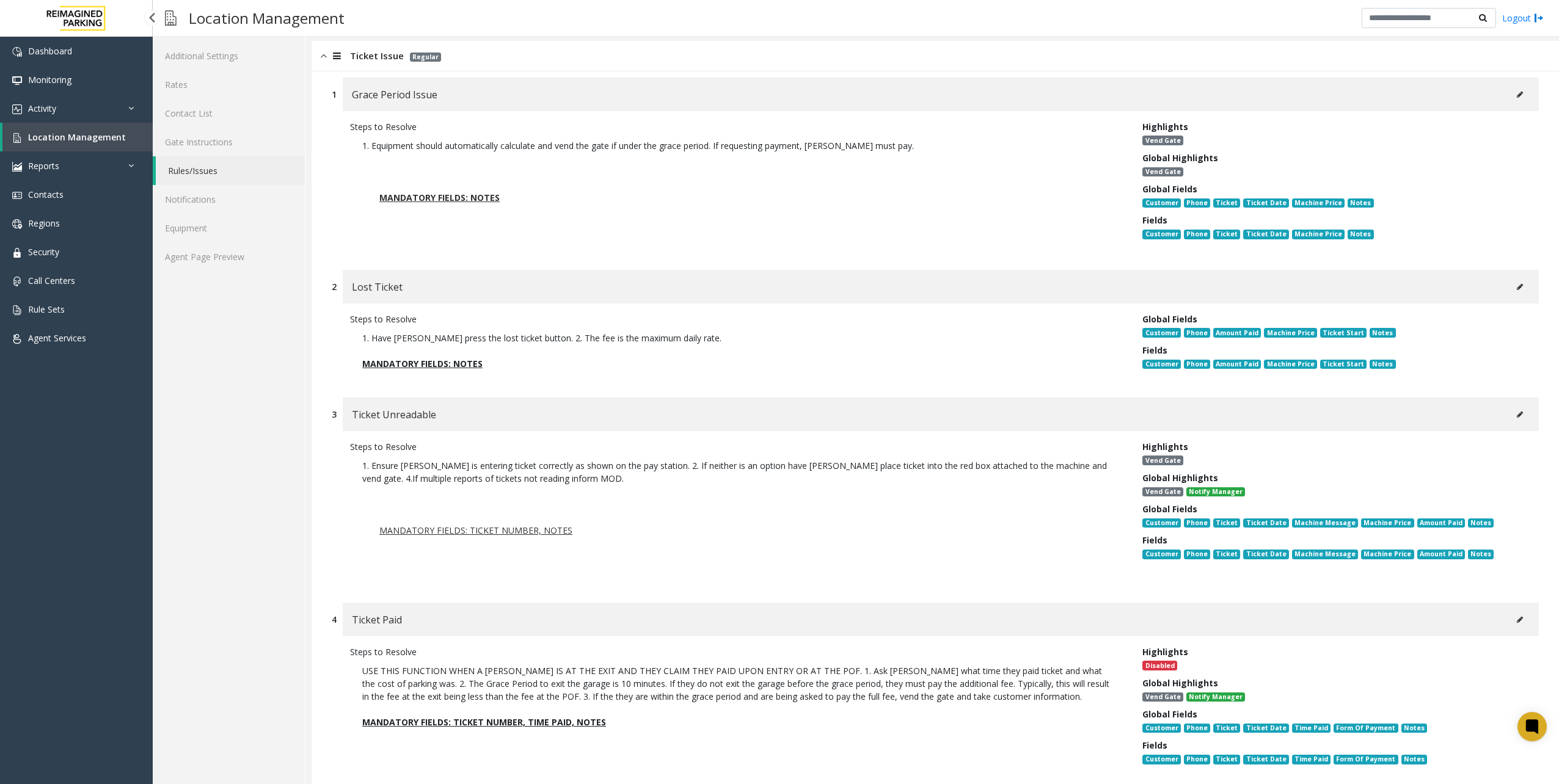
click at [44, 449] on div "Dashboard Monitoring Activity Daily Activity Lane Activity Agent Activity Quali…" at bounding box center [76, 397] width 153 height 721
click at [49, 452] on div "Dashboard Monitoring Activity Daily Activity Lane Activity Agent Activity Quali…" at bounding box center [76, 397] width 153 height 721
click at [83, 483] on div "Dashboard Monitoring Activity Daily Activity Lane Activity Agent Activity Quali…" at bounding box center [76, 397] width 153 height 721
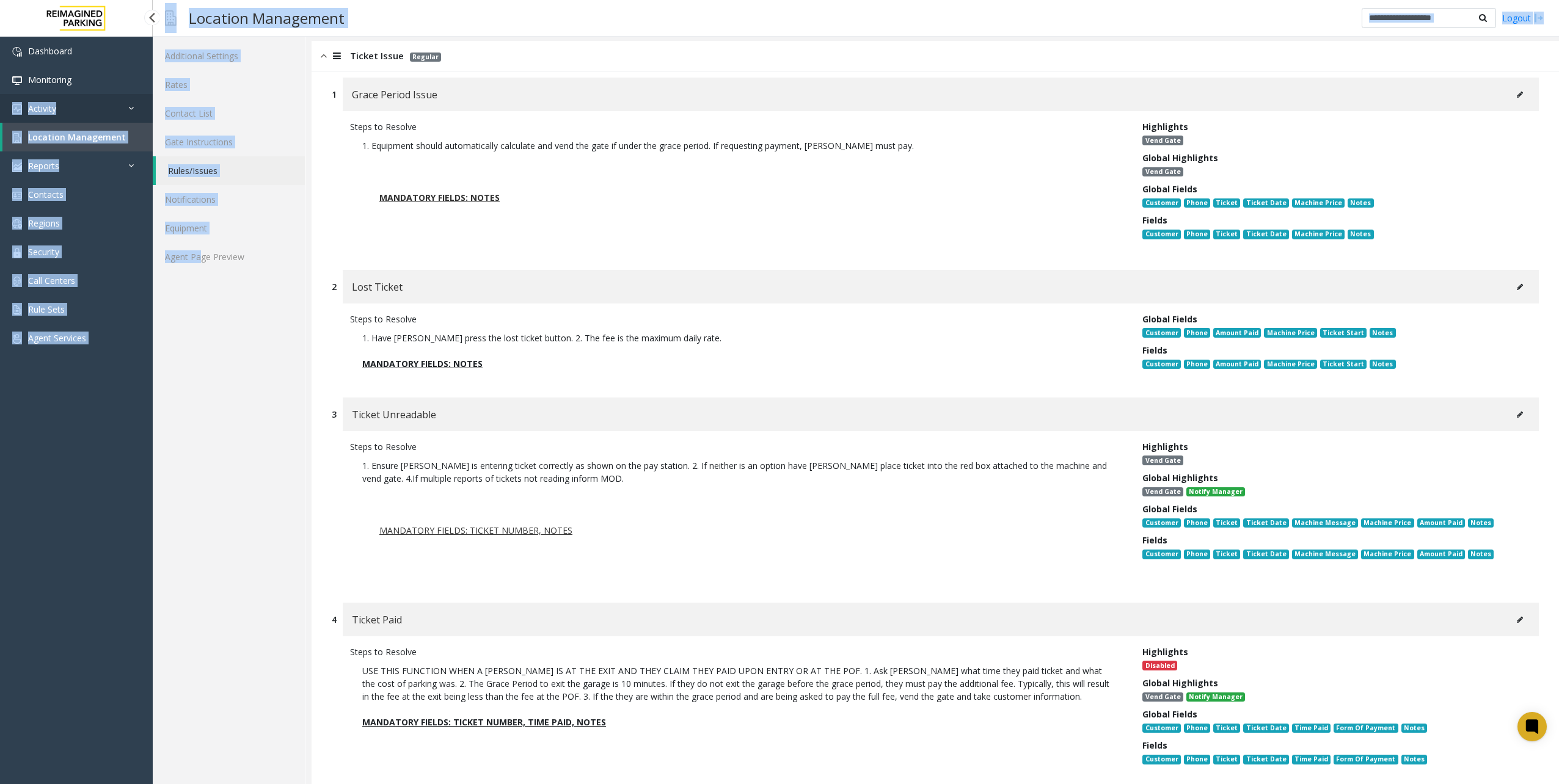
drag, startPoint x: 200, startPoint y: 513, endPoint x: 1, endPoint y: 104, distance: 454.8
click at [1, 104] on app-root "Dashboard Monitoring Activity Daily Activity Lane Activity Agent Activity Quali…" at bounding box center [779, 392] width 1559 height 784
click at [77, 427] on div "Dashboard Monitoring Activity Daily Activity Lane Activity Agent Activity Quali…" at bounding box center [76, 397] width 153 height 721
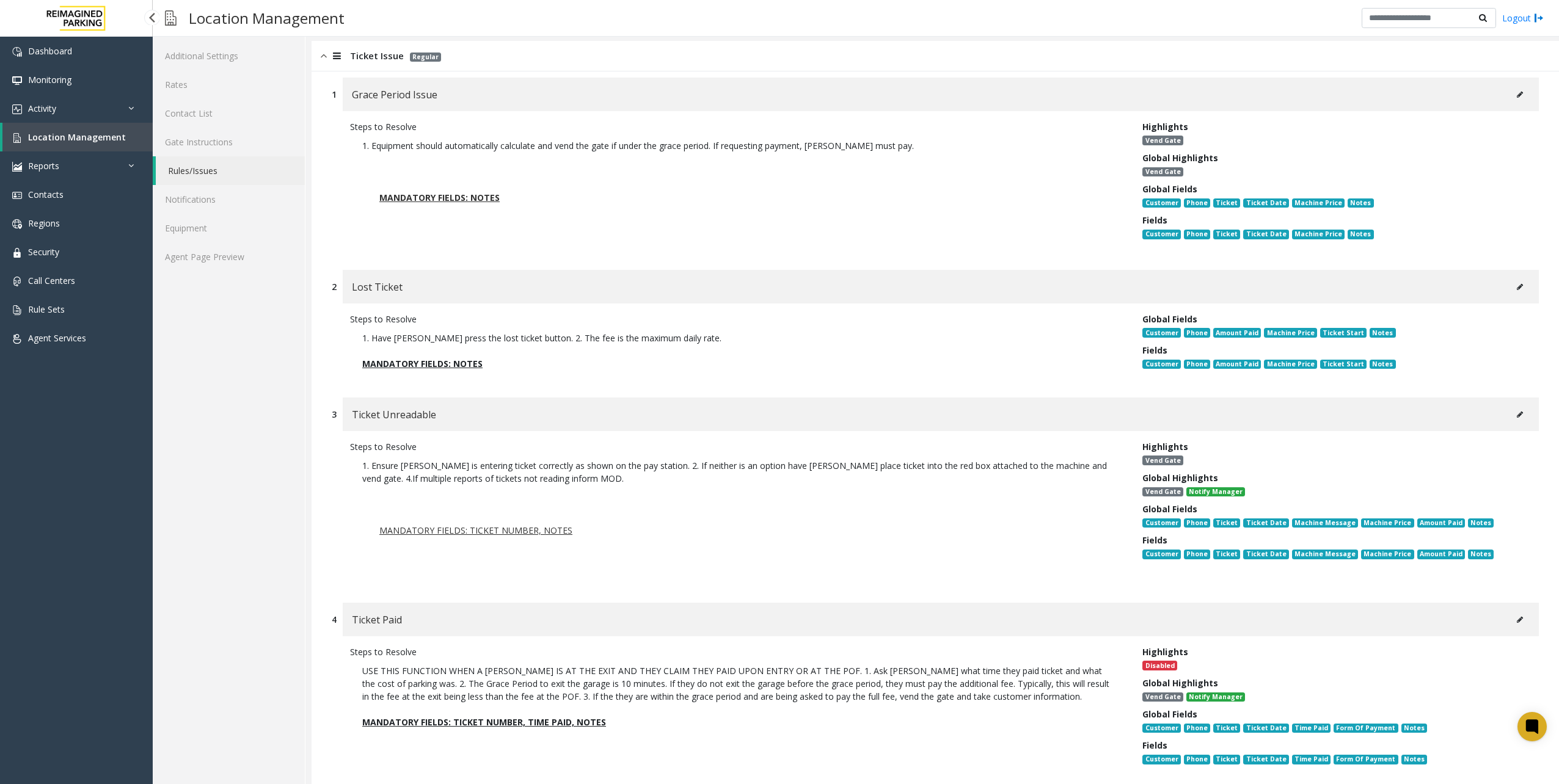
click at [180, 498] on div "Location Configuration Lanes Integrations Additional Settings Rates Contact Lis…" at bounding box center [229, 733] width 153 height 1575
drag, startPoint x: 106, startPoint y: 491, endPoint x: 121, endPoint y: 523, distance: 35.3
click at [106, 490] on div "Dashboard Monitoring Activity Daily Activity Lane Activity Agent Activity Quali…" at bounding box center [76, 397] width 153 height 721
click at [964, 373] on p "1. Have Parker press the lost ticket button. 2. The fee is the maximum daily ra…" at bounding box center [737, 351] width 774 height 51
click at [1001, 409] on div "Ticket Unreadable" at bounding box center [940, 414] width 1196 height 33
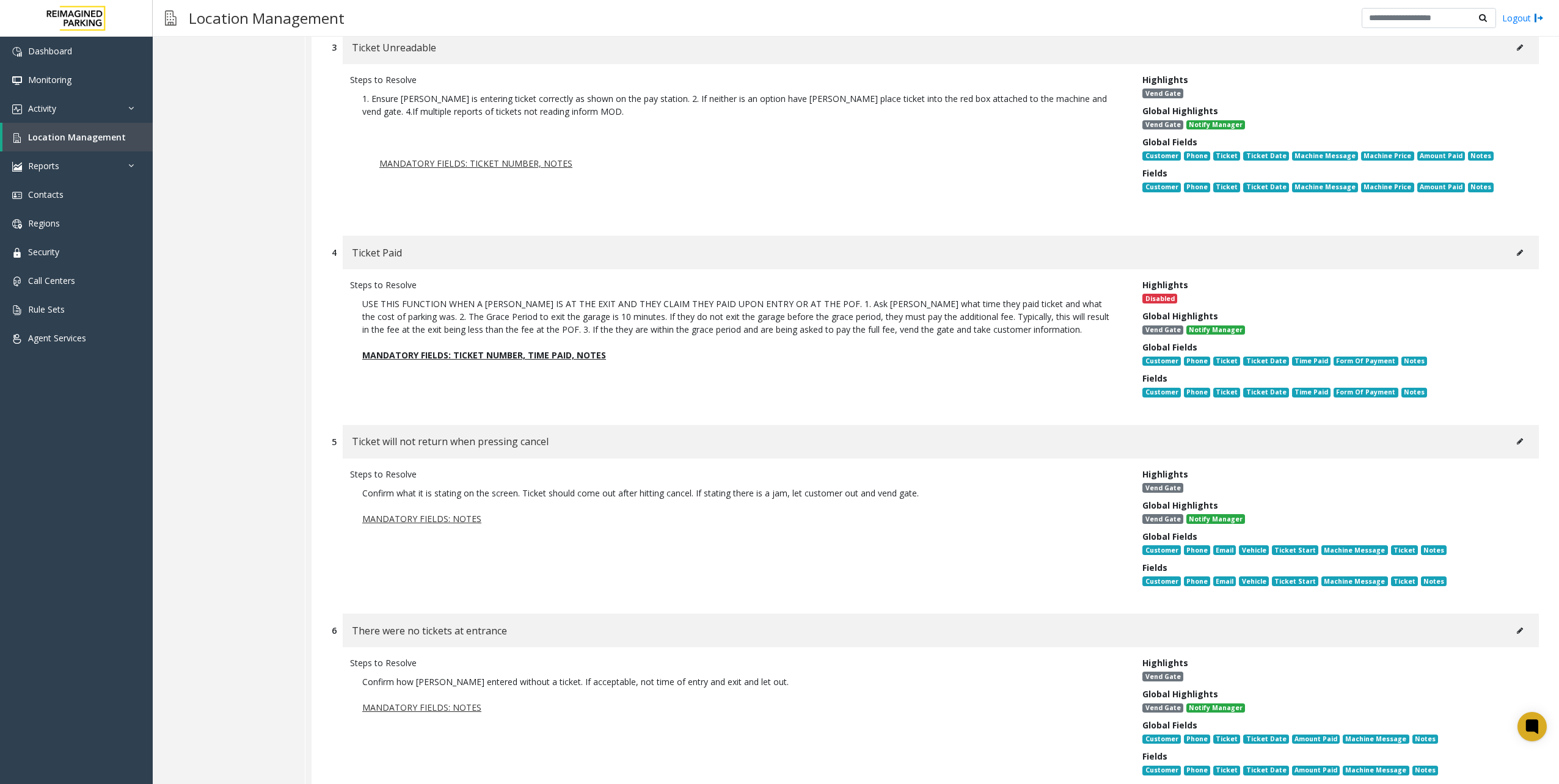
scroll to position [123, 0]
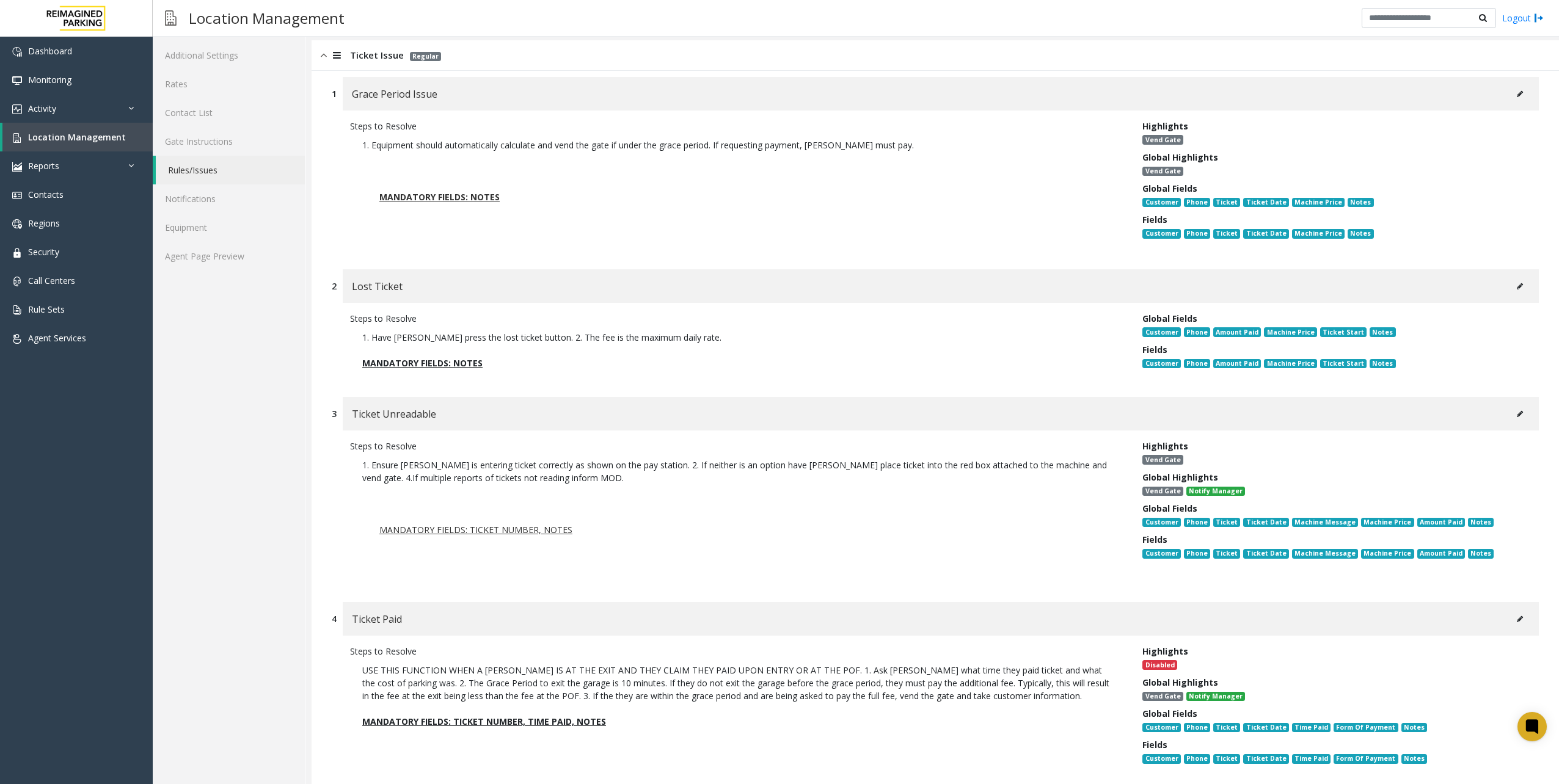
click at [853, 558] on div "MANDATORY FIELDS: TICKET NUMBER, NOTES" at bounding box center [737, 536] width 750 height 77
click at [255, 461] on div "Location Configuration Lanes Integrations Additional Settings Rates Contact Lis…" at bounding box center [229, 732] width 153 height 1575
click at [210, 377] on div "Location Configuration Lanes Integrations Additional Settings Rates Contact Lis…" at bounding box center [229, 732] width 153 height 1575
click at [327, 52] on img at bounding box center [323, 55] width 6 height 14
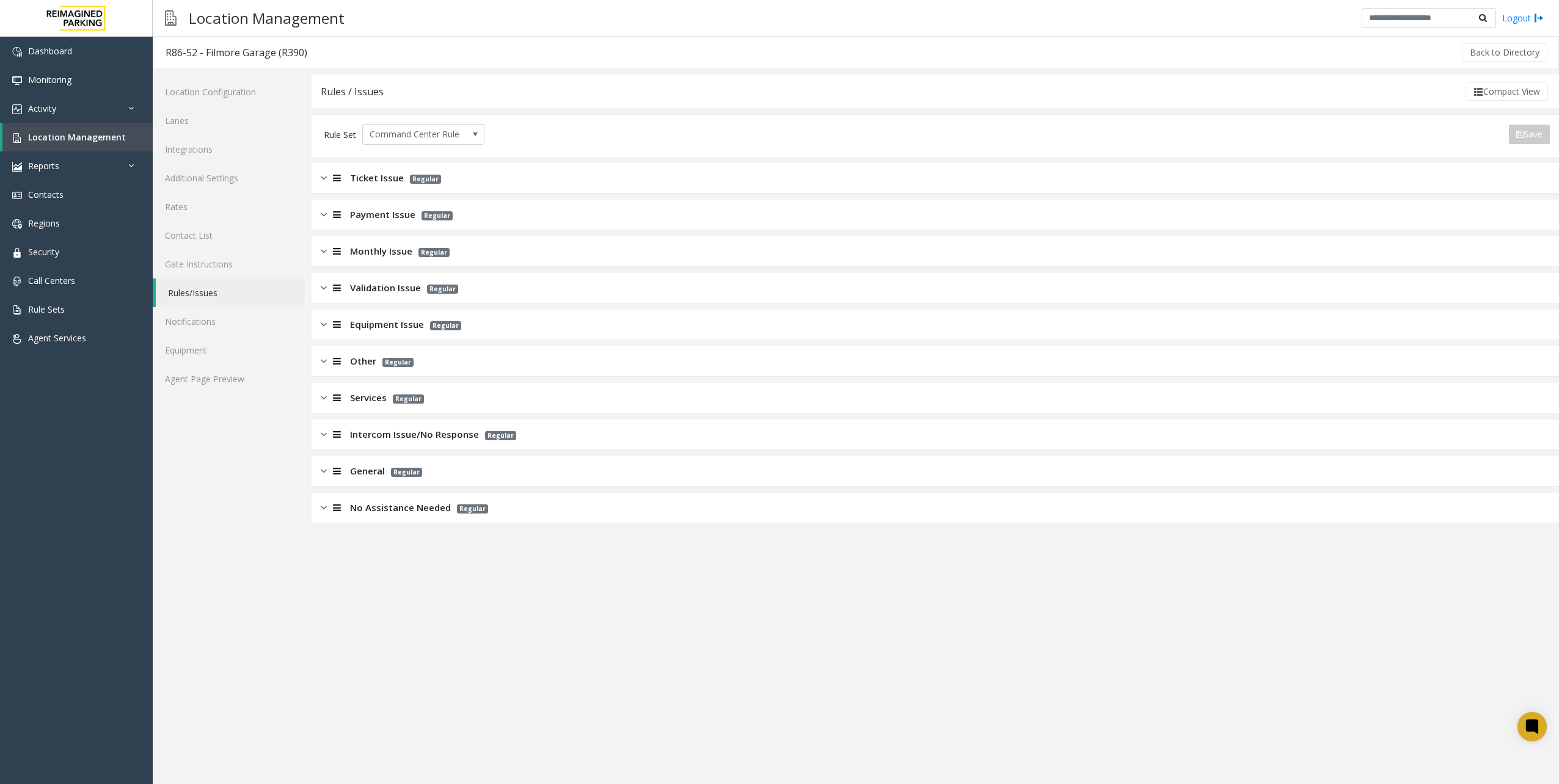
click at [327, 251] on div at bounding box center [335, 251] width 17 height 14
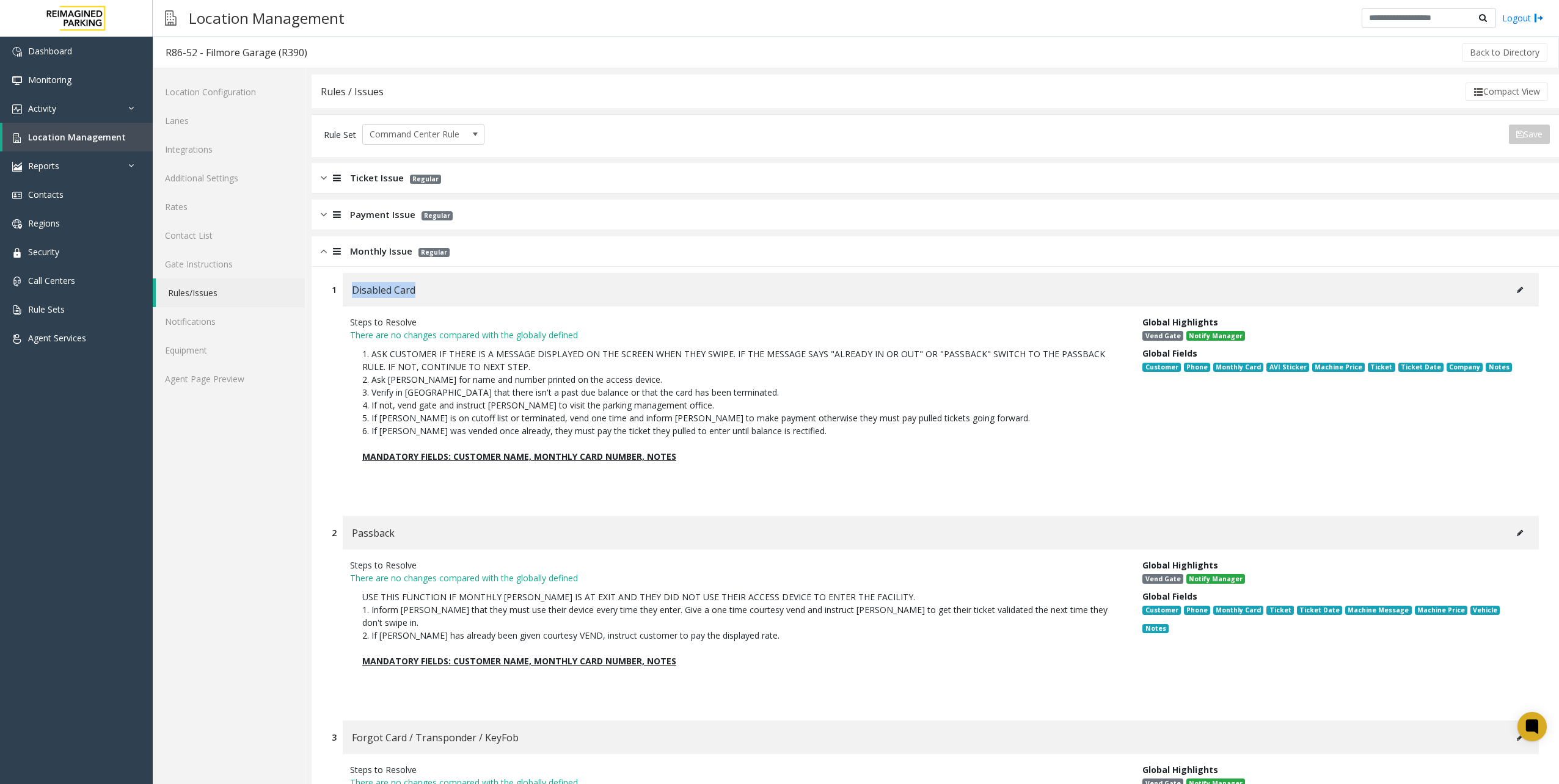
drag, startPoint x: 352, startPoint y: 288, endPoint x: 450, endPoint y: 291, distance: 98.0
click at [450, 291] on div "Disabled Card" at bounding box center [940, 290] width 1196 height 33
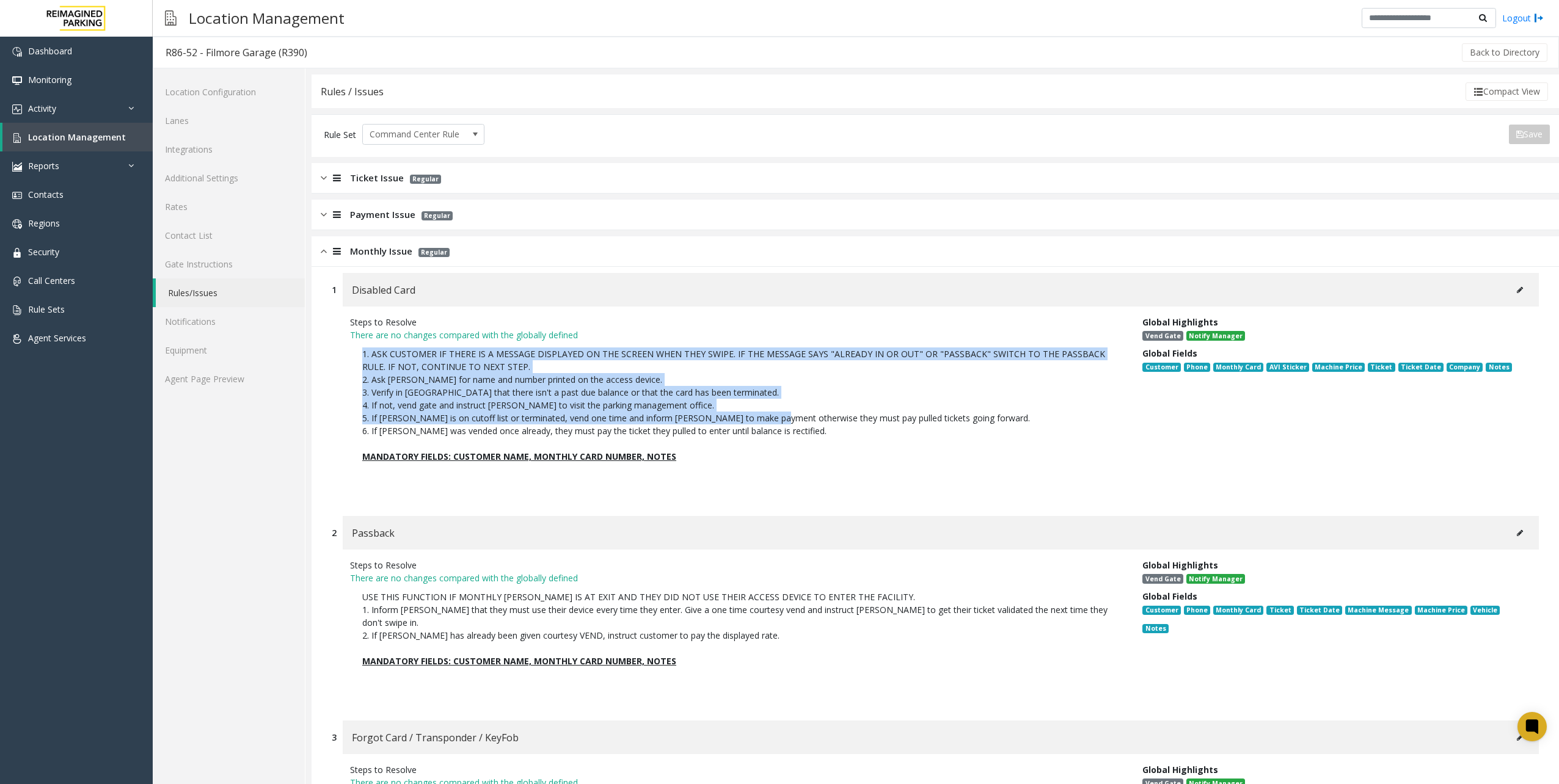
drag, startPoint x: 360, startPoint y: 351, endPoint x: 766, endPoint y: 420, distance: 411.8
click at [766, 420] on p "1. ASK CUSTOMER IF THERE IS A MESSAGE DISPLAYED ON THE SCREEN WHEN THEY SWIPE. …" at bounding box center [737, 418] width 774 height 153
click at [766, 420] on p "1. ASK CUSTOMER IF THERE IS A MESSAGE DISPLAYED ON THE SCREEN WHEN THEY SWIPE. …" at bounding box center [737, 392] width 750 height 90
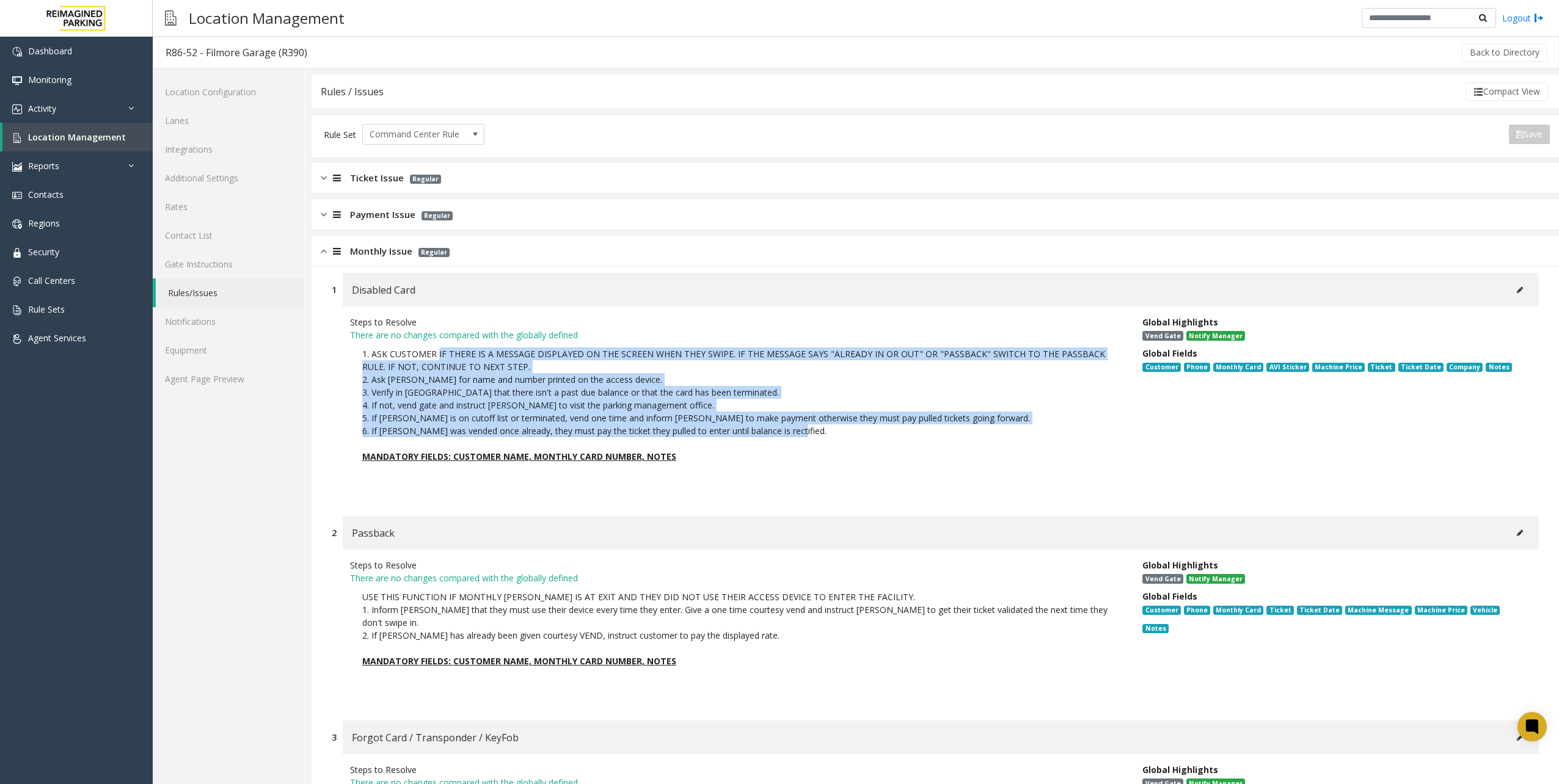
drag, startPoint x: 787, startPoint y: 428, endPoint x: 437, endPoint y: 357, distance: 357.1
click at [437, 357] on p "1. ASK CUSTOMER IF THERE IS A MESSAGE DISPLAYED ON THE SCREEN WHEN THEY SWIPE. …" at bounding box center [737, 392] width 750 height 90
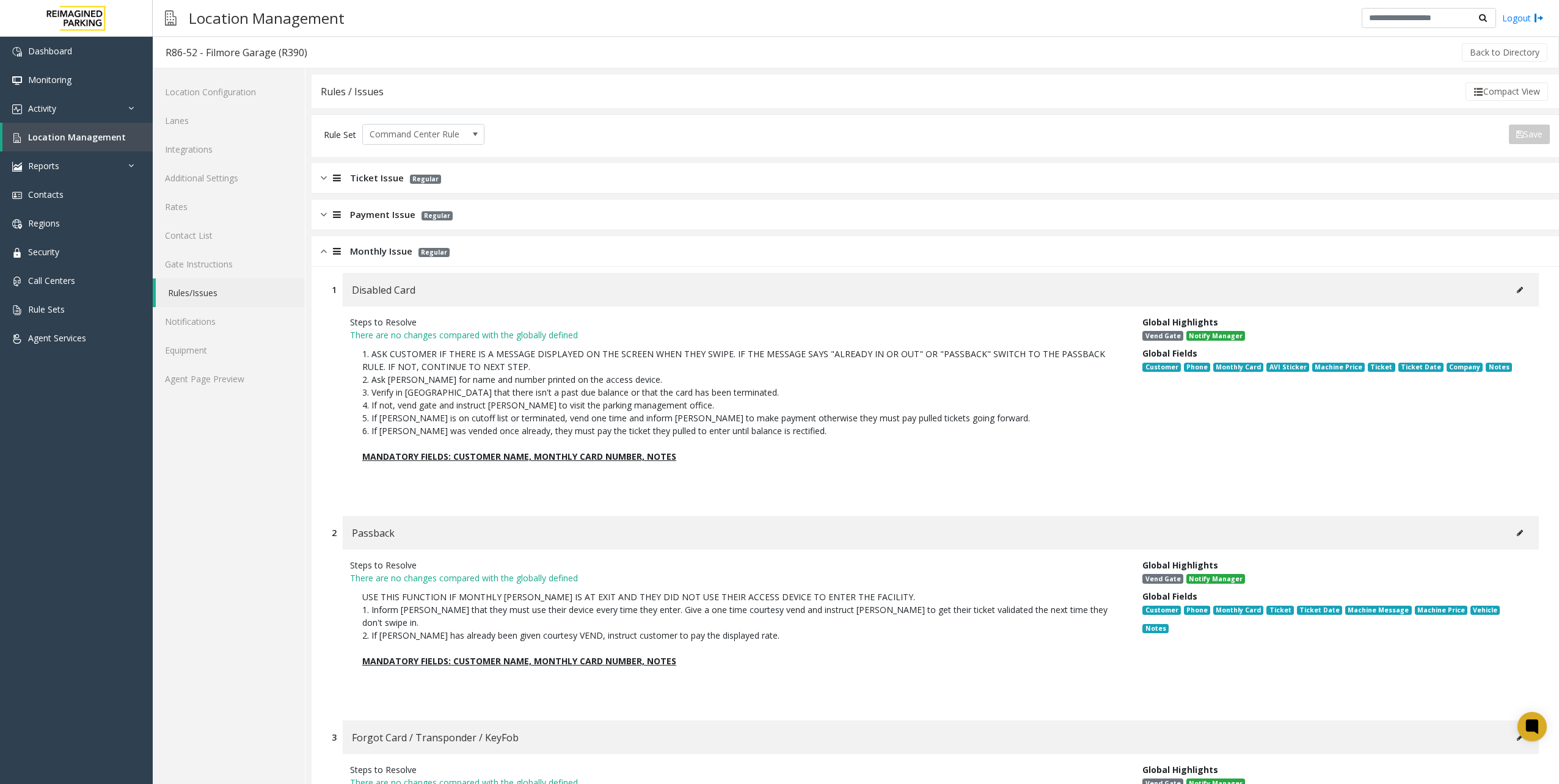
click at [1061, 413] on p "1. ASK CUSTOMER IF THERE IS A MESSAGE DISPLAYED ON THE SCREEN WHEN THEY SWIPE. …" at bounding box center [737, 392] width 750 height 90
click at [323, 248] on img at bounding box center [323, 251] width 6 height 14
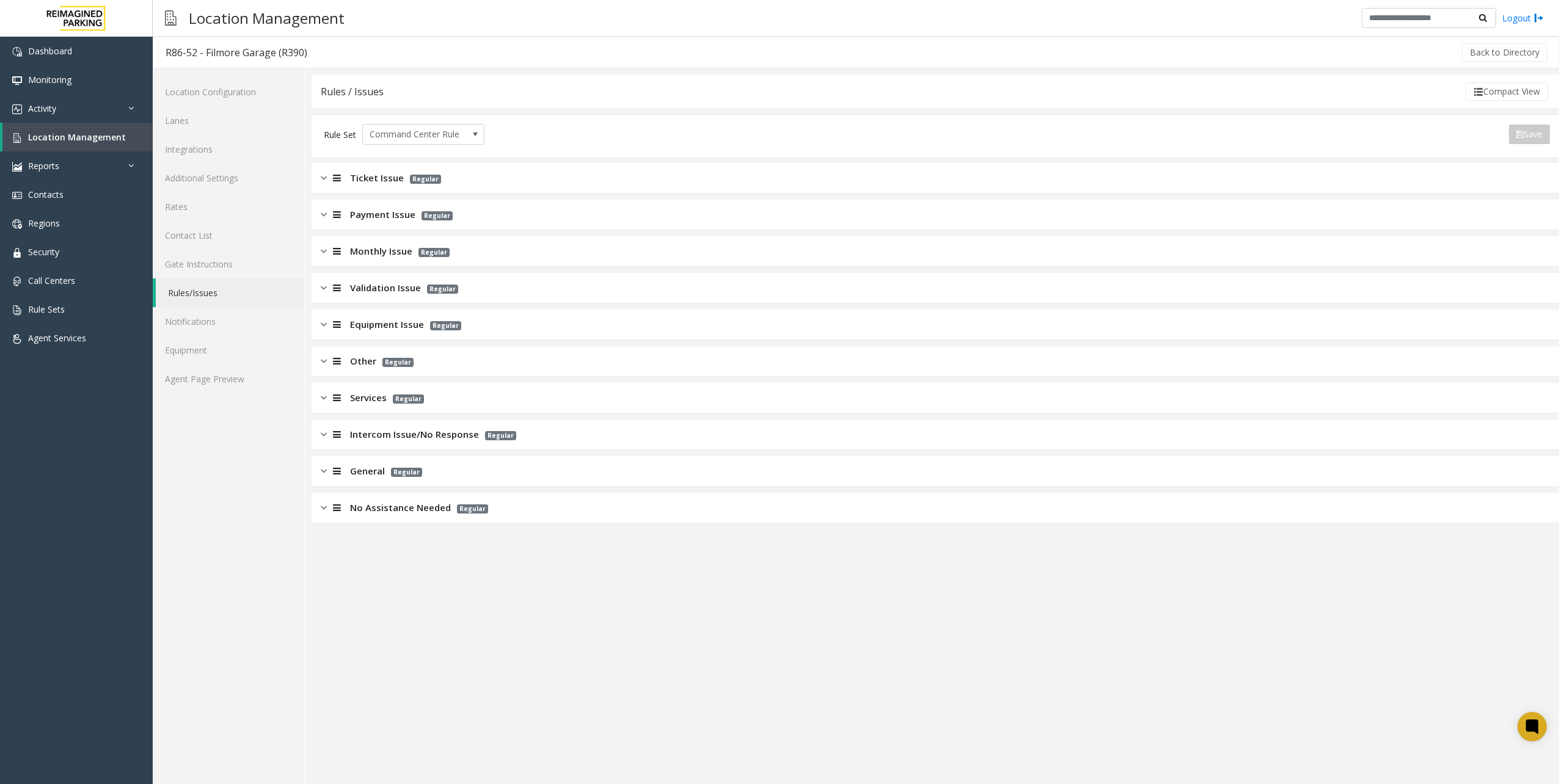
click at [327, 210] on div at bounding box center [335, 215] width 17 height 14
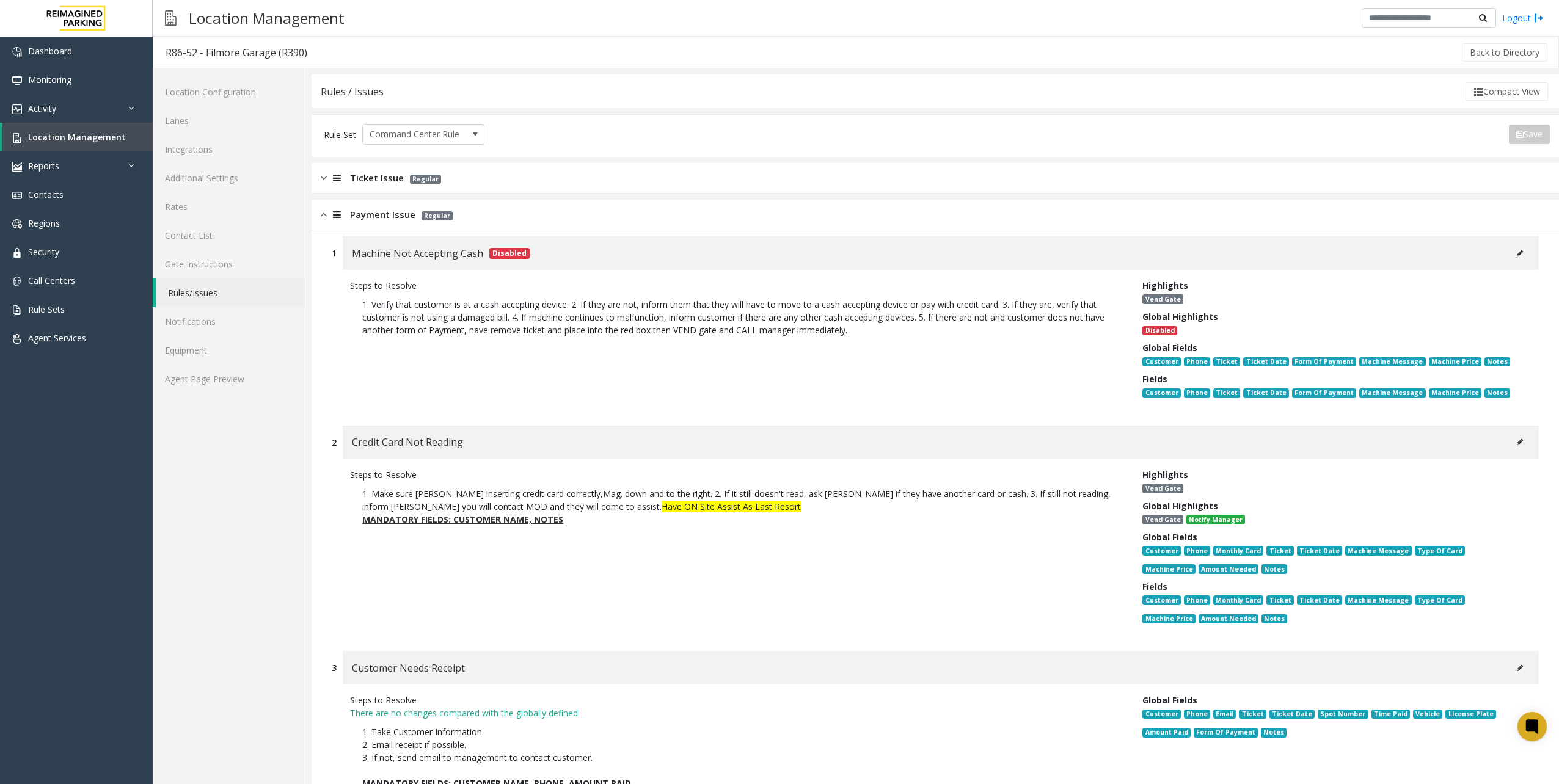
click at [327, 216] on div at bounding box center [335, 215] width 17 height 14
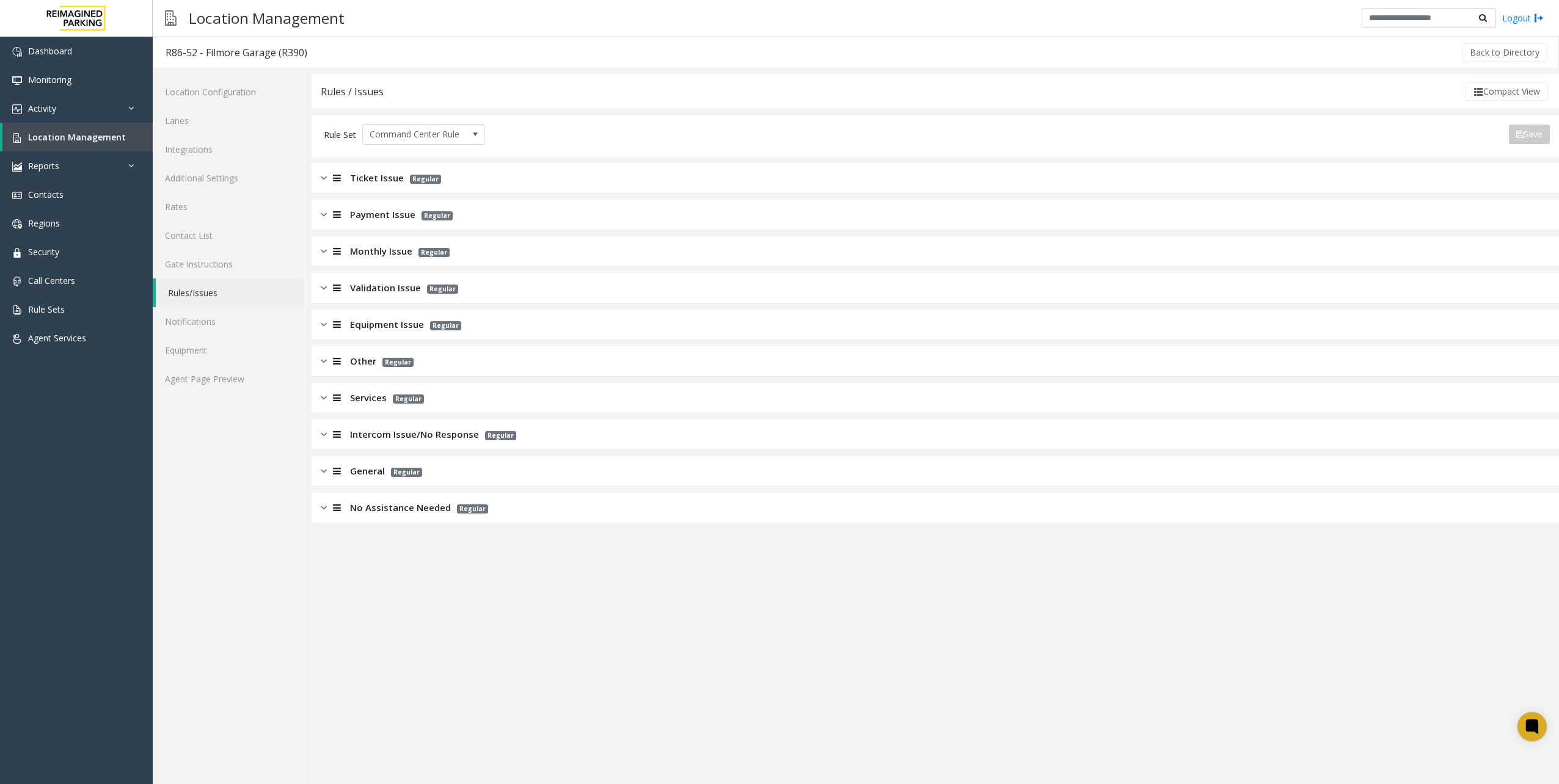
click at [242, 564] on div "Location Configuration Lanes Integrations Additional Settings Rates Contact Lis…" at bounding box center [229, 426] width 153 height 716
click at [114, 547] on div "Dashboard Monitoring Activity Daily Activity Lane Activity Agent Activity Quali…" at bounding box center [76, 397] width 153 height 721
click at [173, 505] on div "Location Configuration Lanes Integrations Additional Settings Rates Contact Lis…" at bounding box center [229, 426] width 153 height 716
click at [175, 493] on div "Location Configuration Lanes Integrations Additional Settings Rates Contact Lis…" at bounding box center [229, 426] width 153 height 716
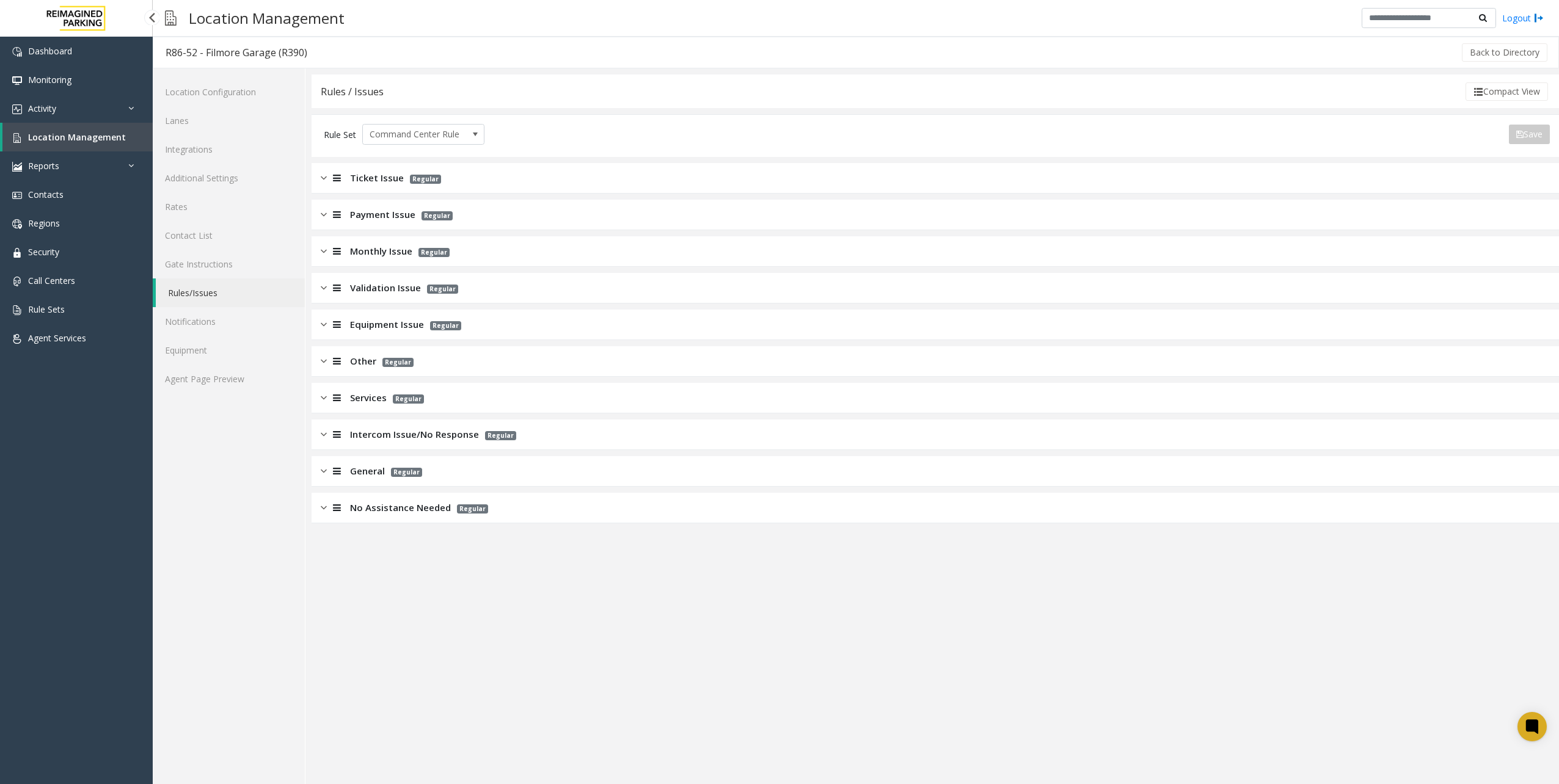
click at [137, 439] on div "Dashboard Monitoring Activity Daily Activity Lane Activity Agent Activity Quali…" at bounding box center [76, 397] width 153 height 721
click at [197, 531] on div "Location Configuration Lanes Integrations Additional Settings Rates Contact Lis…" at bounding box center [229, 426] width 153 height 716
click at [241, 526] on div "Location Configuration Lanes Integrations Additional Settings Rates Contact Lis…" at bounding box center [229, 426] width 153 height 716
click at [37, 146] on link "Location Management" at bounding box center [77, 137] width 150 height 29
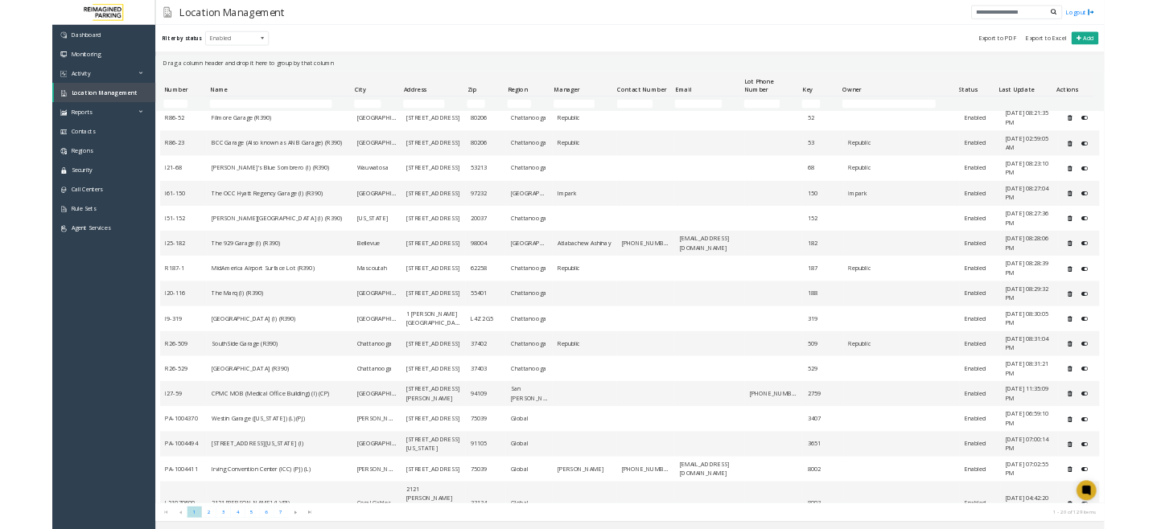
scroll to position [214, 0]
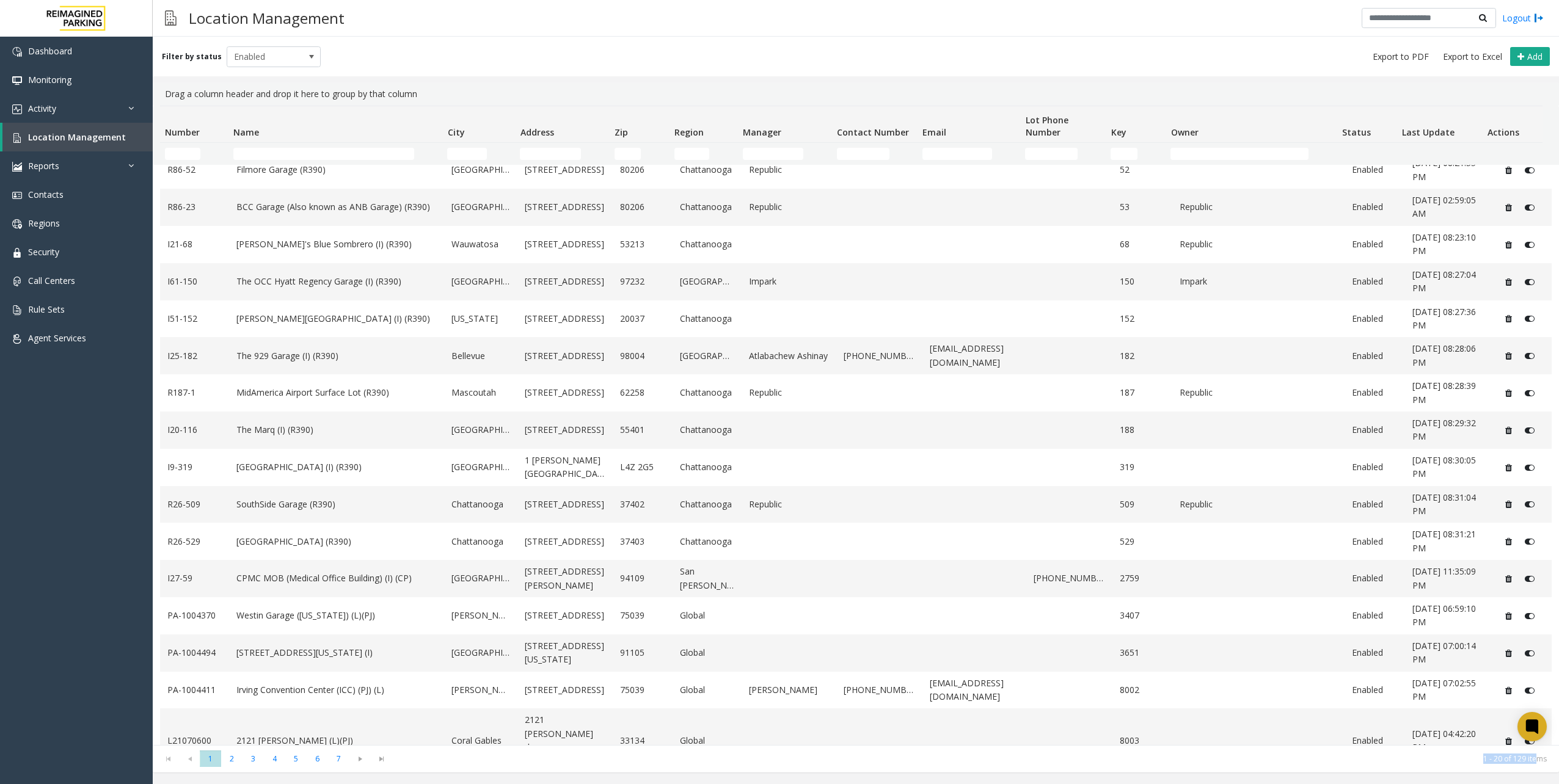
drag, startPoint x: 1535, startPoint y: 757, endPoint x: 1485, endPoint y: 757, distance: 50.0
click at [1485, 757] on kendo-pager-info "1 - 20 of 129 items" at bounding box center [973, 759] width 1147 height 11
drag, startPoint x: 1485, startPoint y: 757, endPoint x: 1545, endPoint y: 761, distance: 60.1
click at [1545, 761] on kendo-pager-info "1 - 20 of 129 items" at bounding box center [973, 759] width 1147 height 11
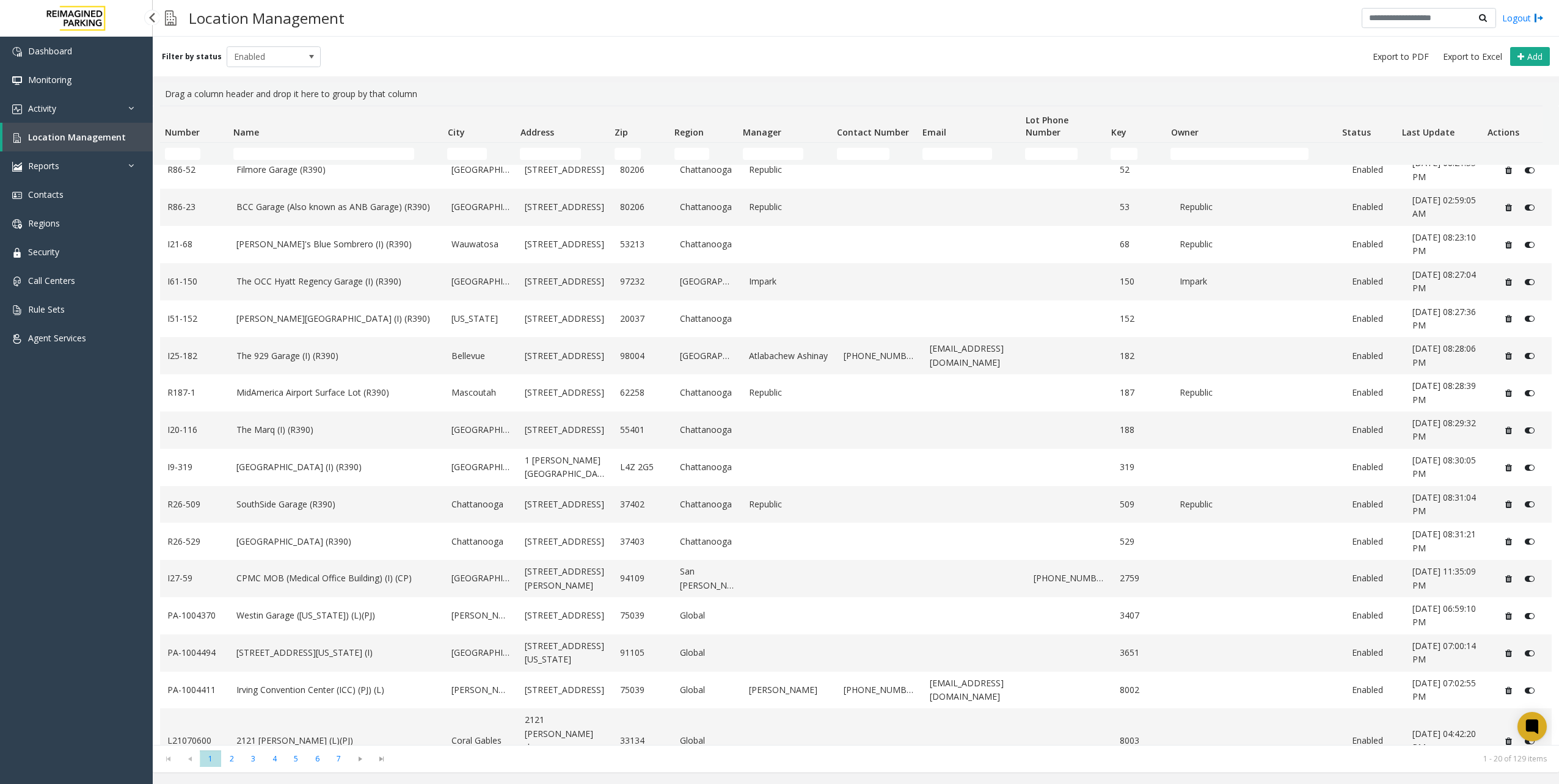
click at [38, 432] on div "Dashboard Monitoring Activity Daily Activity Lane Activity Agent Activity Quali…" at bounding box center [76, 397] width 153 height 721
click at [77, 441] on div "Dashboard Monitoring Activity Daily Activity Lane Activity Agent Activity Quali…" at bounding box center [76, 397] width 153 height 721
click at [57, 433] on div "Dashboard Monitoring Activity Daily Activity Lane Activity Agent Activity Quali…" at bounding box center [76, 397] width 153 height 721
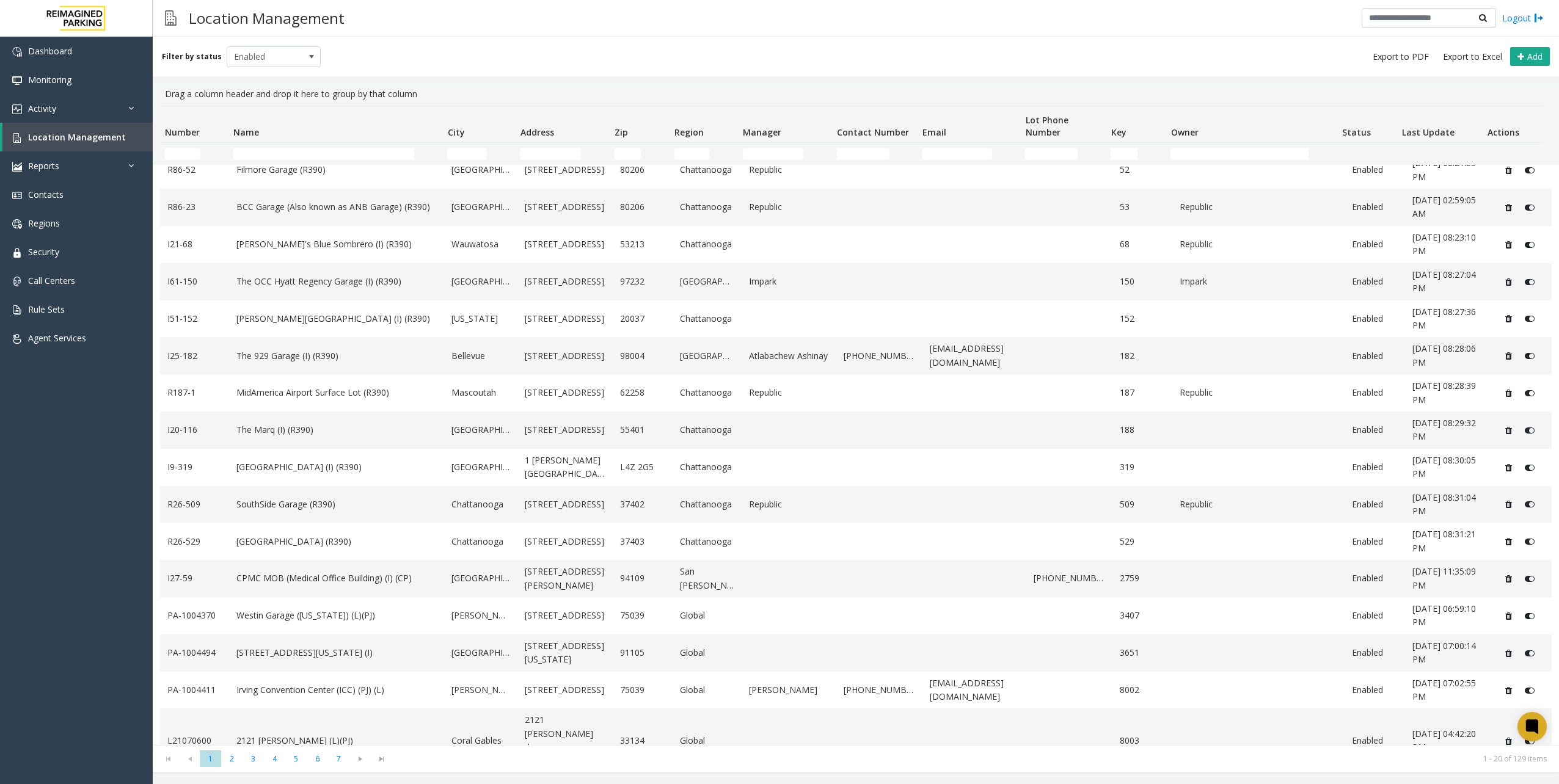
click at [443, 34] on div "Location Management Logout" at bounding box center [856, 18] width 1406 height 36
click at [70, 56] on link "Dashboard" at bounding box center [76, 51] width 153 height 29
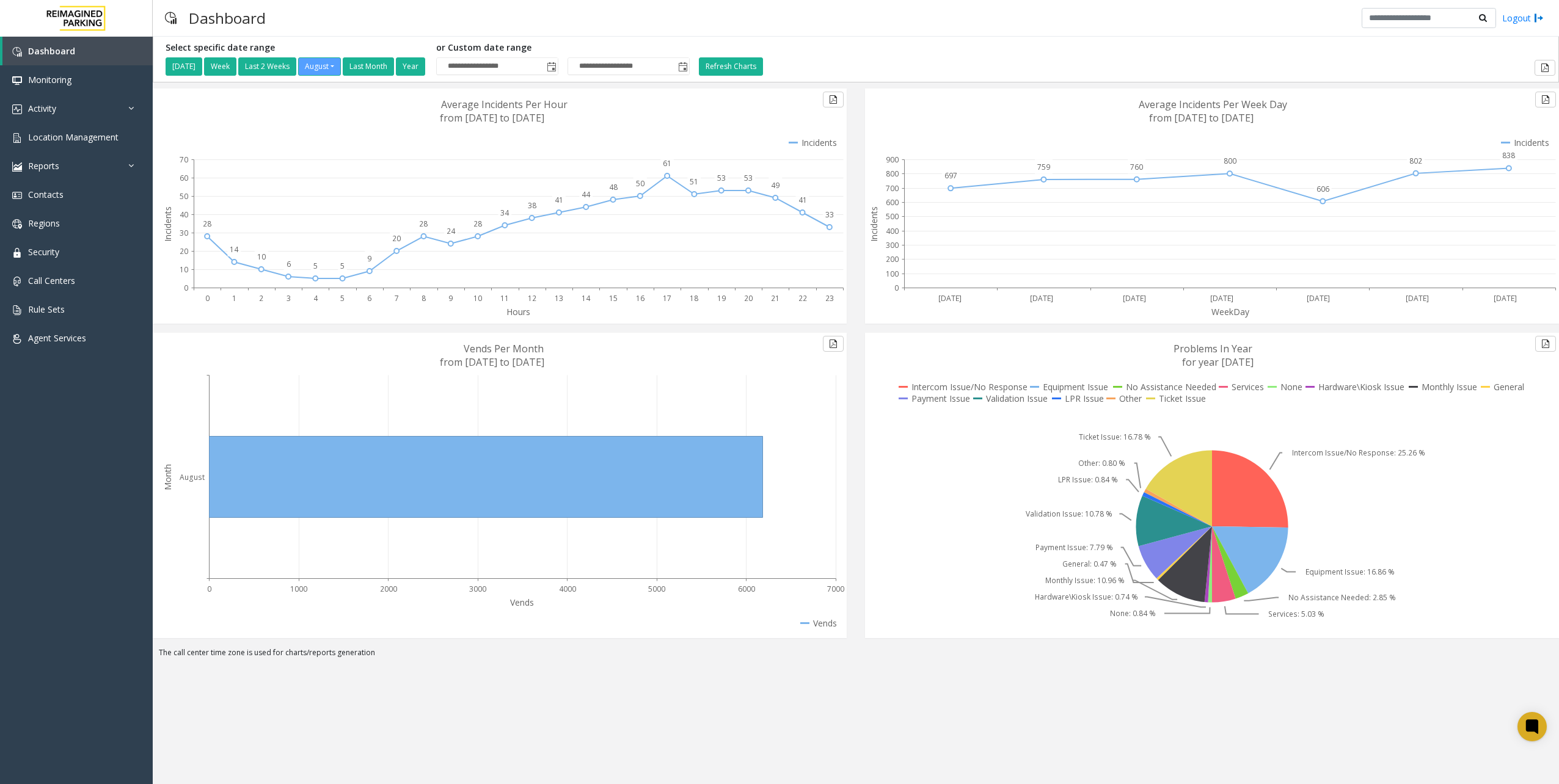
click at [854, 320] on div "Hours 0 1 2 3 4 5 6 7 8 9 10 11 12 13 14 15 16 17 18 19 20 21 22 23 28 14 10 6 …" at bounding box center [500, 211] width 712 height 244
click at [66, 158] on link "Reports" at bounding box center [76, 166] width 153 height 29
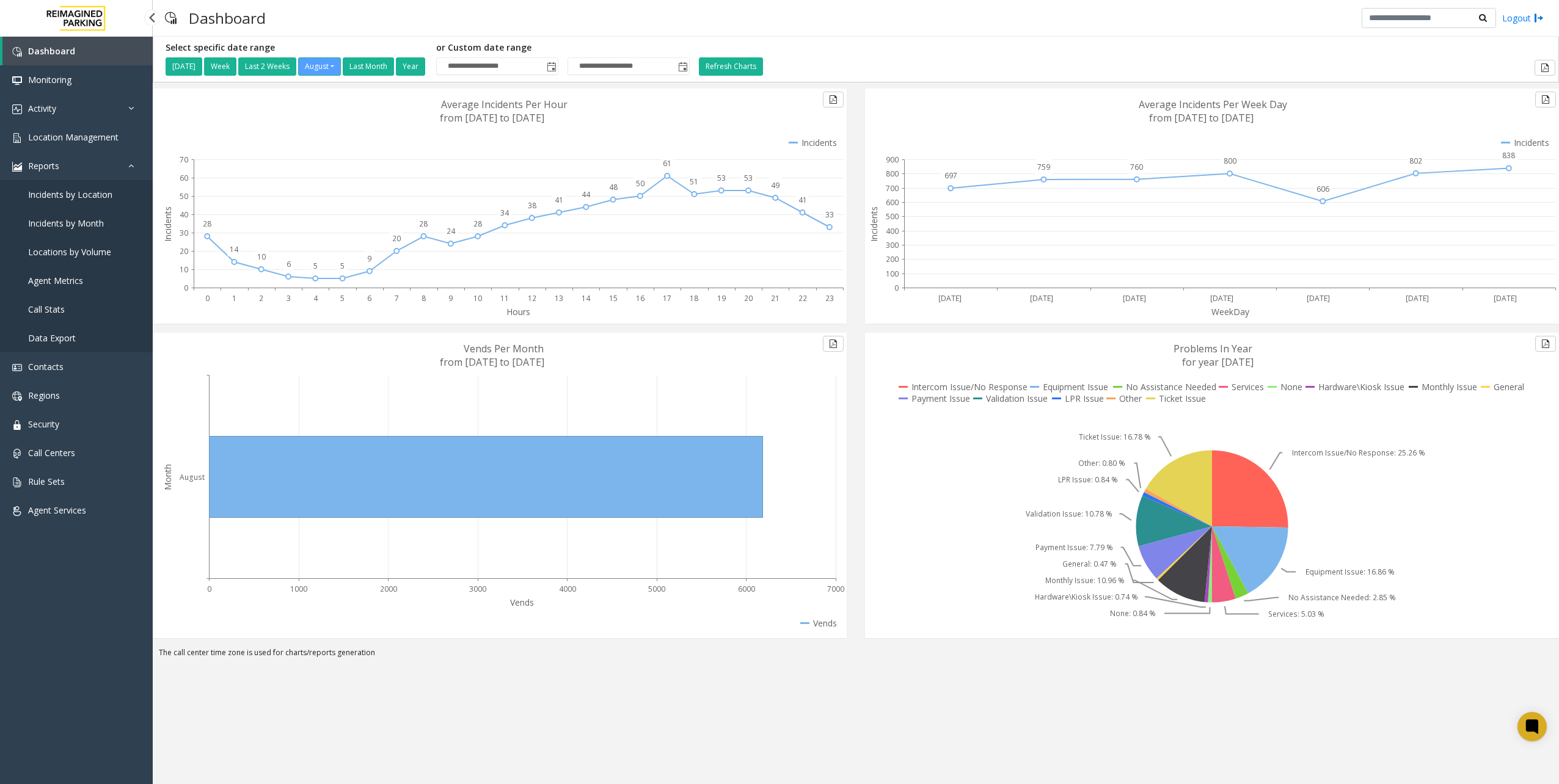
click at [62, 604] on div "Dashboard Monitoring Activity Daily Activity Lane Activity Agent Activity Quali…" at bounding box center [76, 397] width 153 height 721
click at [136, 652] on div "Dashboard Monitoring Activity Daily Activity Lane Activity Agent Activity Quali…" at bounding box center [76, 397] width 153 height 721
click at [418, 712] on div "**********" at bounding box center [856, 410] width 1406 height 748
drag, startPoint x: 429, startPoint y: 628, endPoint x: 137, endPoint y: 636, distance: 292.1
click at [137, 636] on app-root "**********" at bounding box center [779, 392] width 1559 height 784
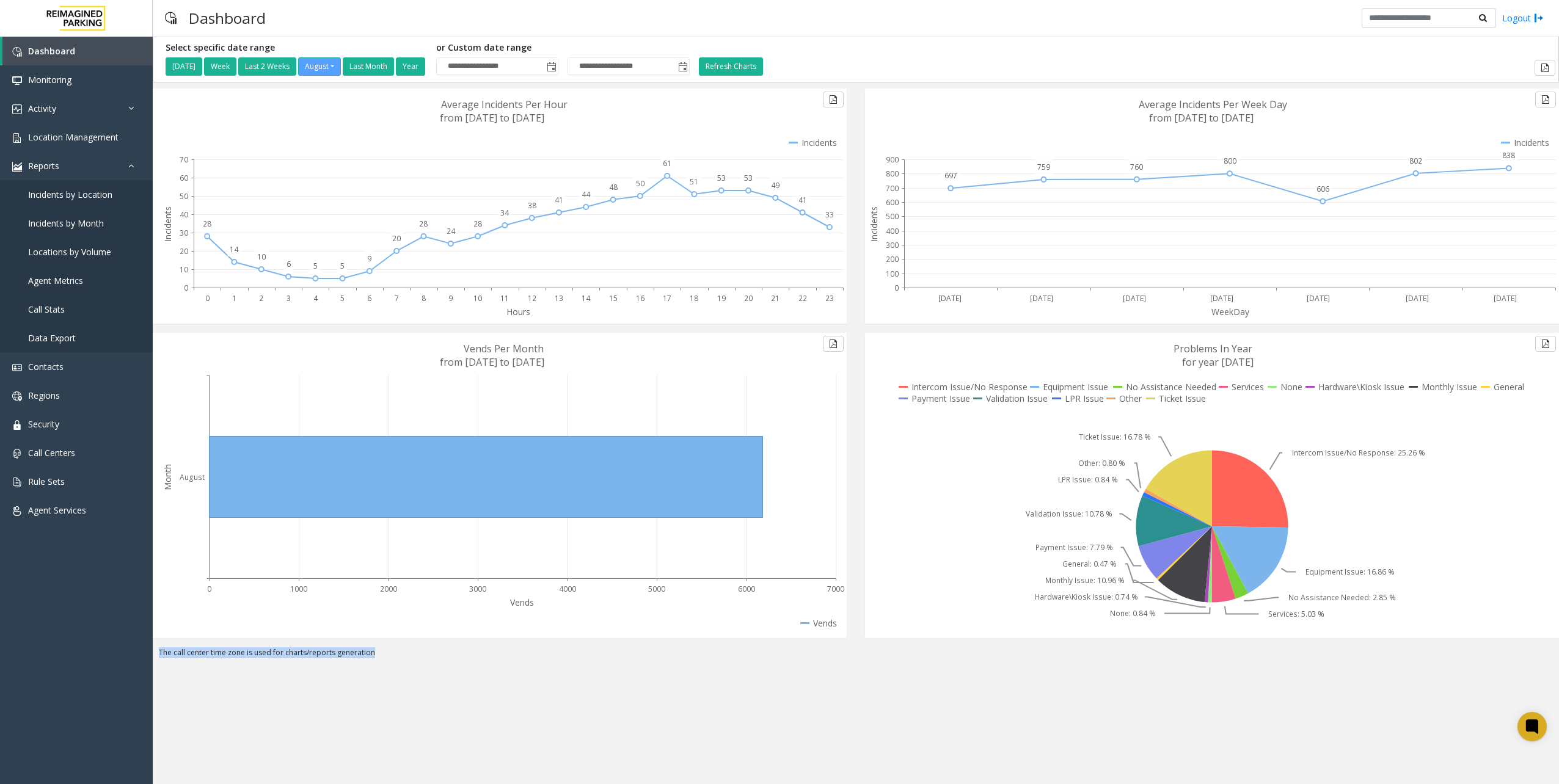
drag, startPoint x: 158, startPoint y: 667, endPoint x: 433, endPoint y: 669, distance: 275.0
click at [433, 669] on div "**********" at bounding box center [856, 410] width 1406 height 748
click at [314, 693] on div "**********" at bounding box center [856, 410] width 1406 height 748
click at [139, 679] on div "Dashboard Monitoring Activity Daily Activity Lane Activity Agent Activity Quali…" at bounding box center [76, 397] width 153 height 721
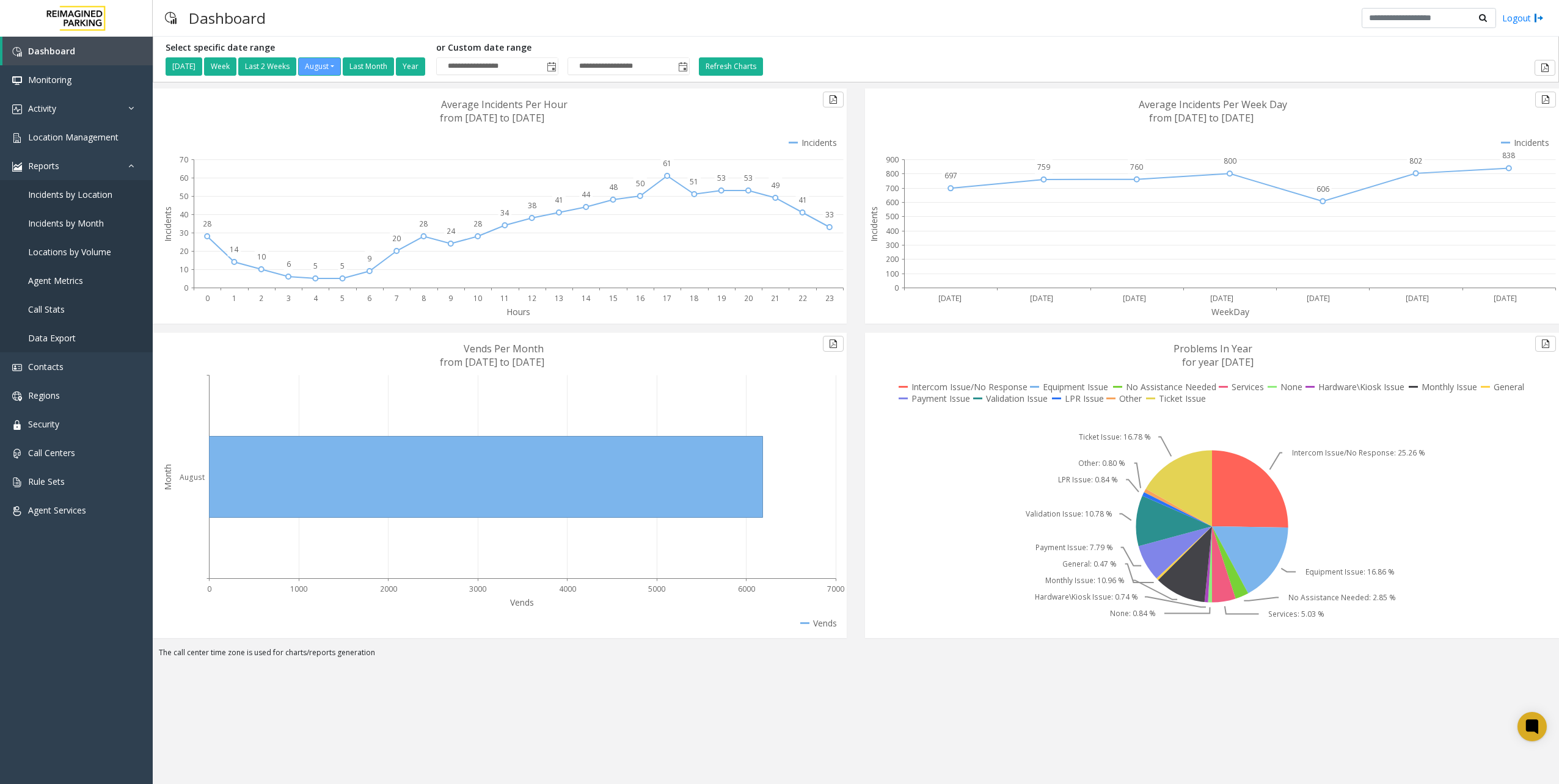
click at [736, 740] on div "**********" at bounding box center [856, 410] width 1406 height 748
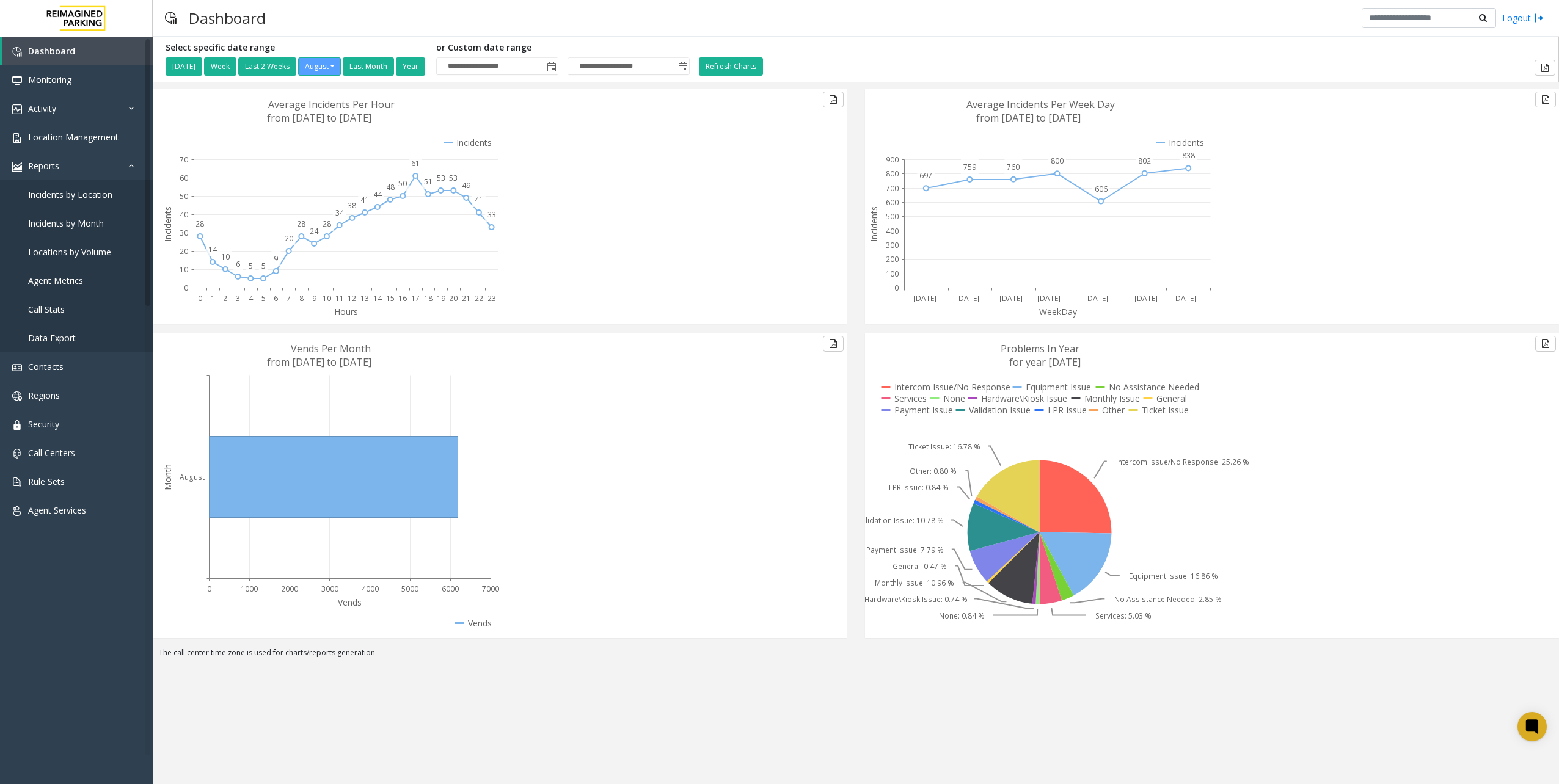
click at [977, 68] on div "**********" at bounding box center [856, 58] width 1399 height 33
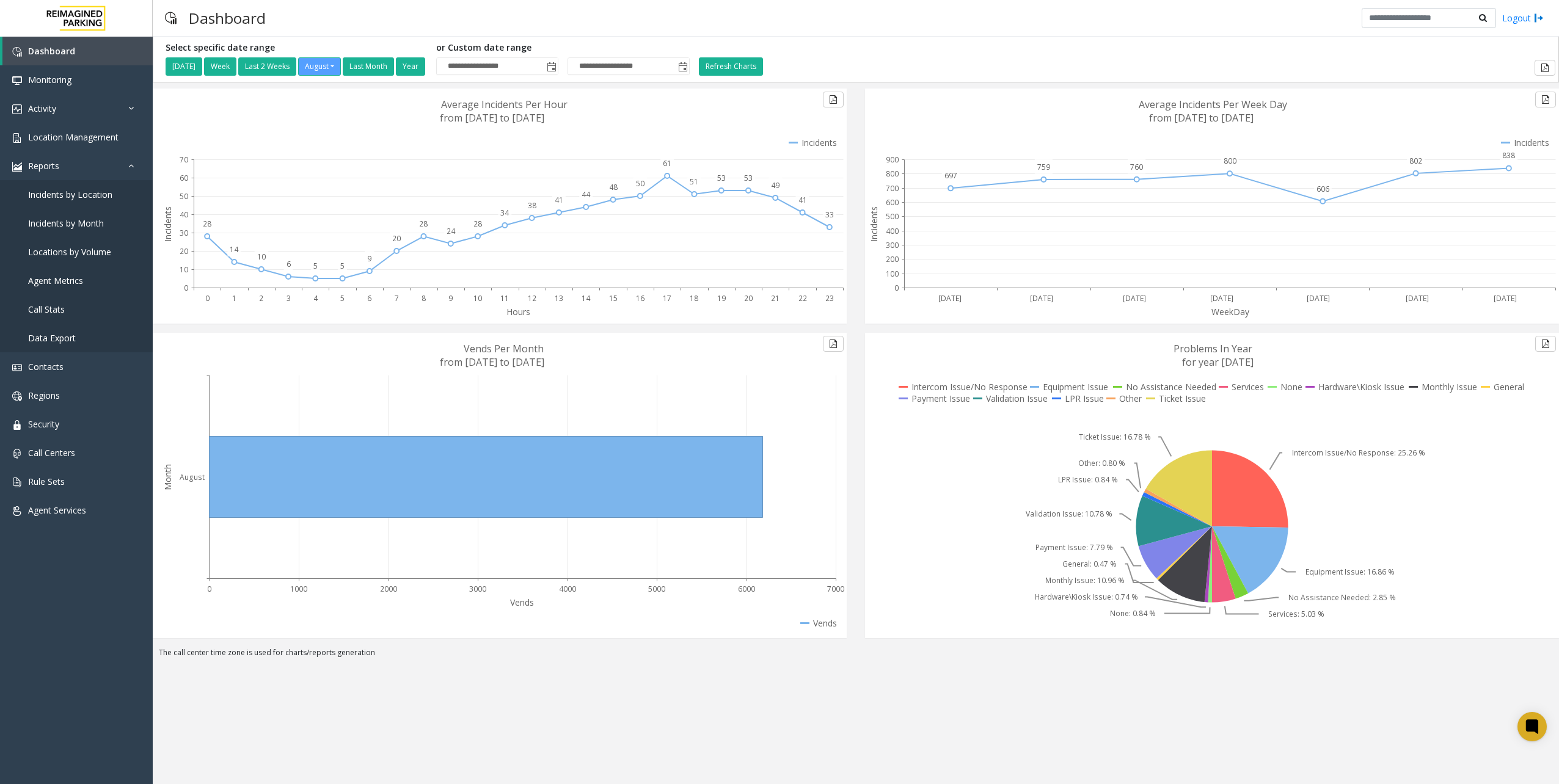
click at [864, 323] on div "WeekDay Sunday Monday Tuesday Wednesday Thursday Friday Saturday 697 759 760 80…" at bounding box center [1212, 211] width 712 height 244
click at [19, 651] on div "Dashboard Monitoring Activity Daily Activity Lane Activity Agent Activity Quali…" at bounding box center [76, 397] width 153 height 721
click at [136, 635] on div "Dashboard Monitoring Activity Daily Activity Lane Activity Agent Activity Quali…" at bounding box center [76, 397] width 153 height 721
click at [405, 692] on div "**********" at bounding box center [856, 410] width 1406 height 748
drag, startPoint x: 48, startPoint y: 652, endPoint x: 60, endPoint y: 647, distance: 13.0
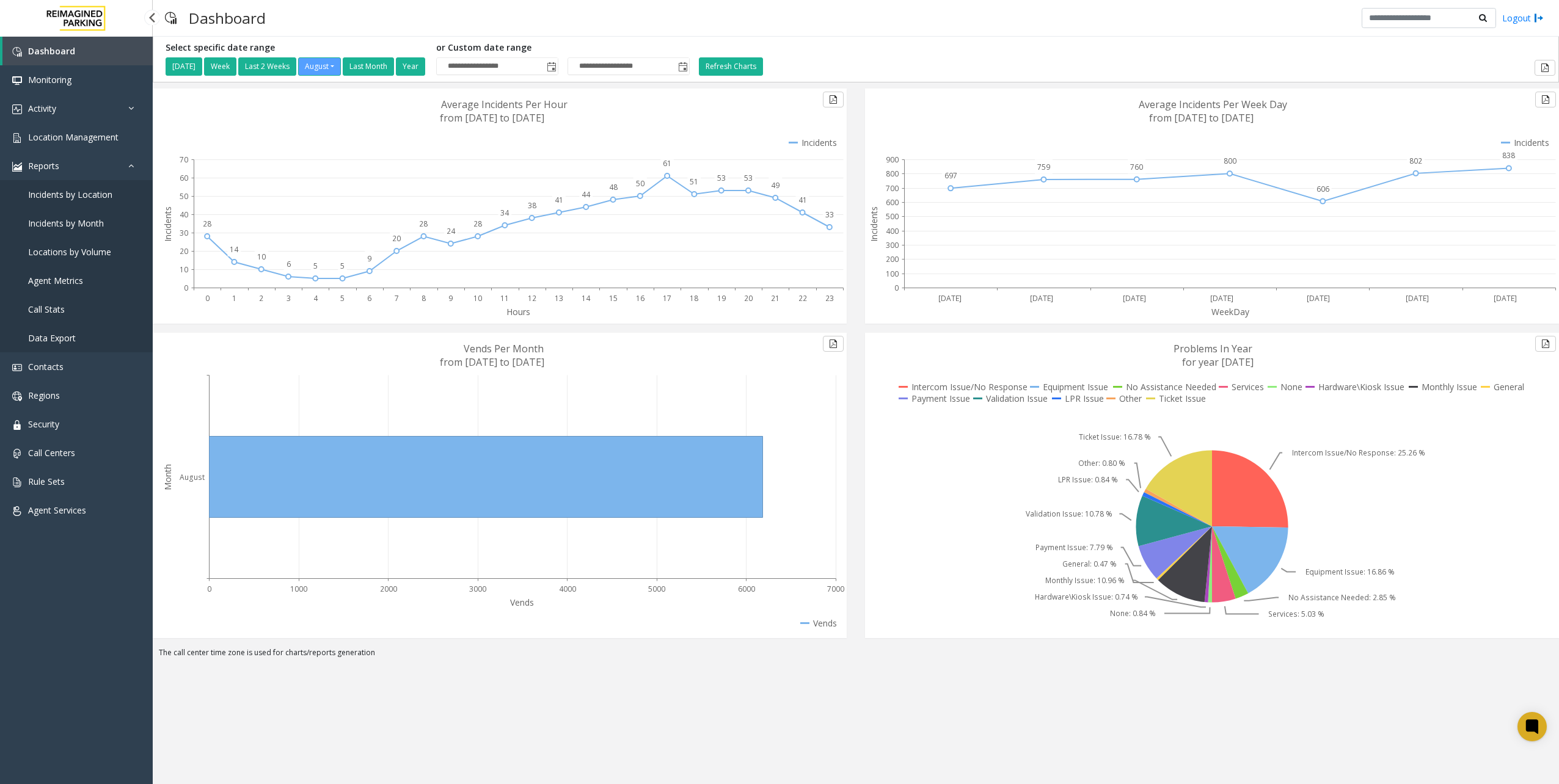
click at [48, 652] on div "Dashboard Monitoring Activity Daily Activity Lane Activity Agent Activity Quali…" at bounding box center [76, 397] width 153 height 721
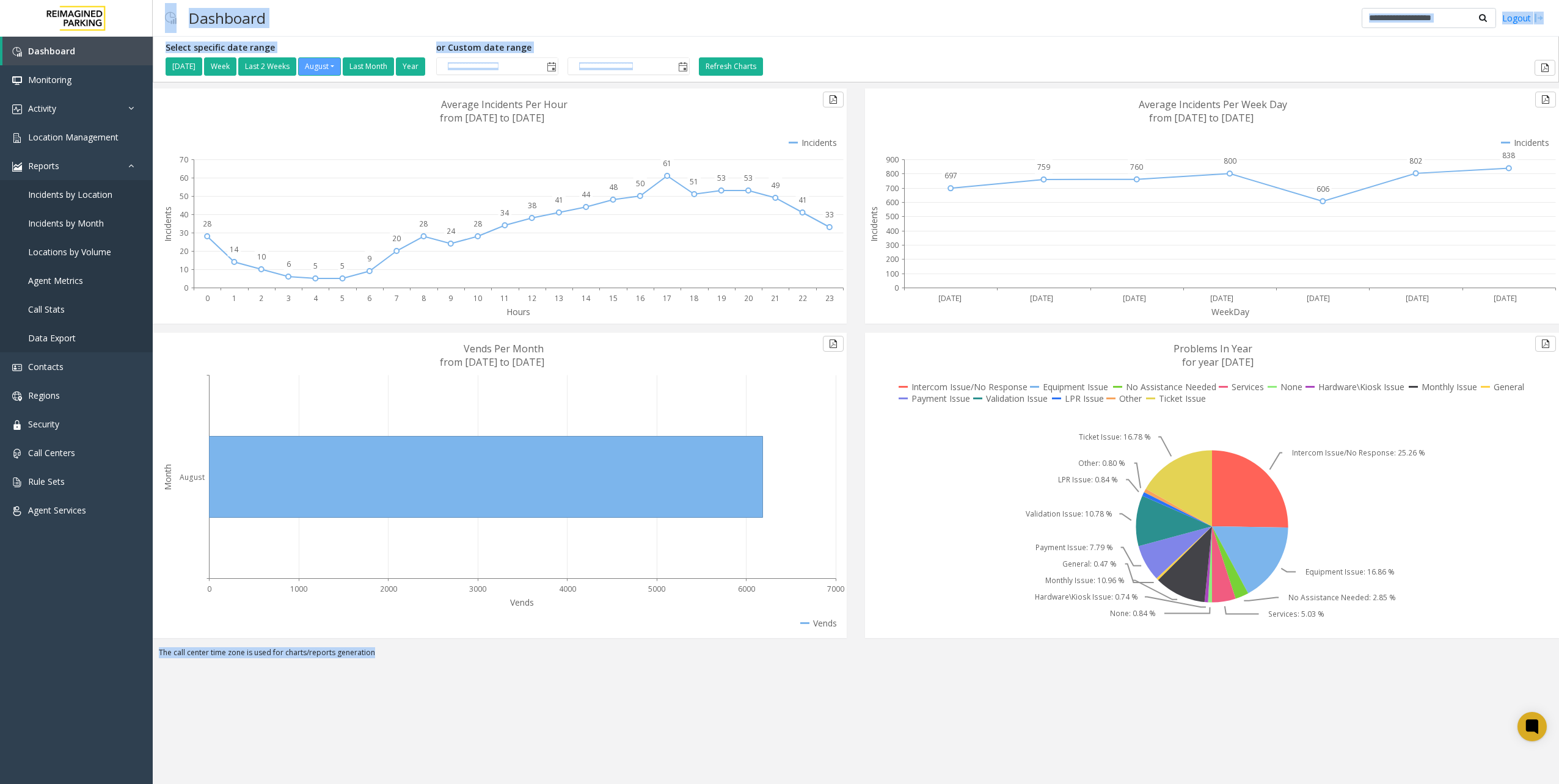
drag, startPoint x: 111, startPoint y: 636, endPoint x: 421, endPoint y: 675, distance: 312.4
click at [420, 676] on app-root "**********" at bounding box center [779, 392] width 1559 height 784
click at [421, 674] on div "**********" at bounding box center [856, 410] width 1406 height 748
drag, startPoint x: 248, startPoint y: 652, endPoint x: 10, endPoint y: 622, distance: 239.9
click at [10, 622] on app-root "**********" at bounding box center [779, 392] width 1559 height 784
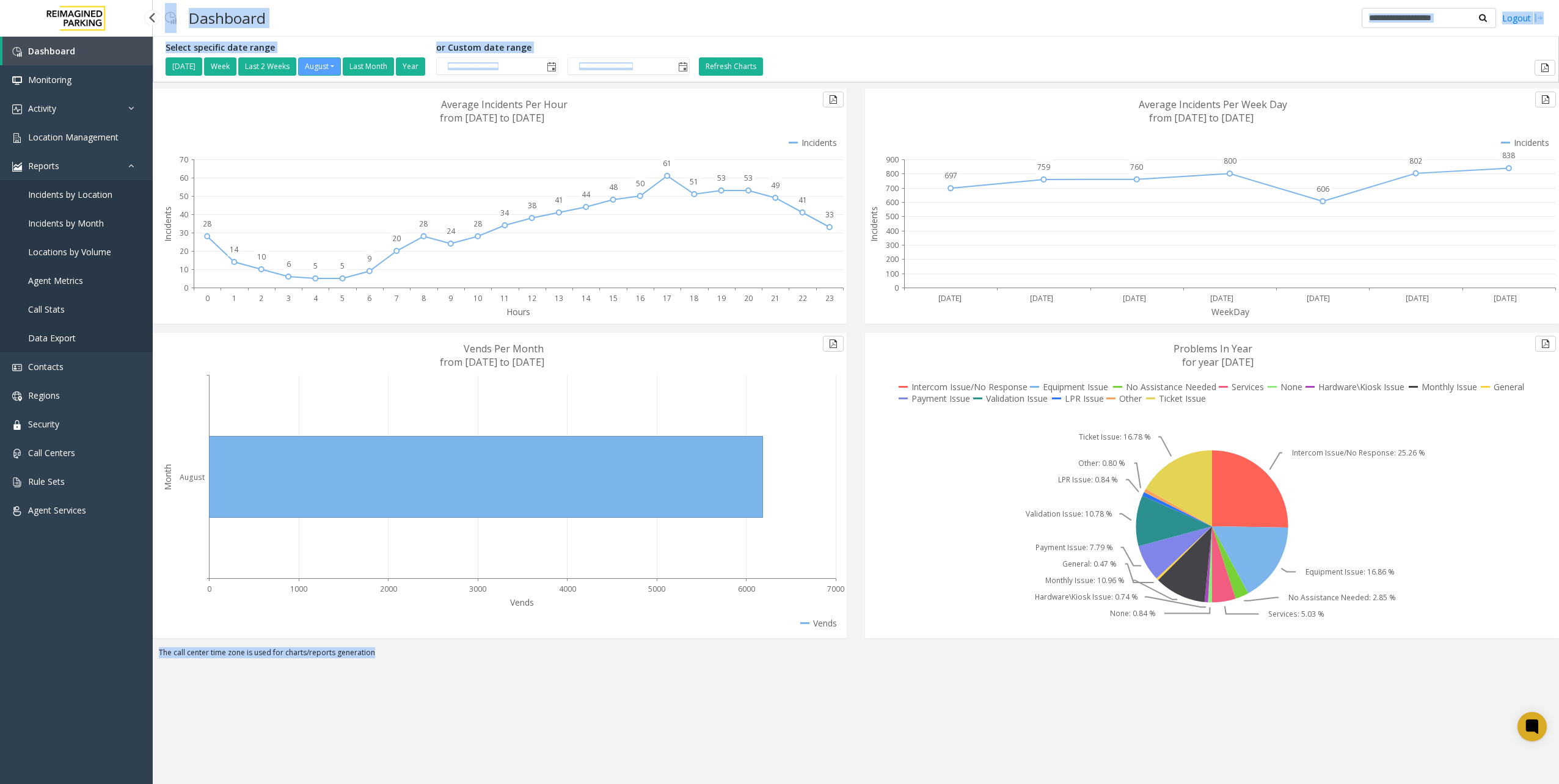
click at [10, 622] on div "Dashboard Monitoring Activity Daily Activity Lane Activity Agent Activity Quali…" at bounding box center [76, 397] width 153 height 721
drag, startPoint x: 127, startPoint y: 628, endPoint x: 480, endPoint y: 682, distance: 357.1
click at [479, 684] on app-root "**********" at bounding box center [779, 392] width 1559 height 784
click at [480, 682] on div "**********" at bounding box center [856, 410] width 1406 height 748
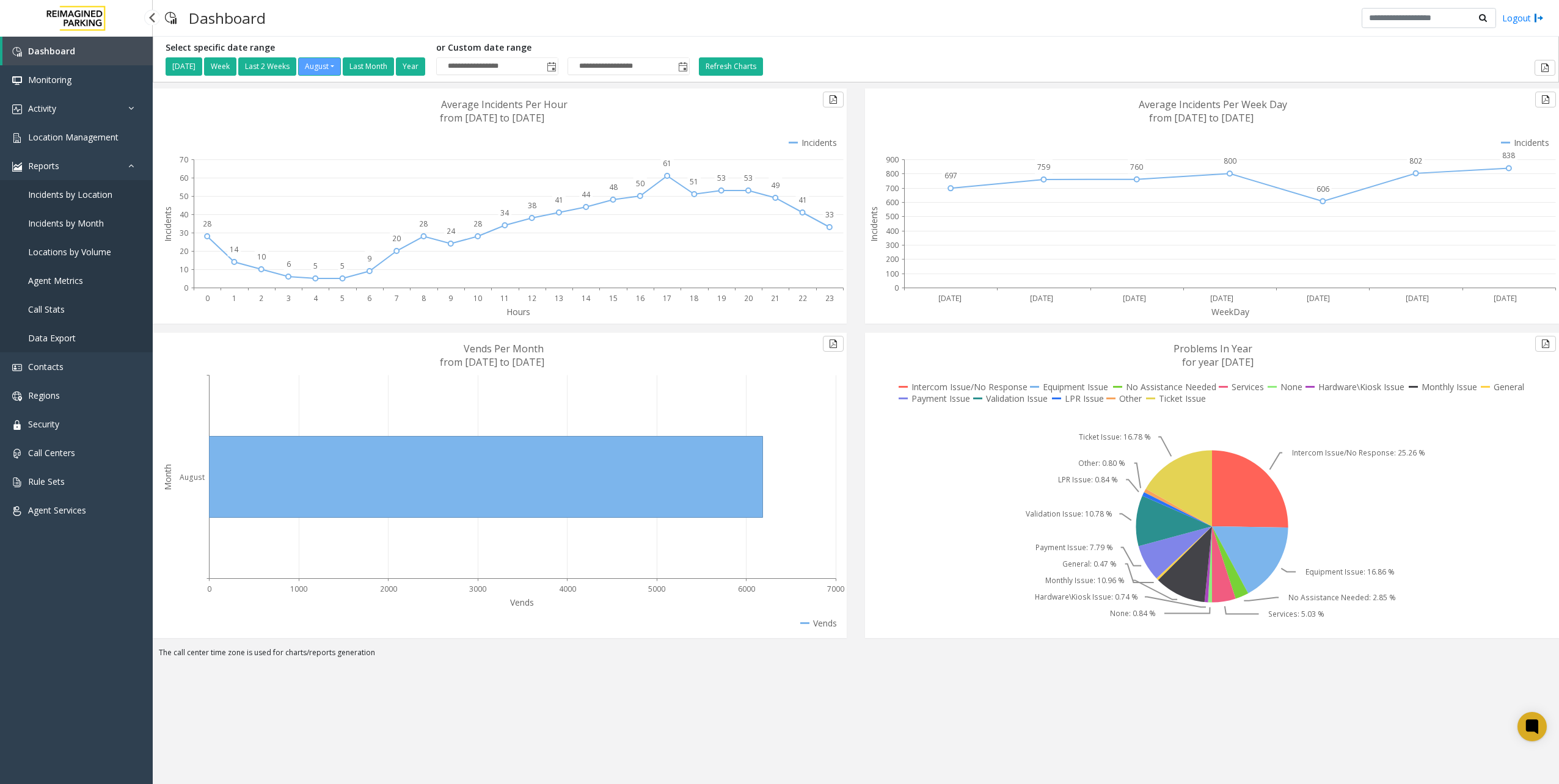
click at [0, 613] on html "**********" at bounding box center [779, 392] width 1559 height 784
